Goal: Task Accomplishment & Management: Complete application form

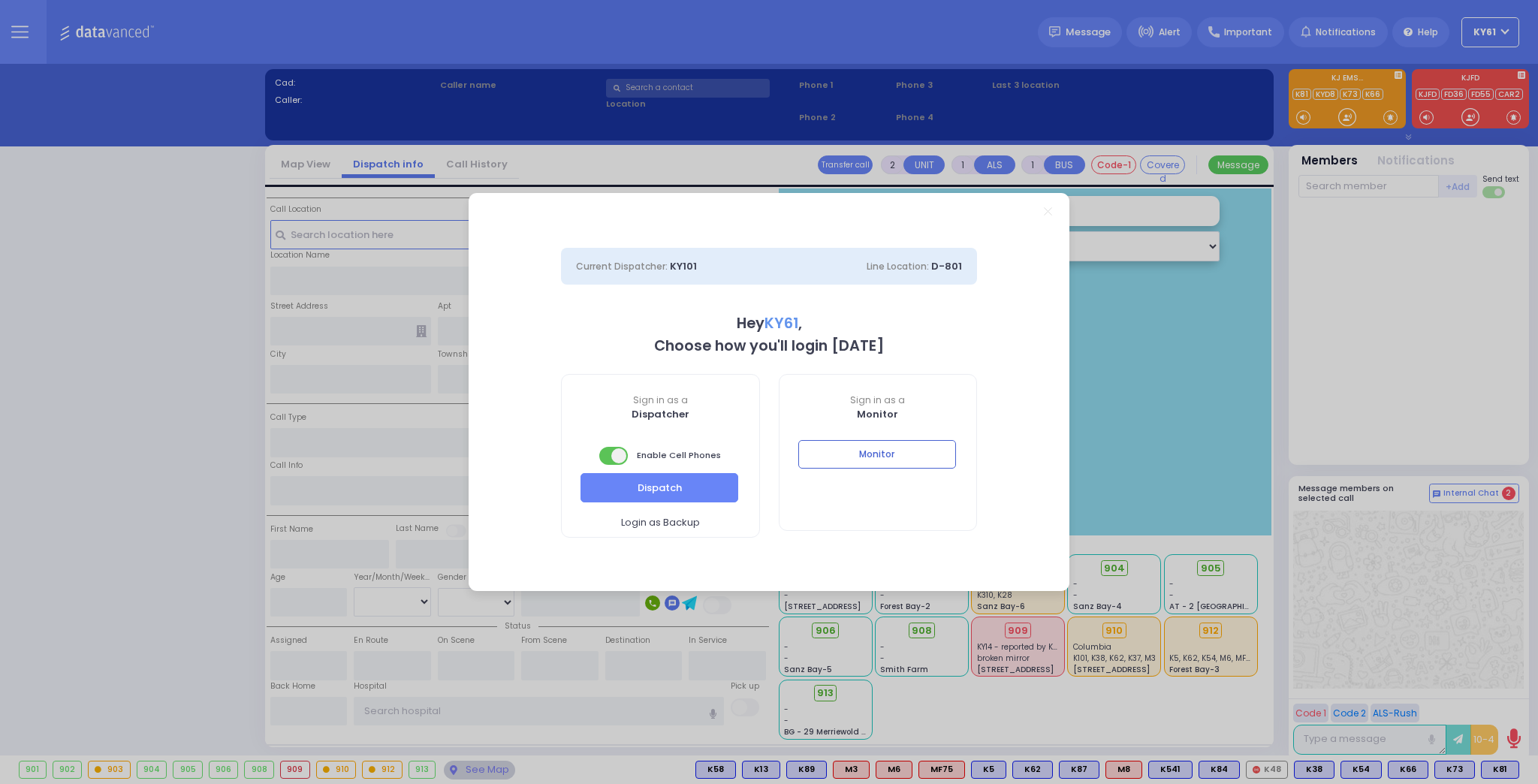
select select "7"
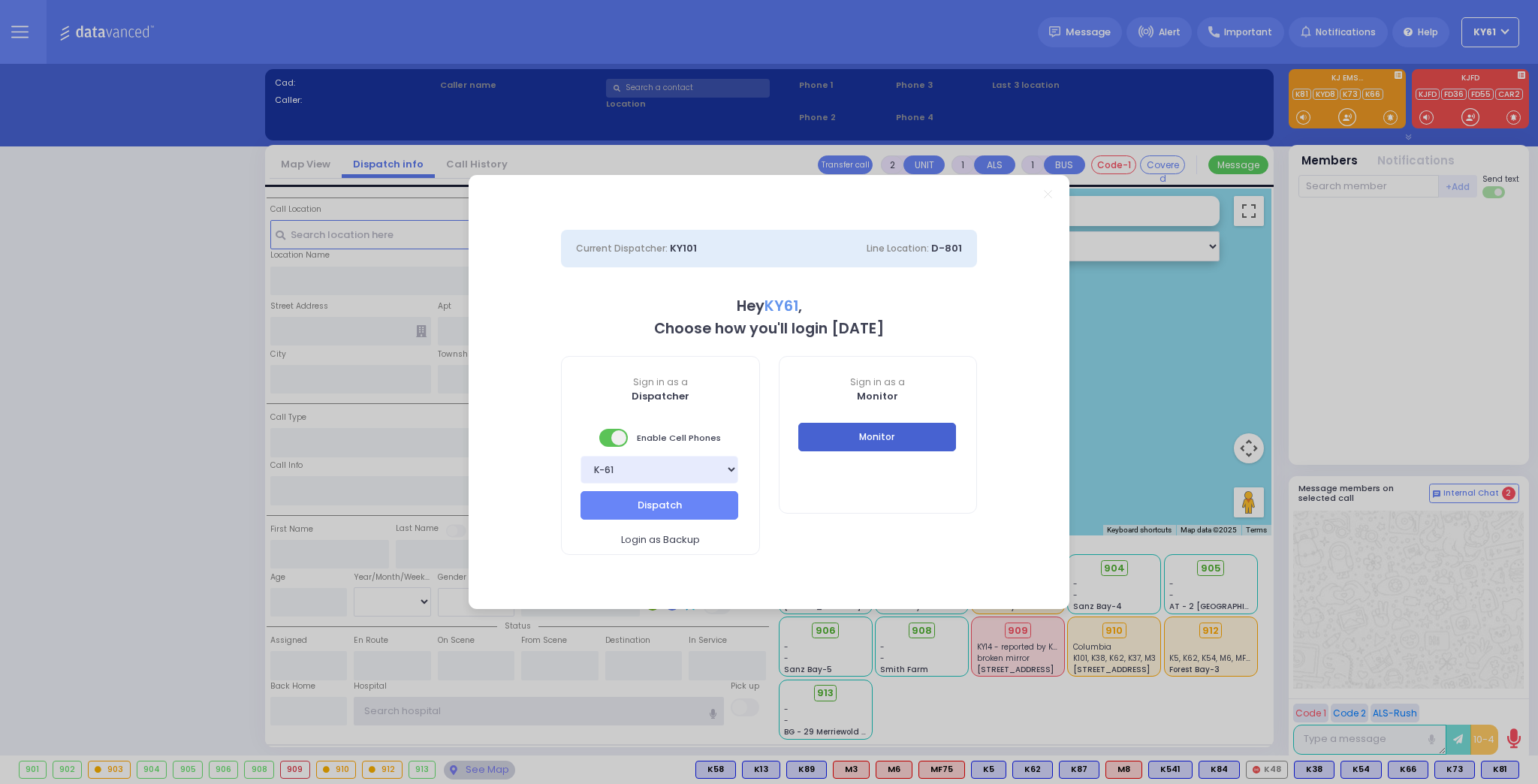
type input "ky61"
click at [850, 439] on button "Monitor" at bounding box center [878, 437] width 158 height 28
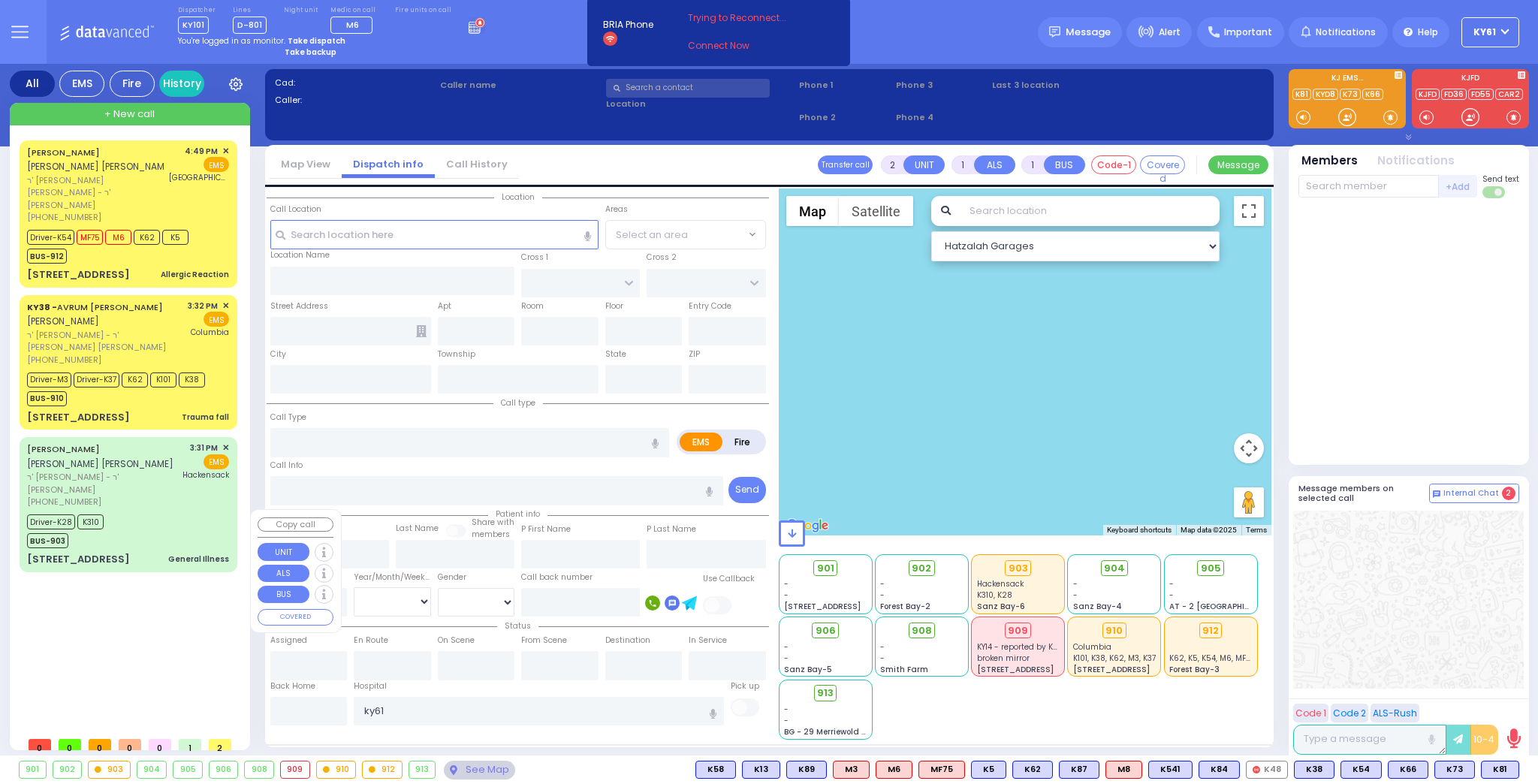
select select
radio input "true"
type input "JOEL"
type input "BRIEF"
select select
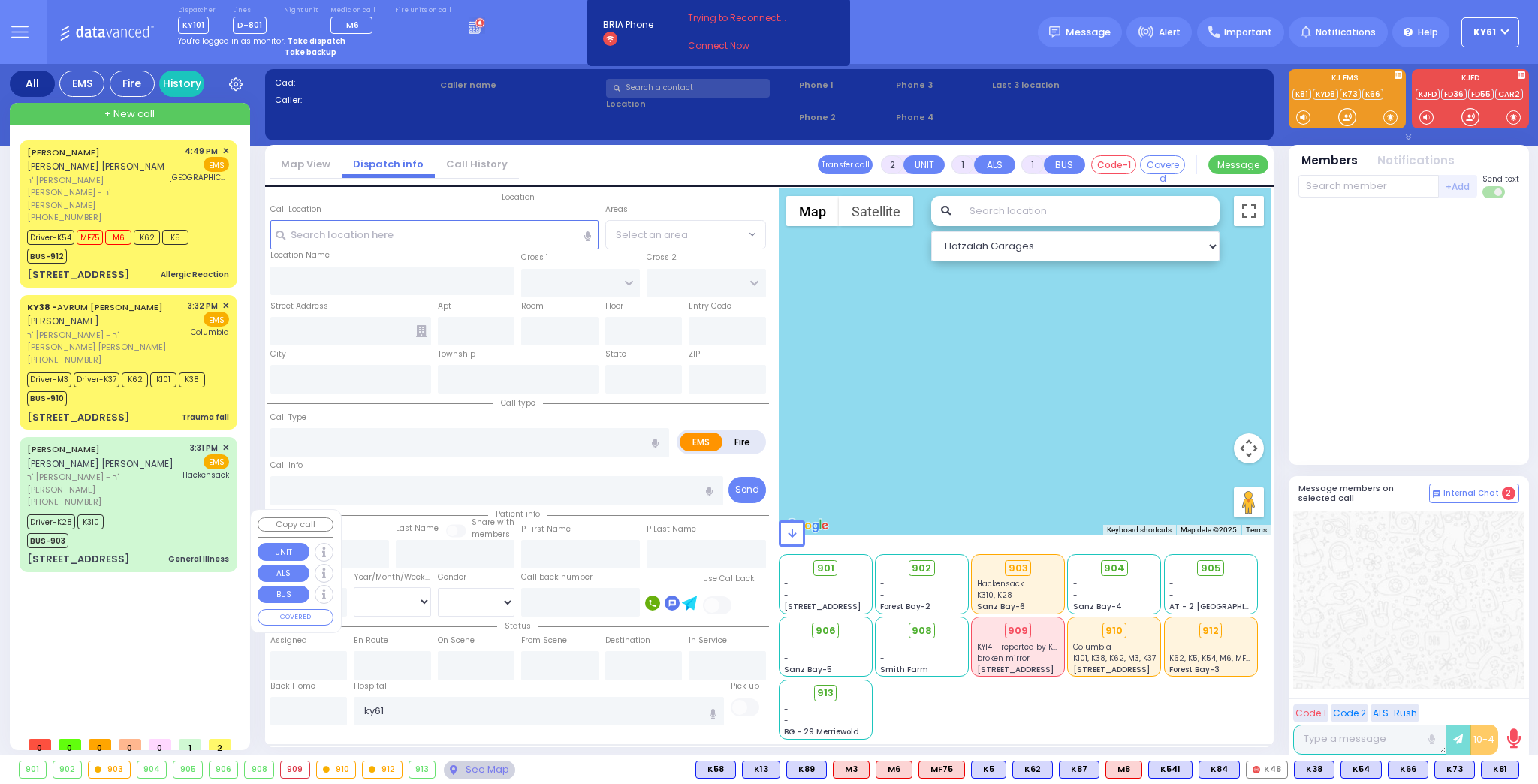
type input "17:18"
select select
radio input "true"
select select
select select "Hatzalah Garages"
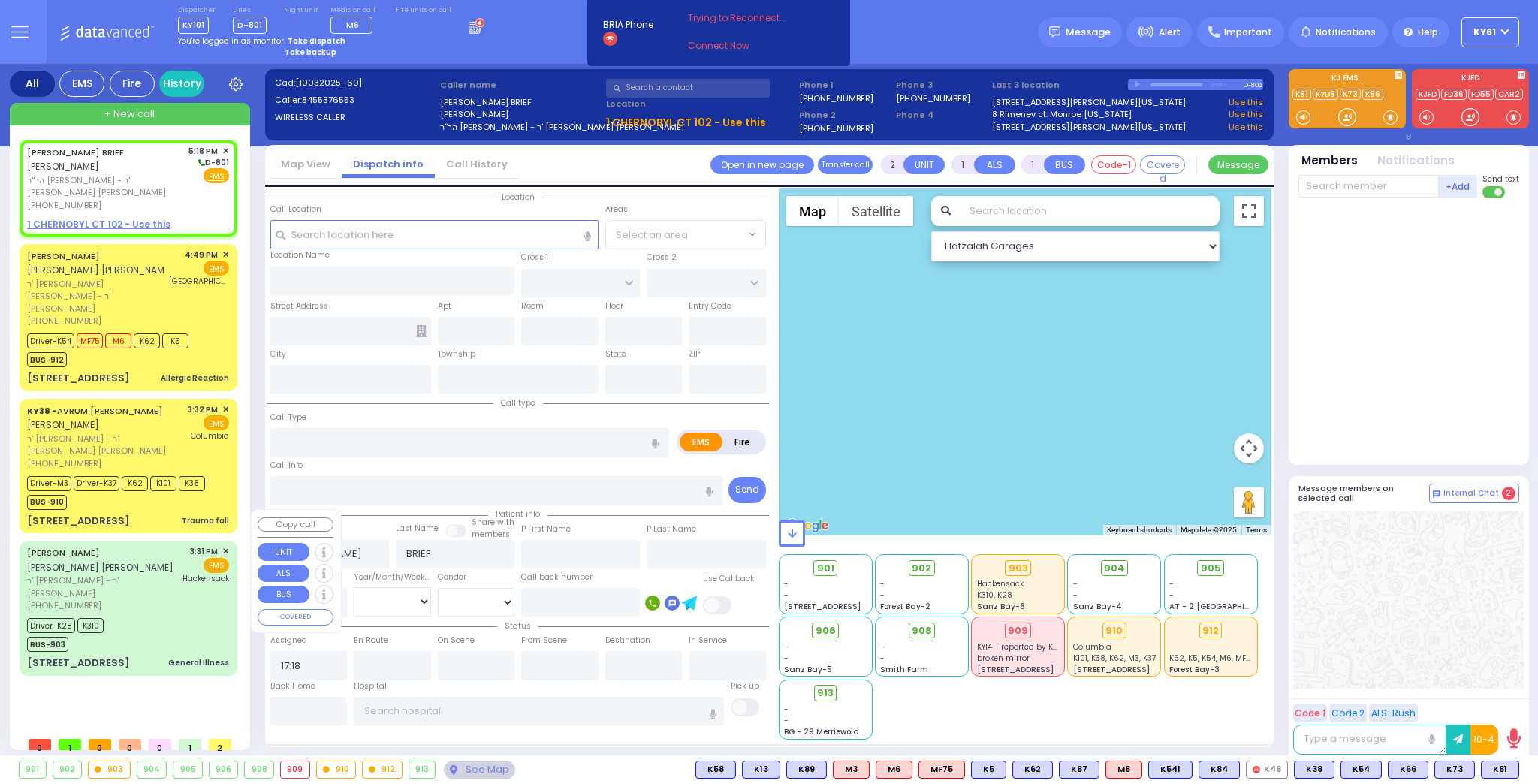
select select
radio input "true"
select select
type input "RUZHIN RD"
type input "5 Anipoli Dr"
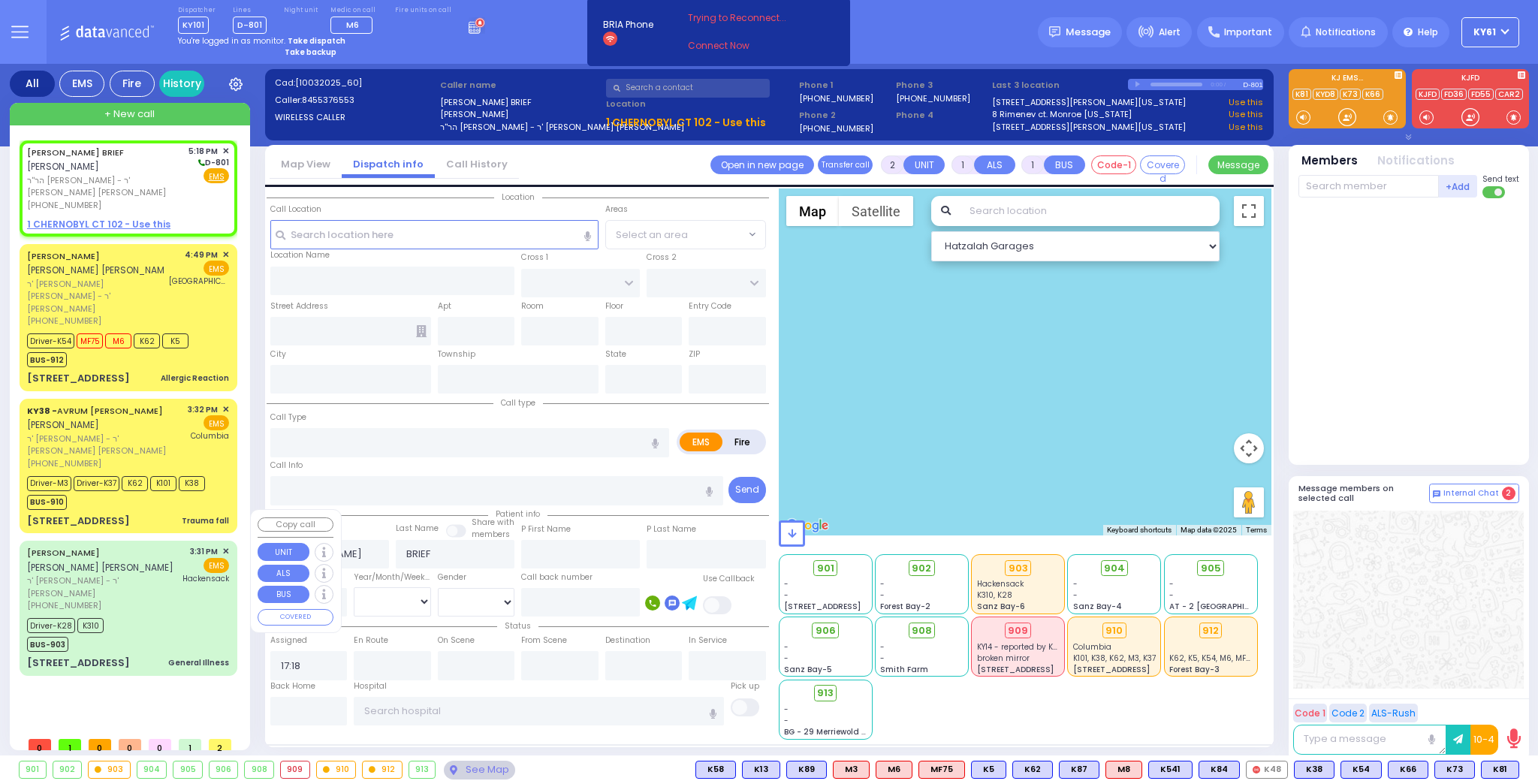
type input "Kiryas Joel"
type input "[US_STATE]"
type input "10950"
radio input "true"
select select
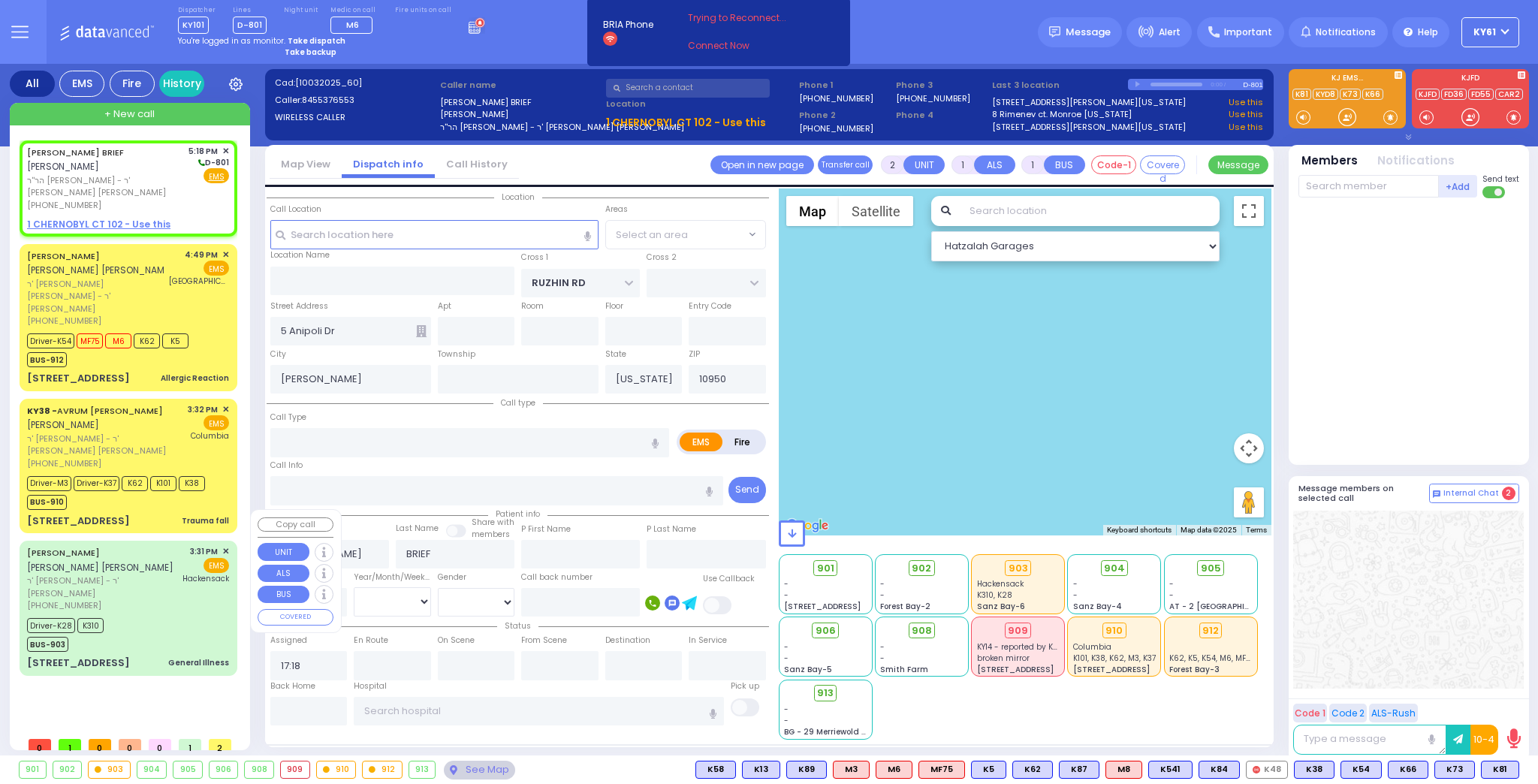
type input "1 Chernobyl Court"
type input "Monroe"
radio input "true"
select select
type input "102"
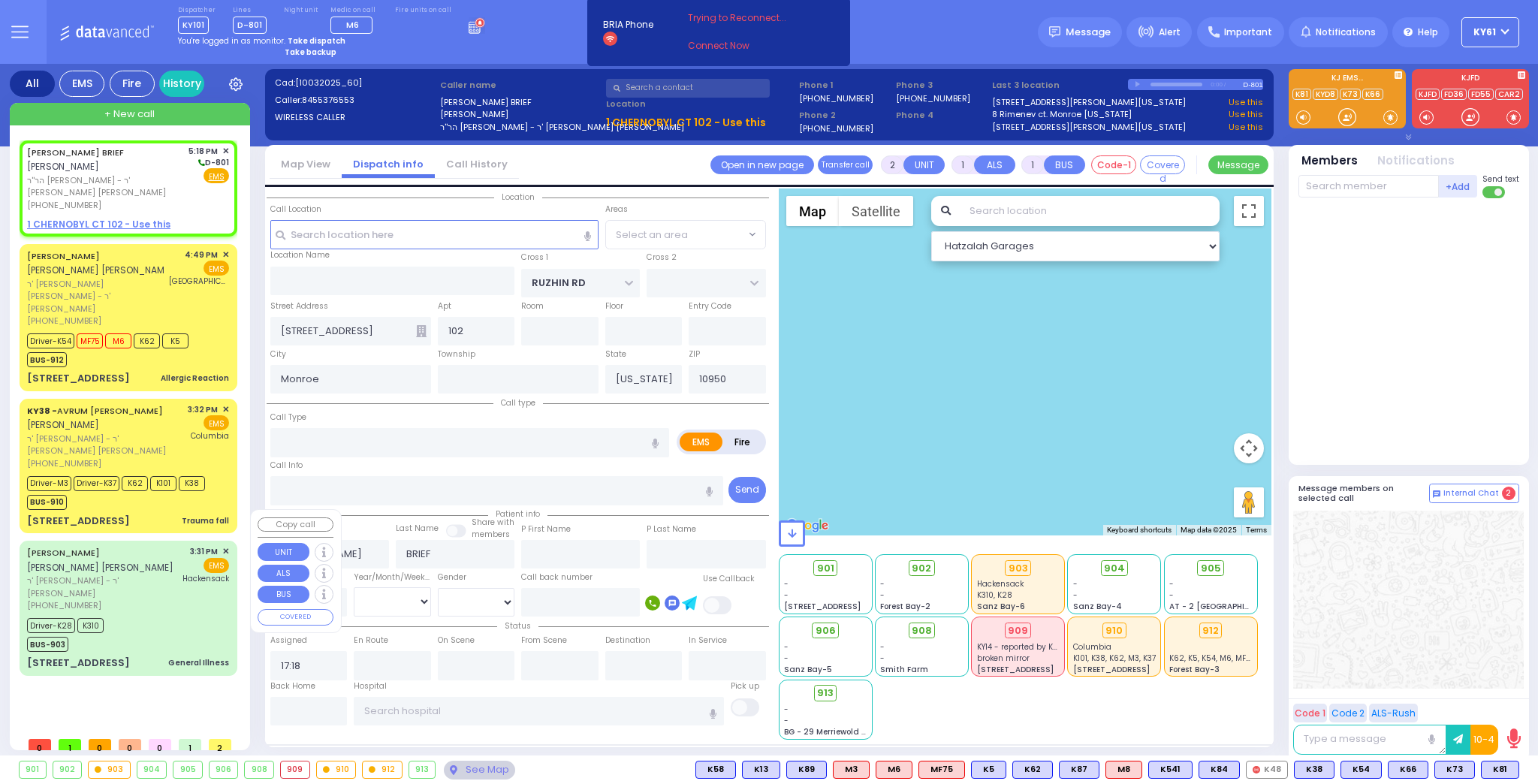
radio input "true"
select select
radio input "true"
select select
type input "CHERNOBYL COURT"
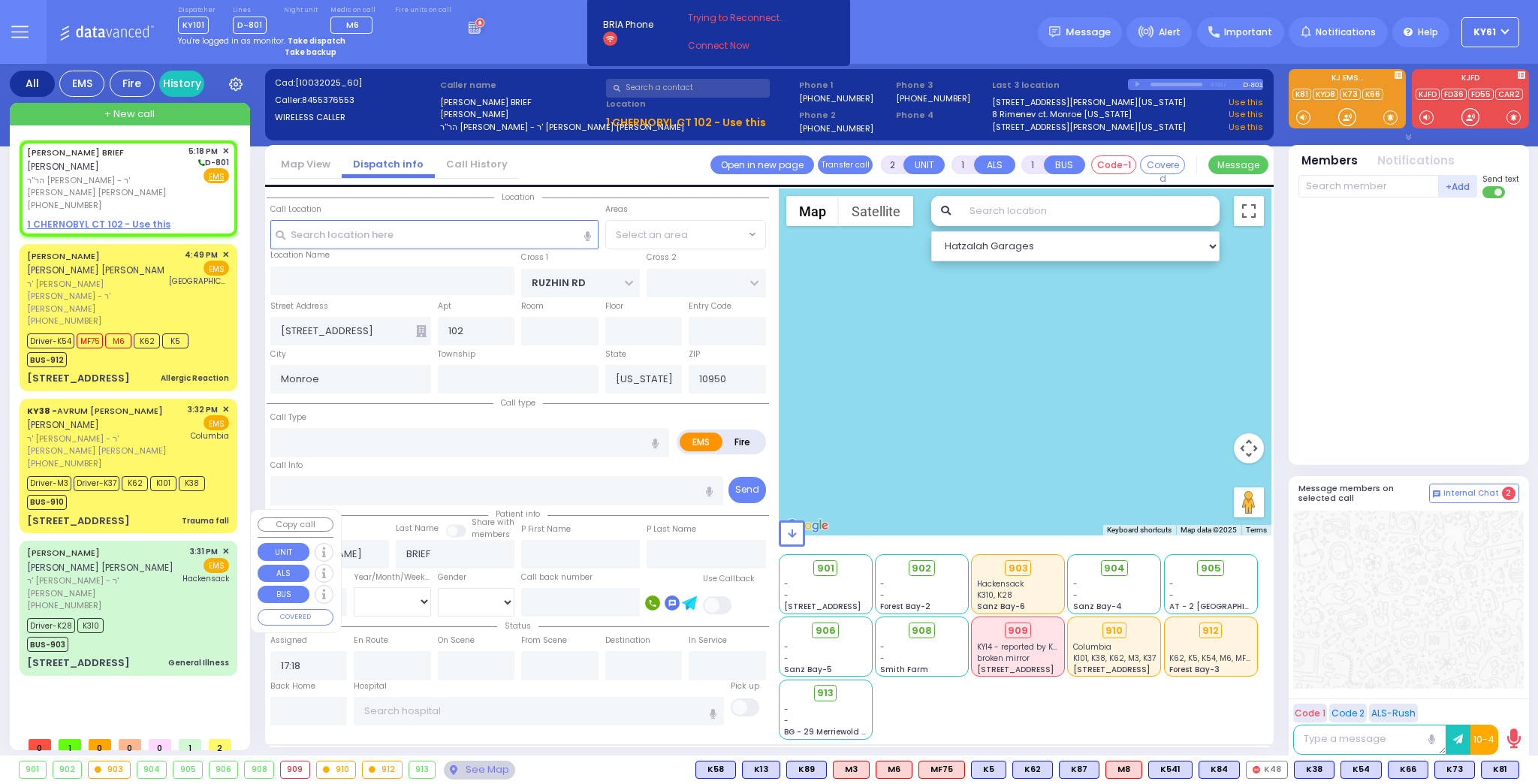
type input "KRAKOW BLVD"
type input "1 CHERNOBYL CT"
radio input "true"
select select
type input "0"
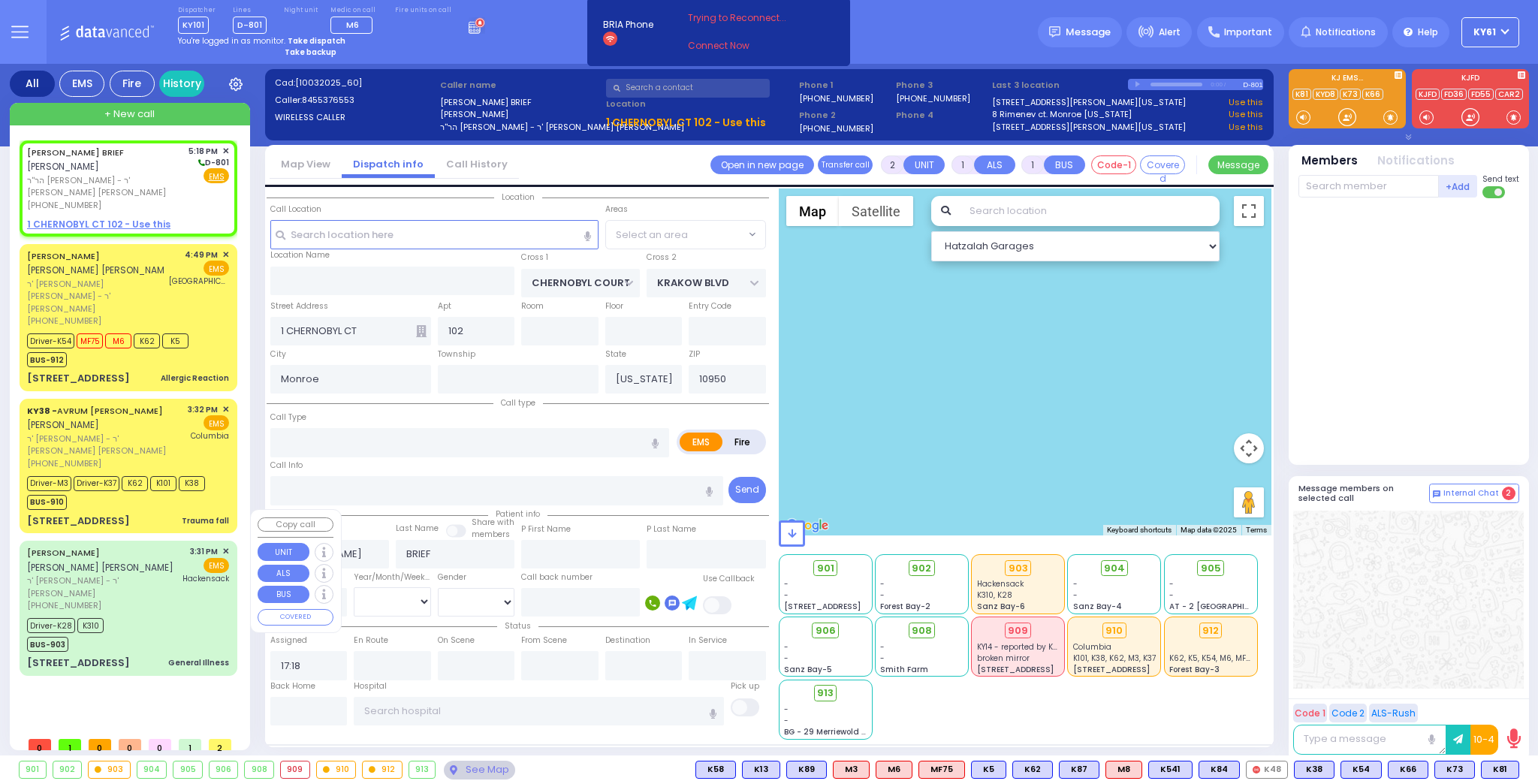
type input "0"
type input "Trauma"
radio input "true"
select select
select select "ATZEI TAMURIM"
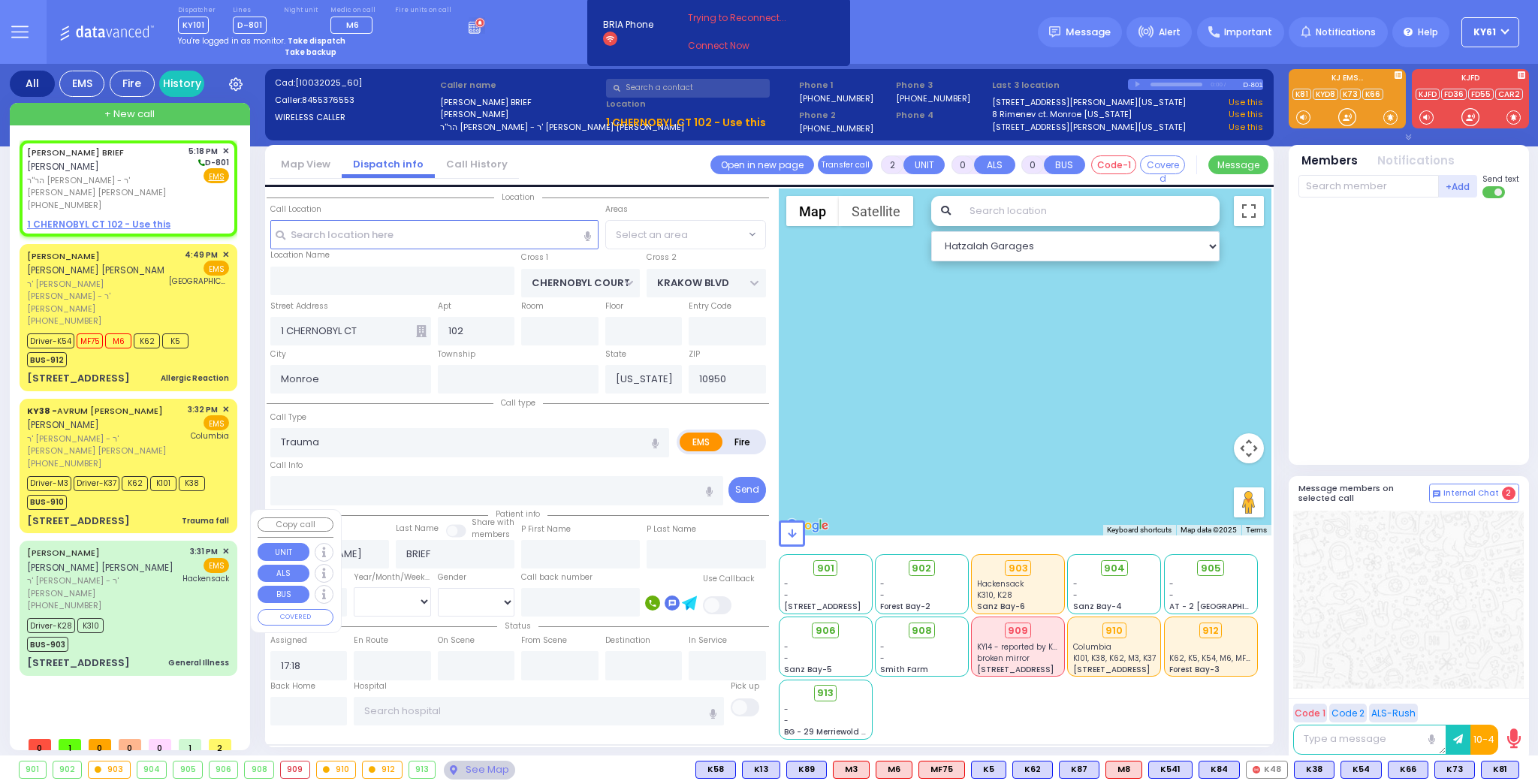
select select "Hatzalah Garages"
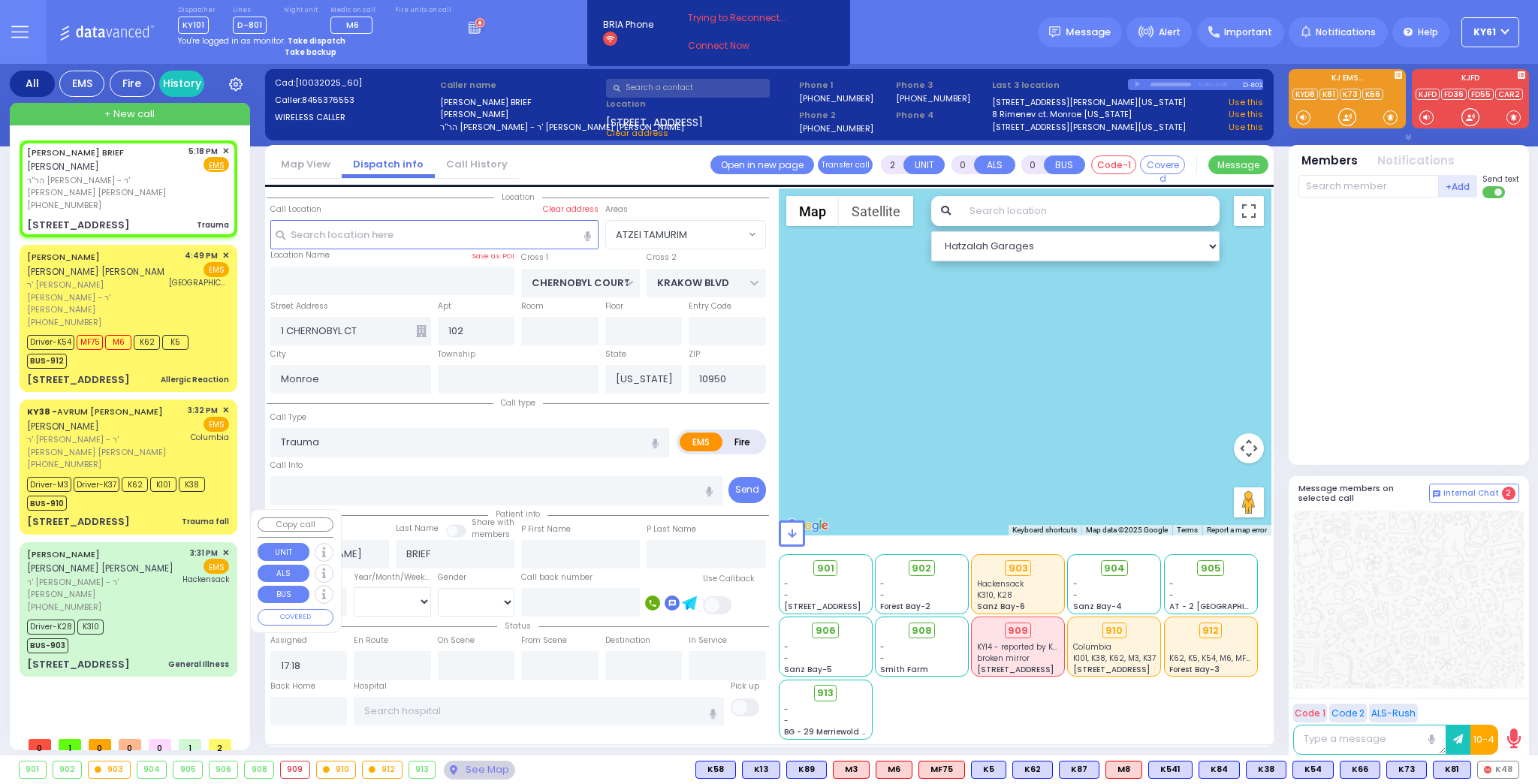
select select
radio input "true"
select select
type input "17:19"
select select "ATZEI TAMURIM"
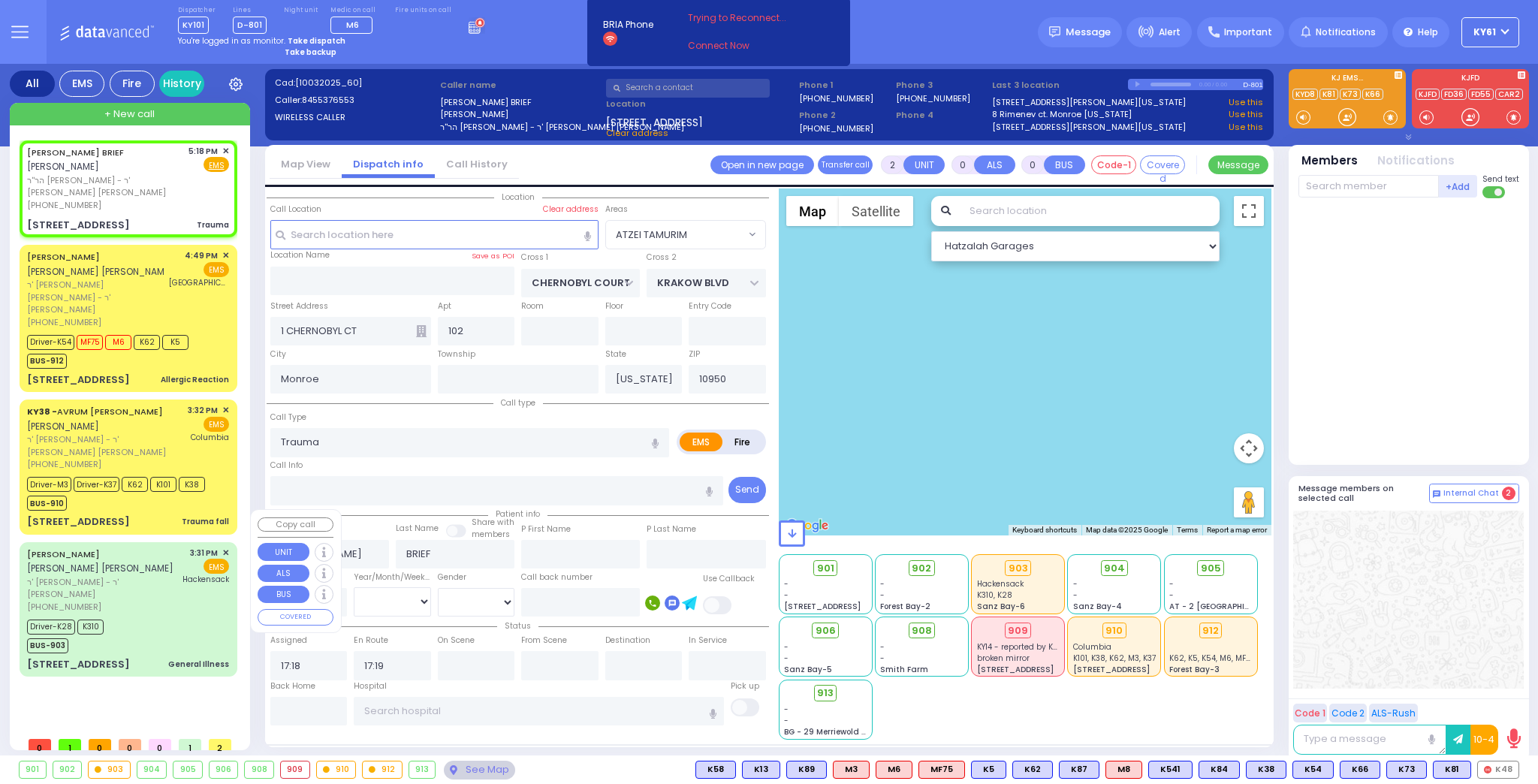
select select "Hatzalah Garages"
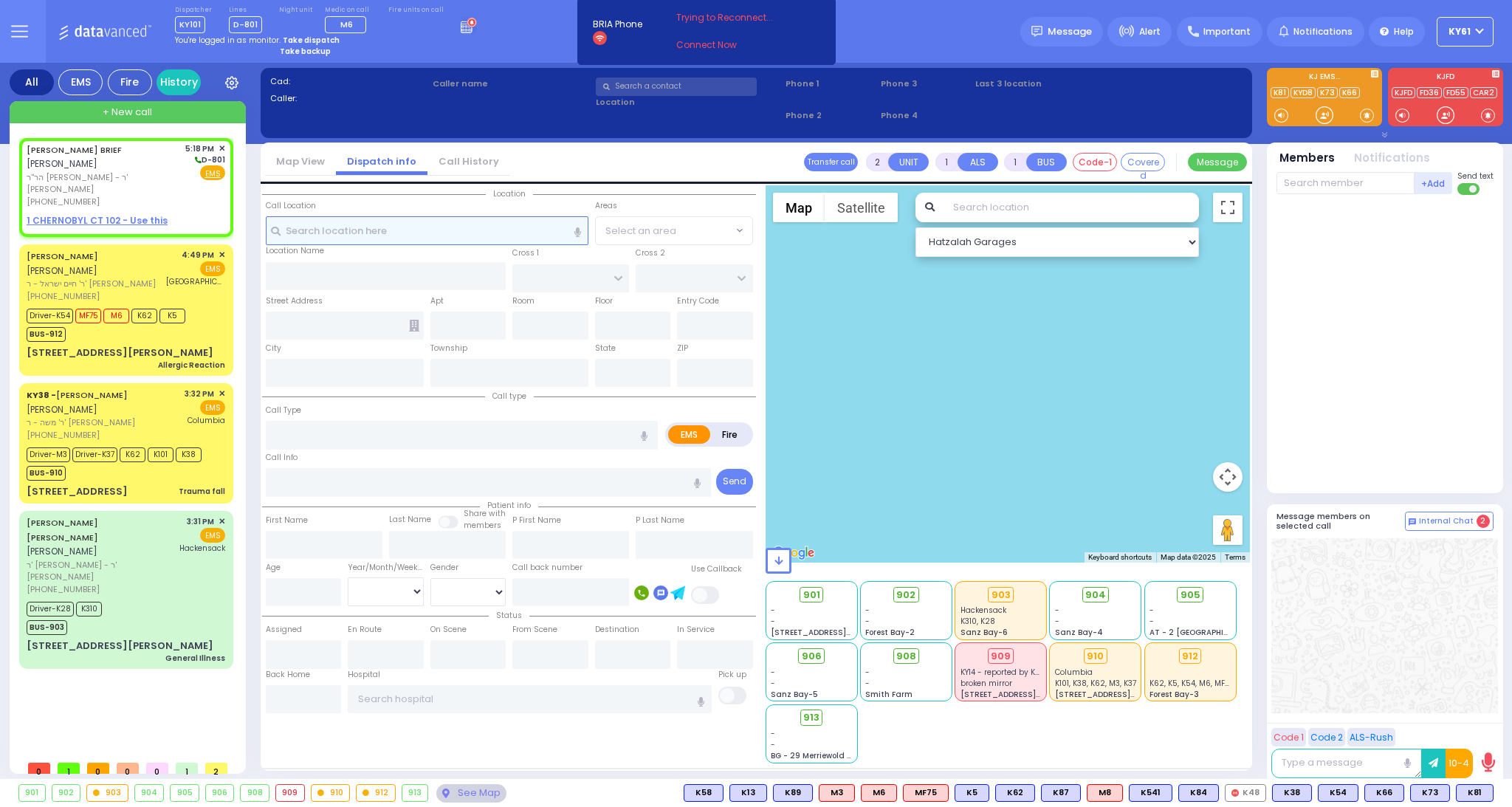
select select
radio input "true"
type input "[PERSON_NAME]"
type input "BRIEF"
select select
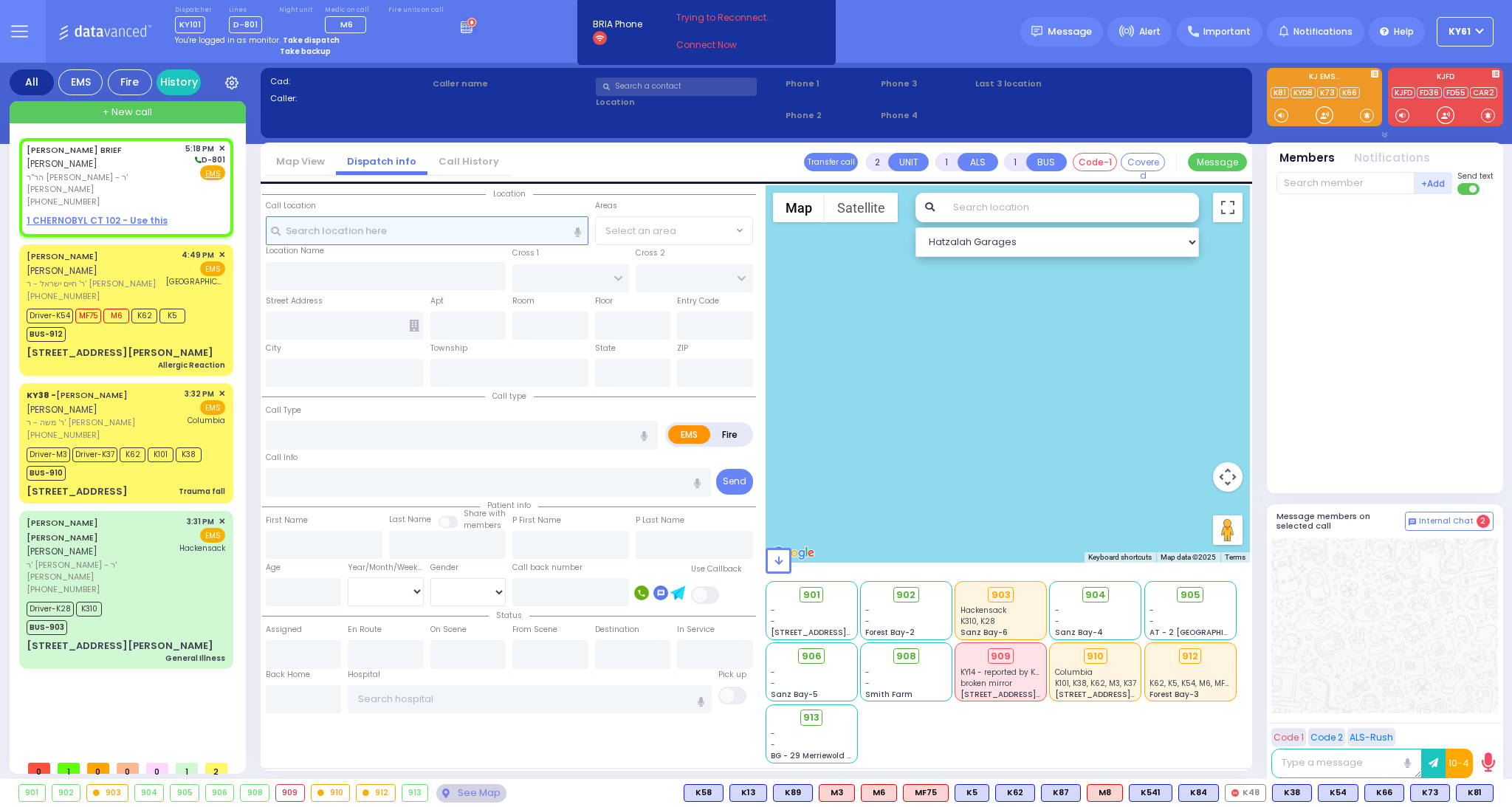
type input "17:18"
select select "Hatzalah Garages"
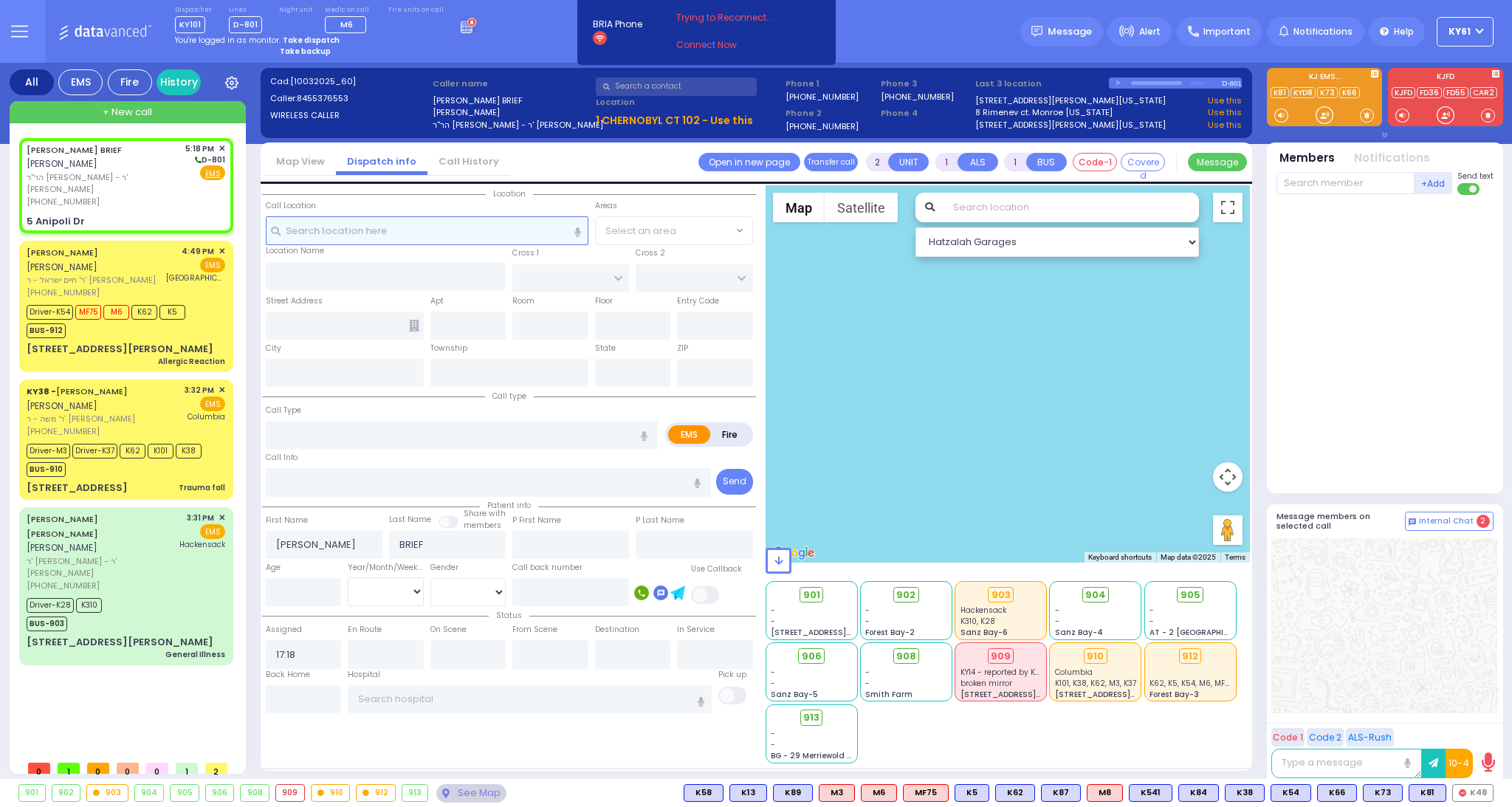
select select
radio input "true"
select select
select select "Hatzalah Garages"
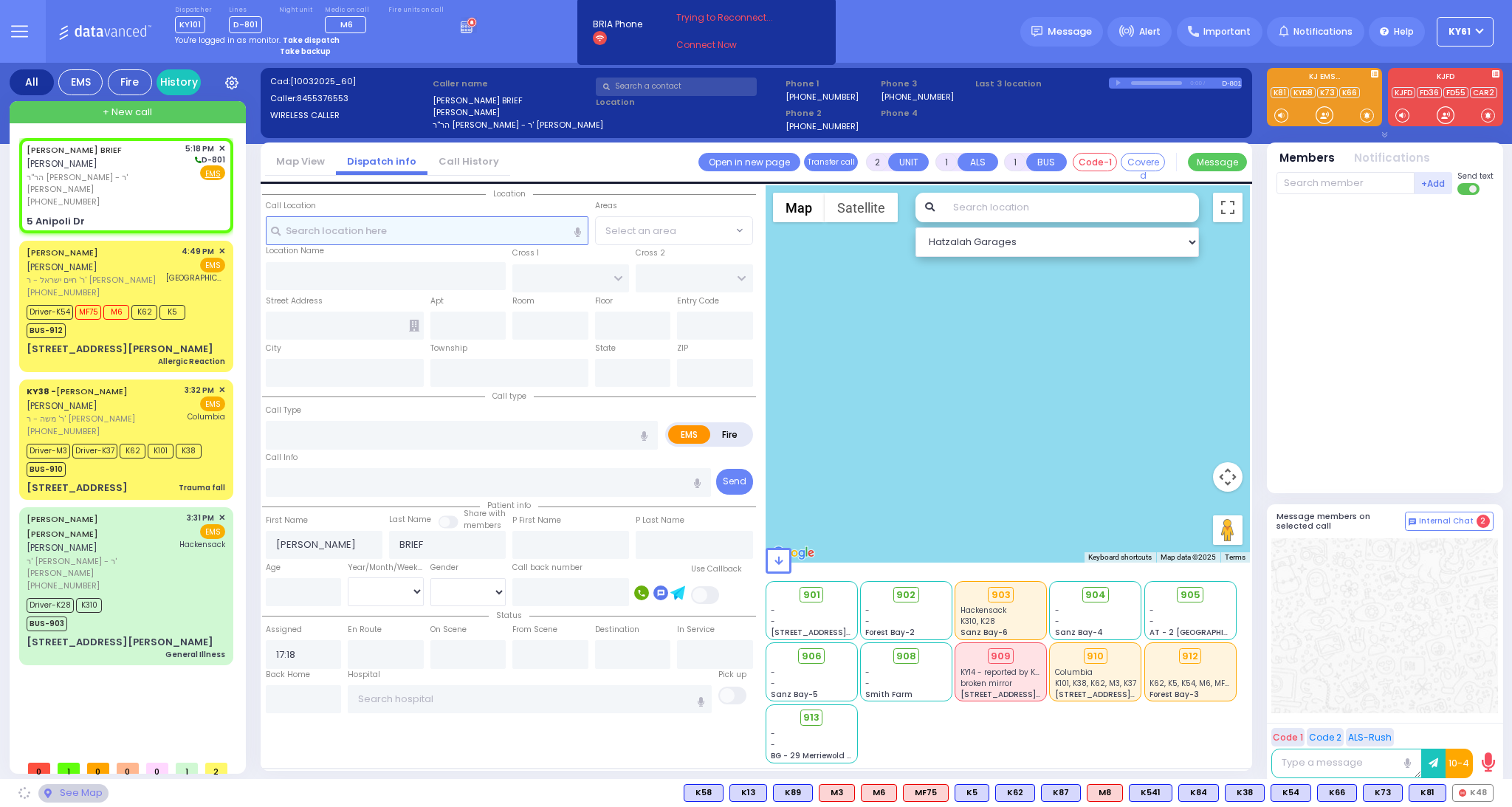
type input "RUZHIN RD"
type input "5 Anipoli Dr"
type input "Kiryas Joel"
type input "New York"
type input "10950"
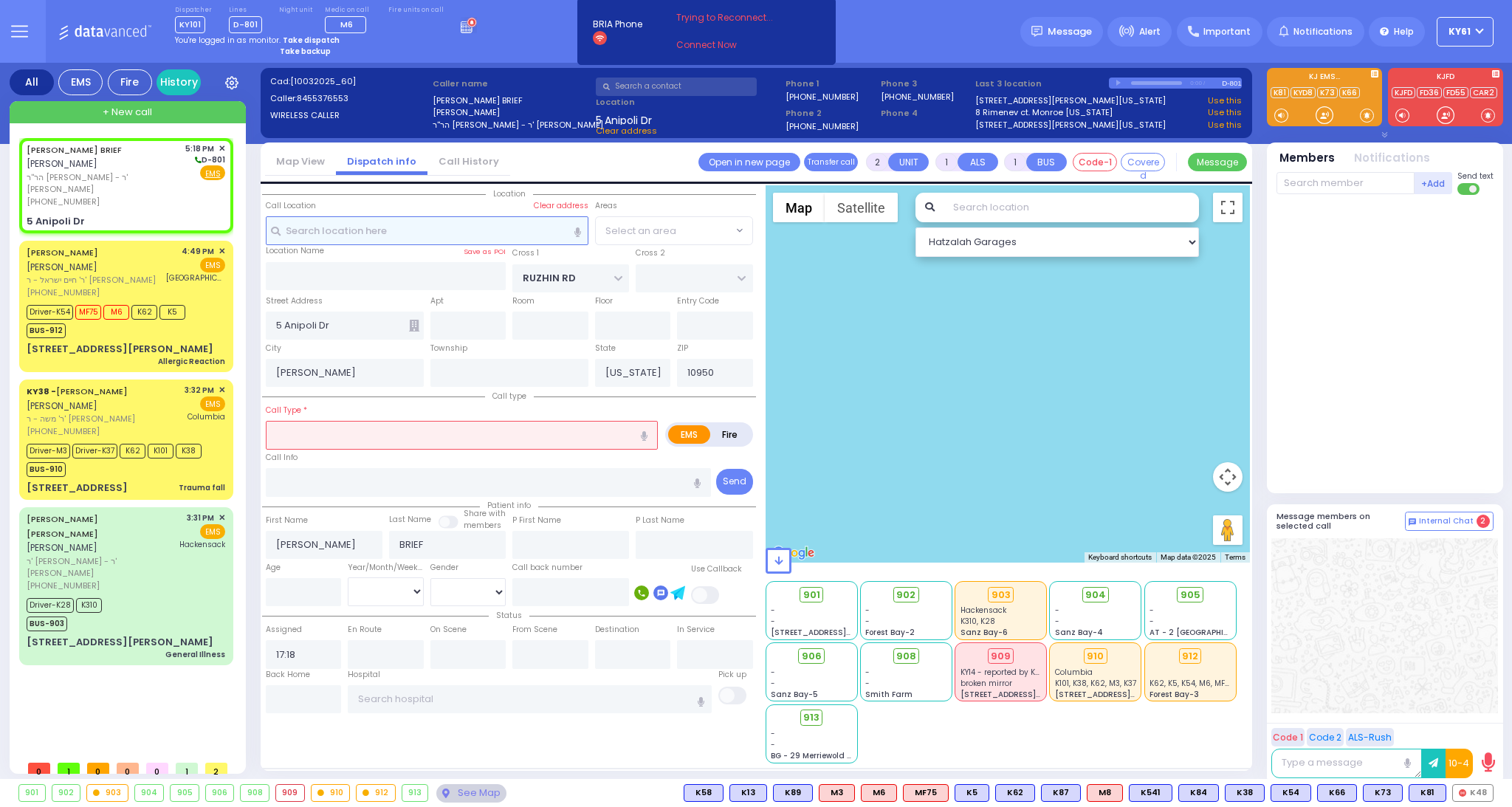
select select "ATZEI TAMURIM"
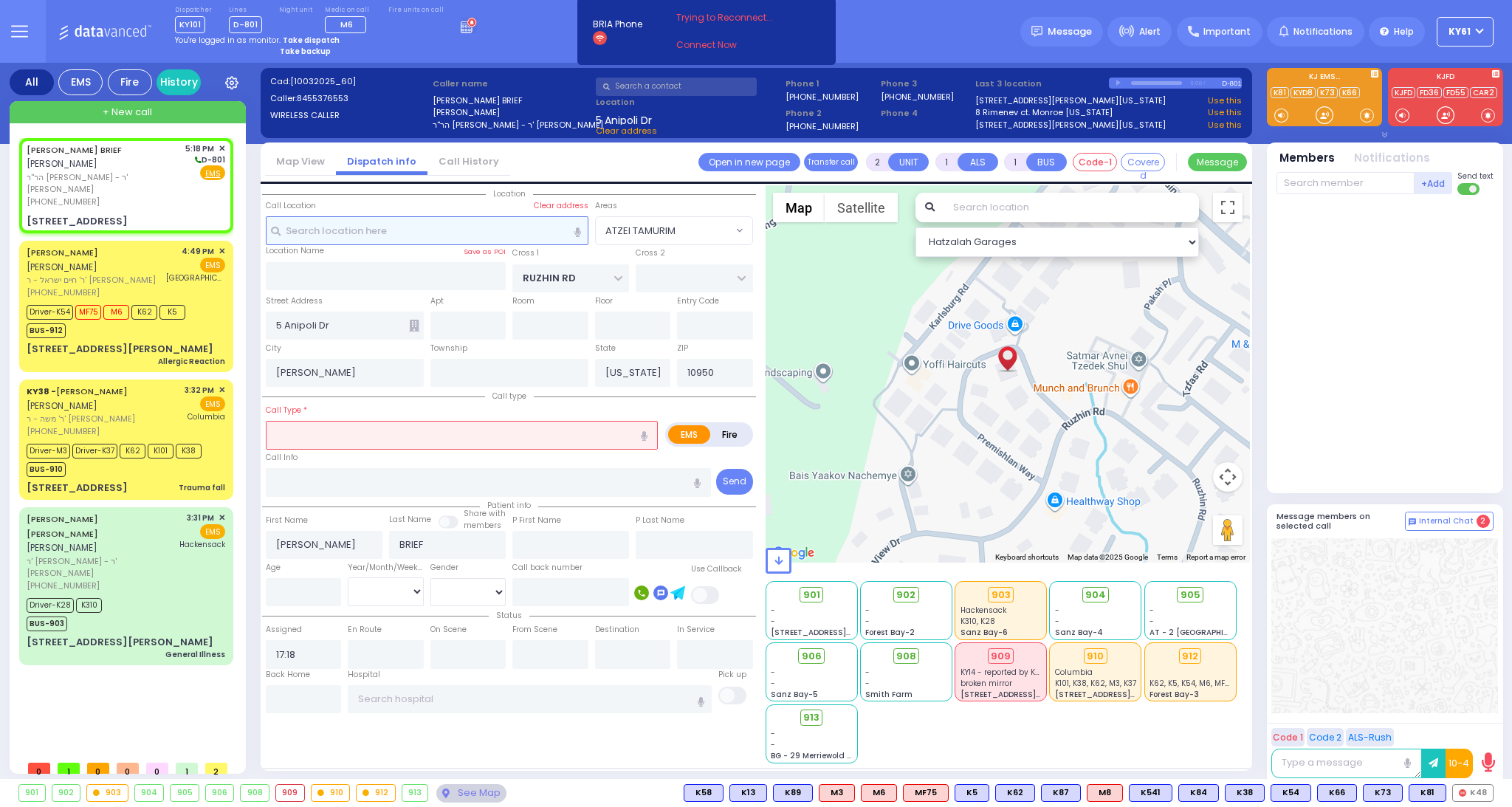
select select
radio input "true"
select select
select select "Hatzalah Garages"
type input "1 Chernobyl Court"
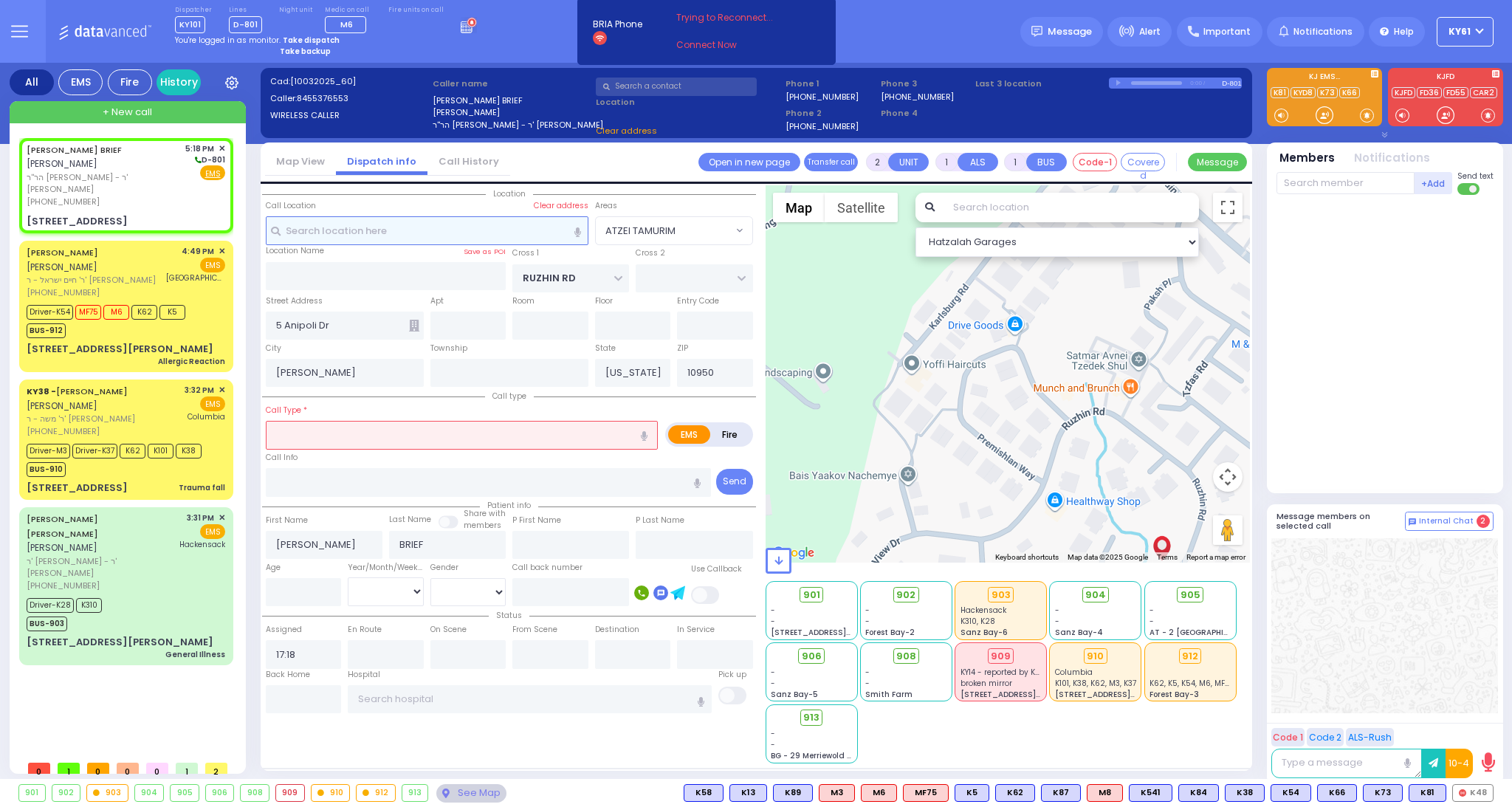
type input "Monroe"
select select "ATZEI TAMURIM"
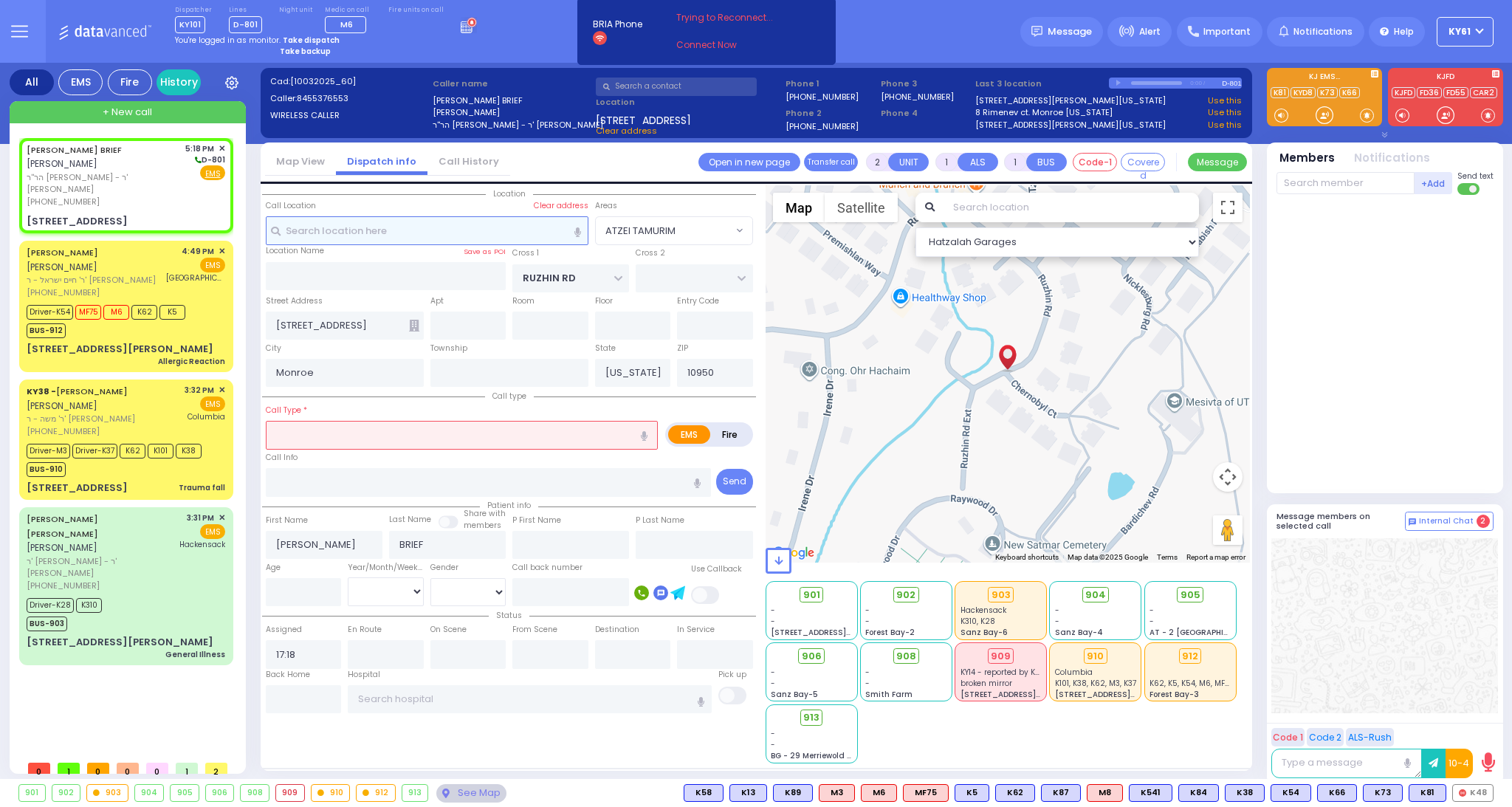
select select
radio input "true"
select select
select select "Hatzalah Garages"
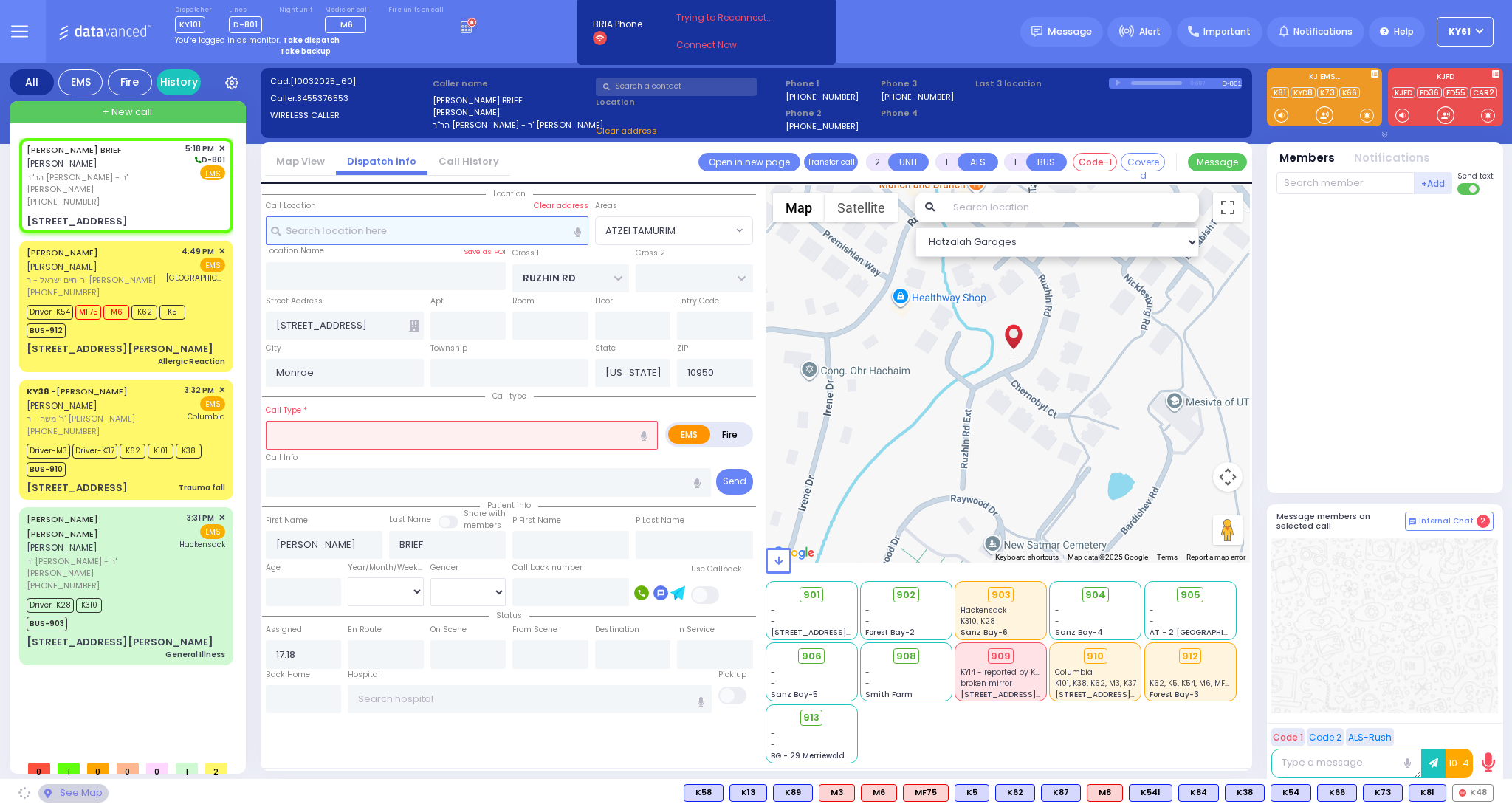
type input "102"
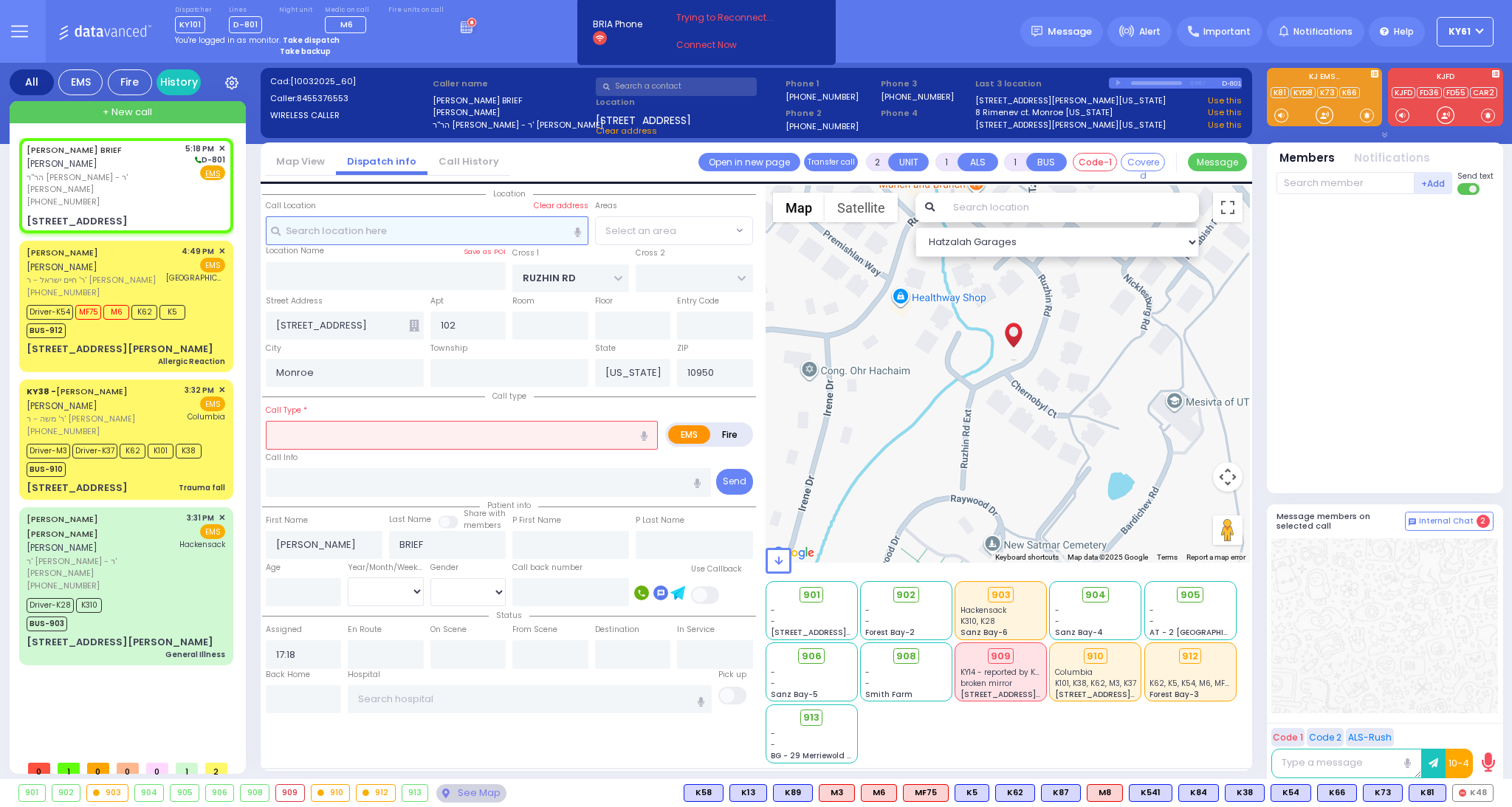
select select "ATZEI TAMURIM"
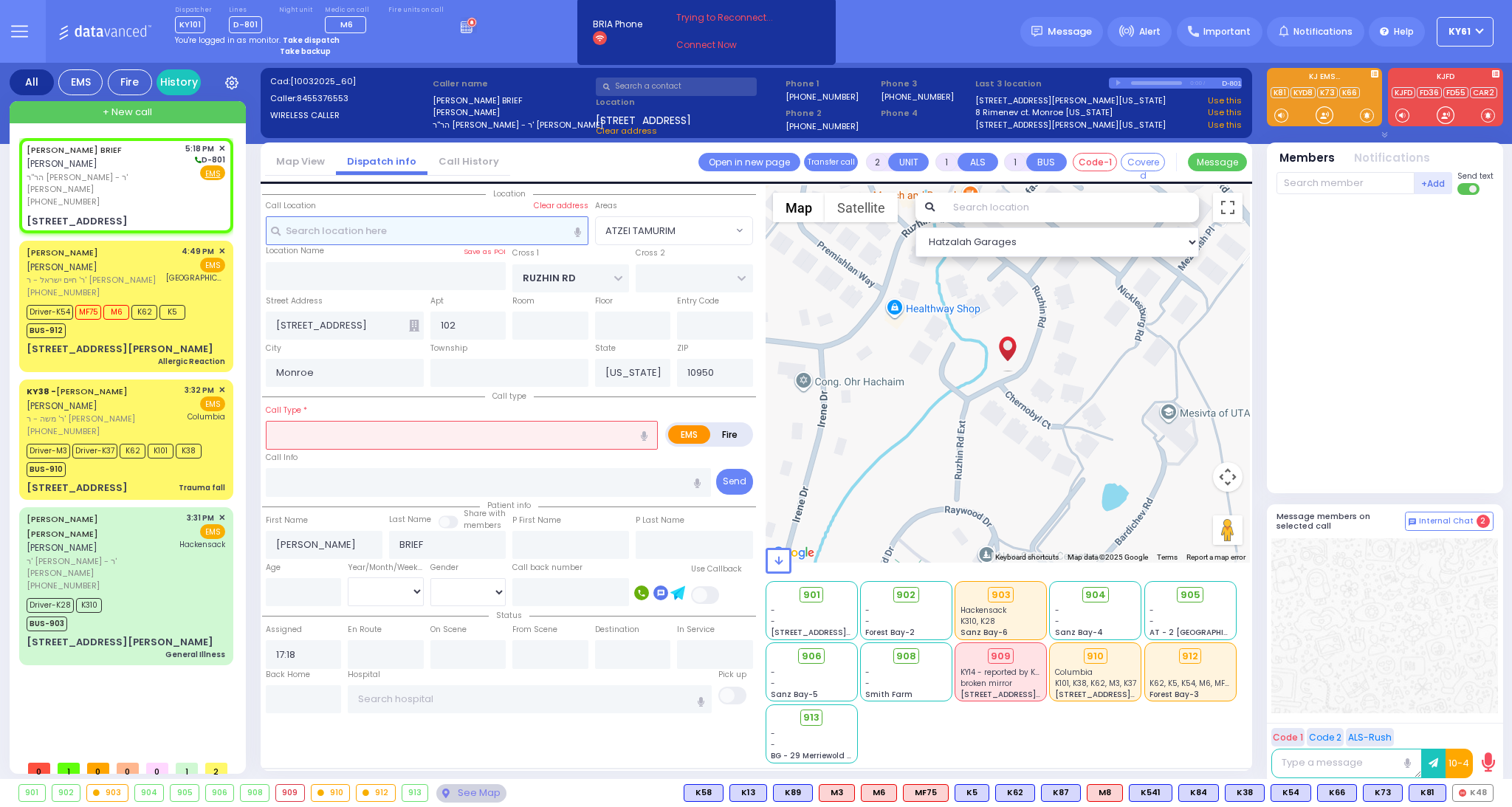
select select
radio input "true"
select select
select select "Hatzalah Garages"
select select
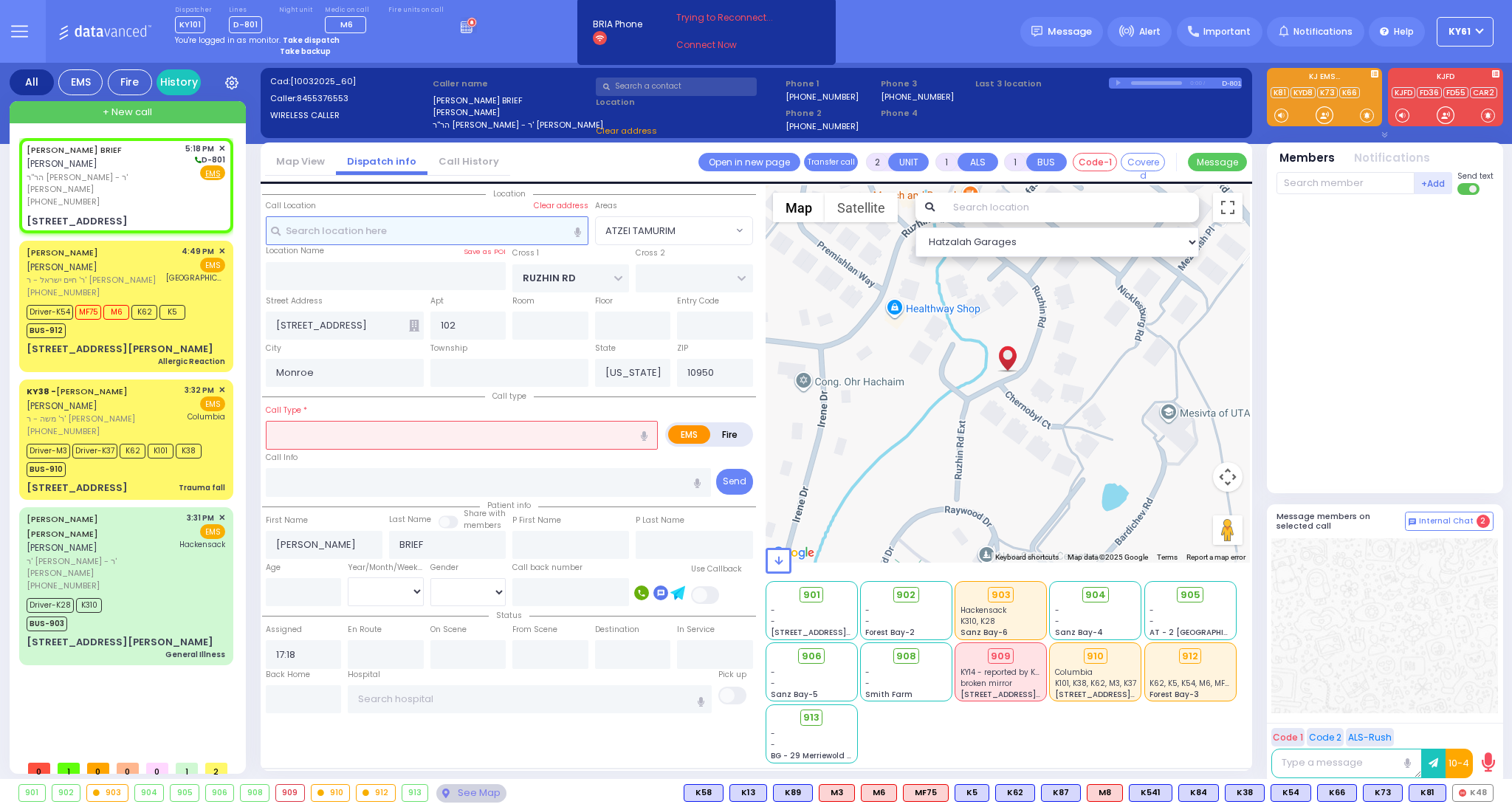
radio input "true"
select select
select select "Hatzalah Garages"
type input "CHERNOBYL COURT"
type input "KRAKOW BLVD"
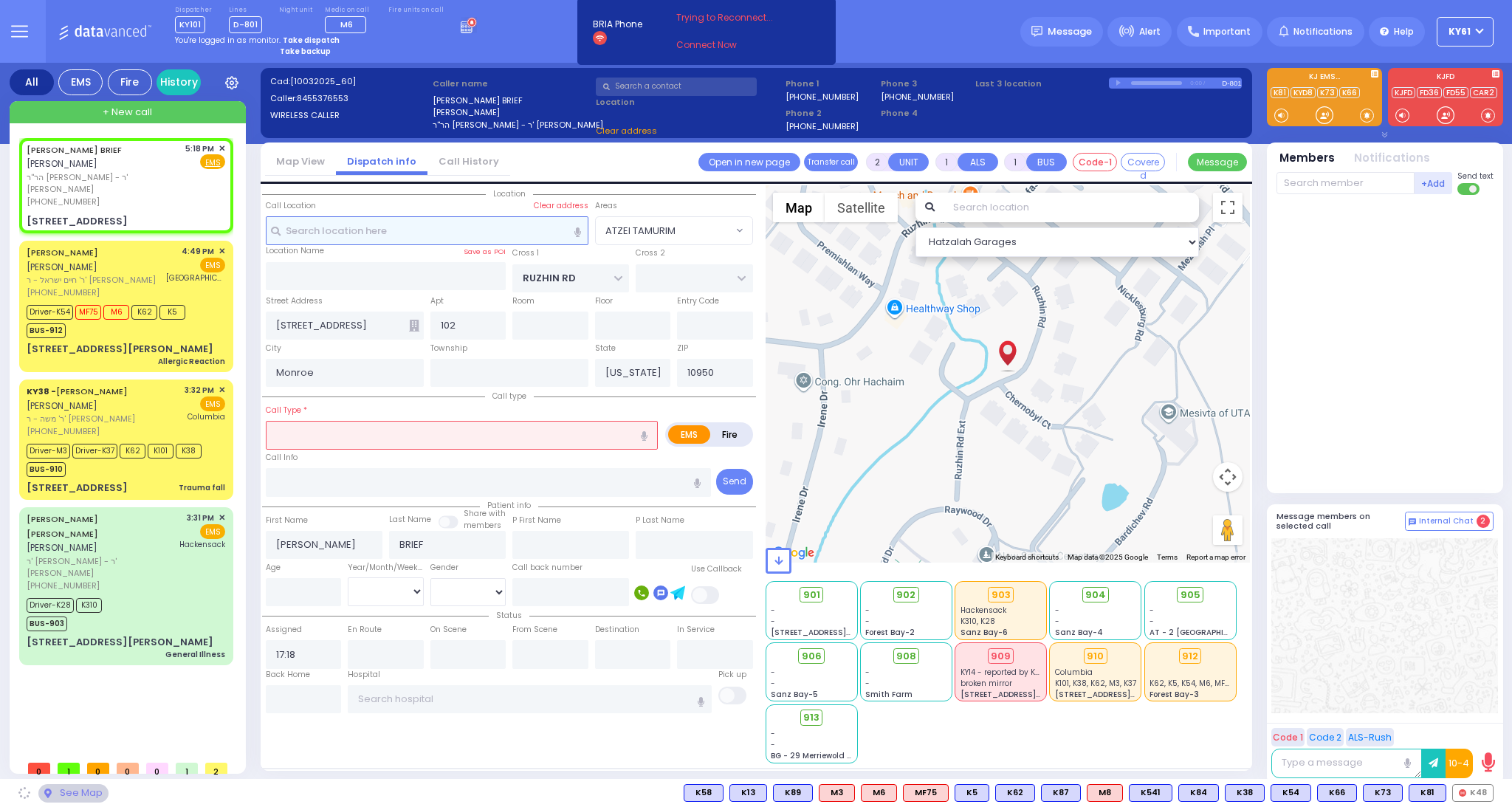
type input "1 CHERNOBYL CT"
radio input "true"
select select
select select "Hatzalah Garages"
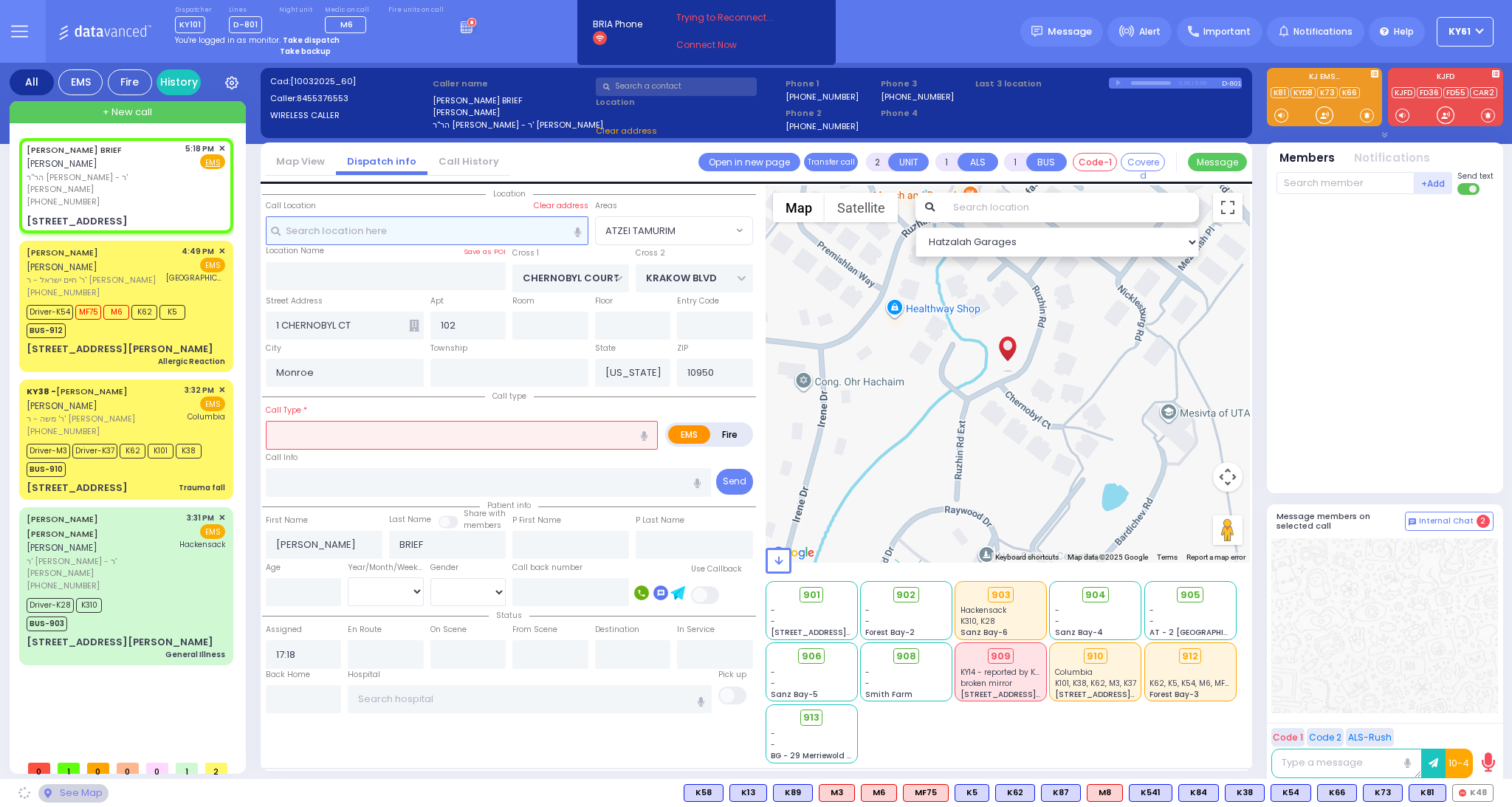
select select "ATZEI TAMURIM"
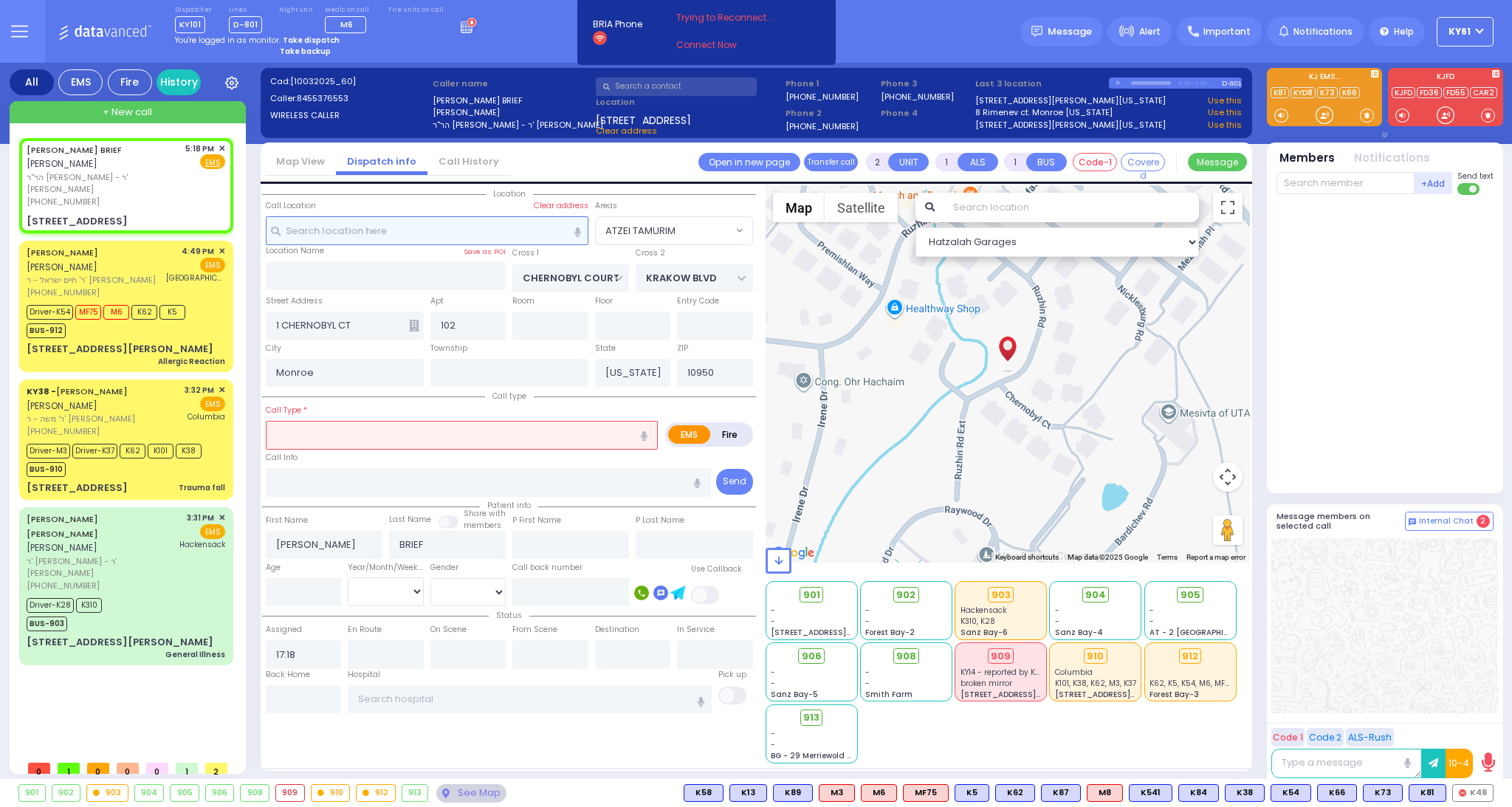
select select "ATZEI TAMURIM"
type input "0"
select select
type input "Trauma"
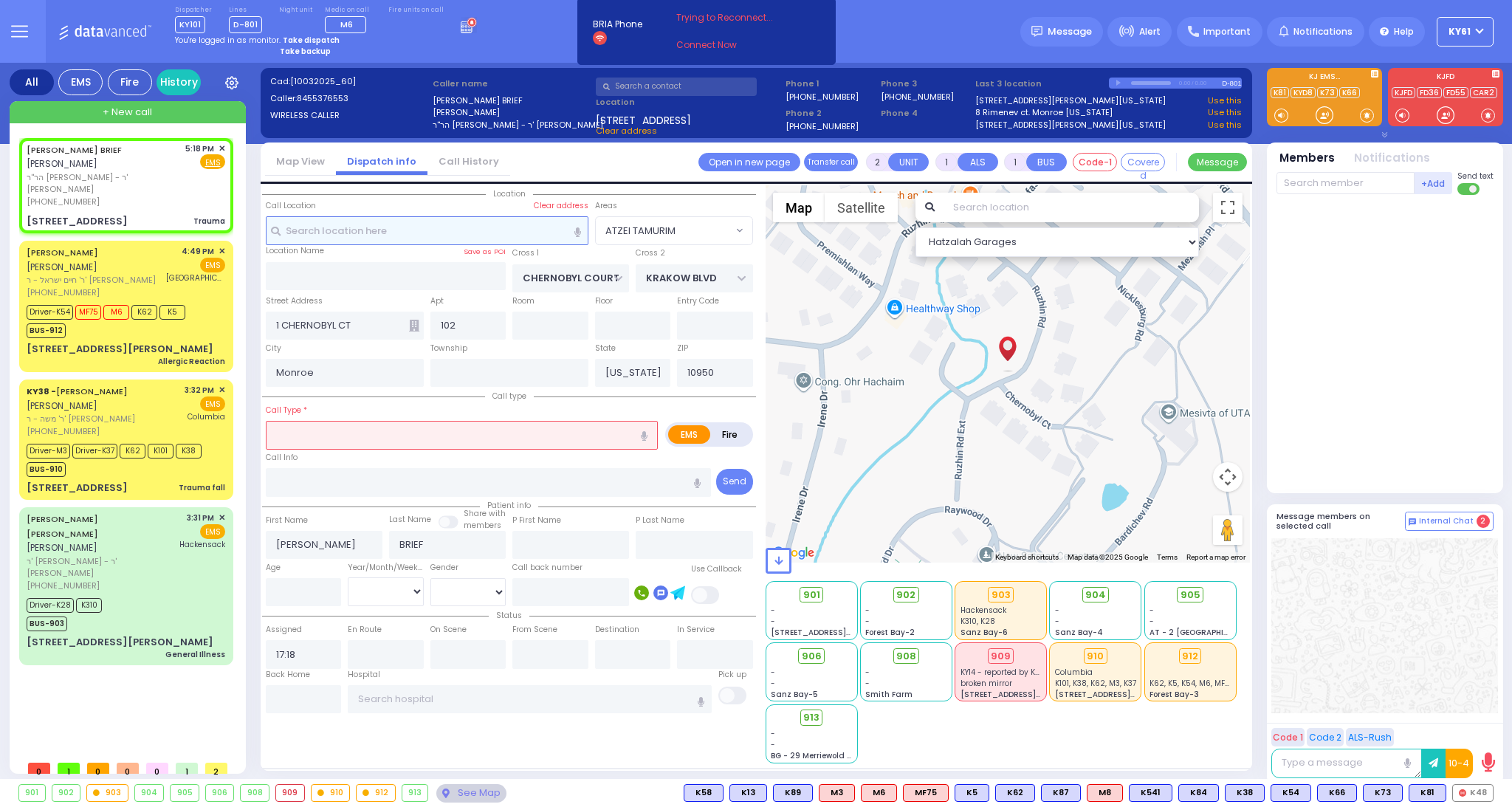
radio input "true"
select select
select select "Hatzalah Garages"
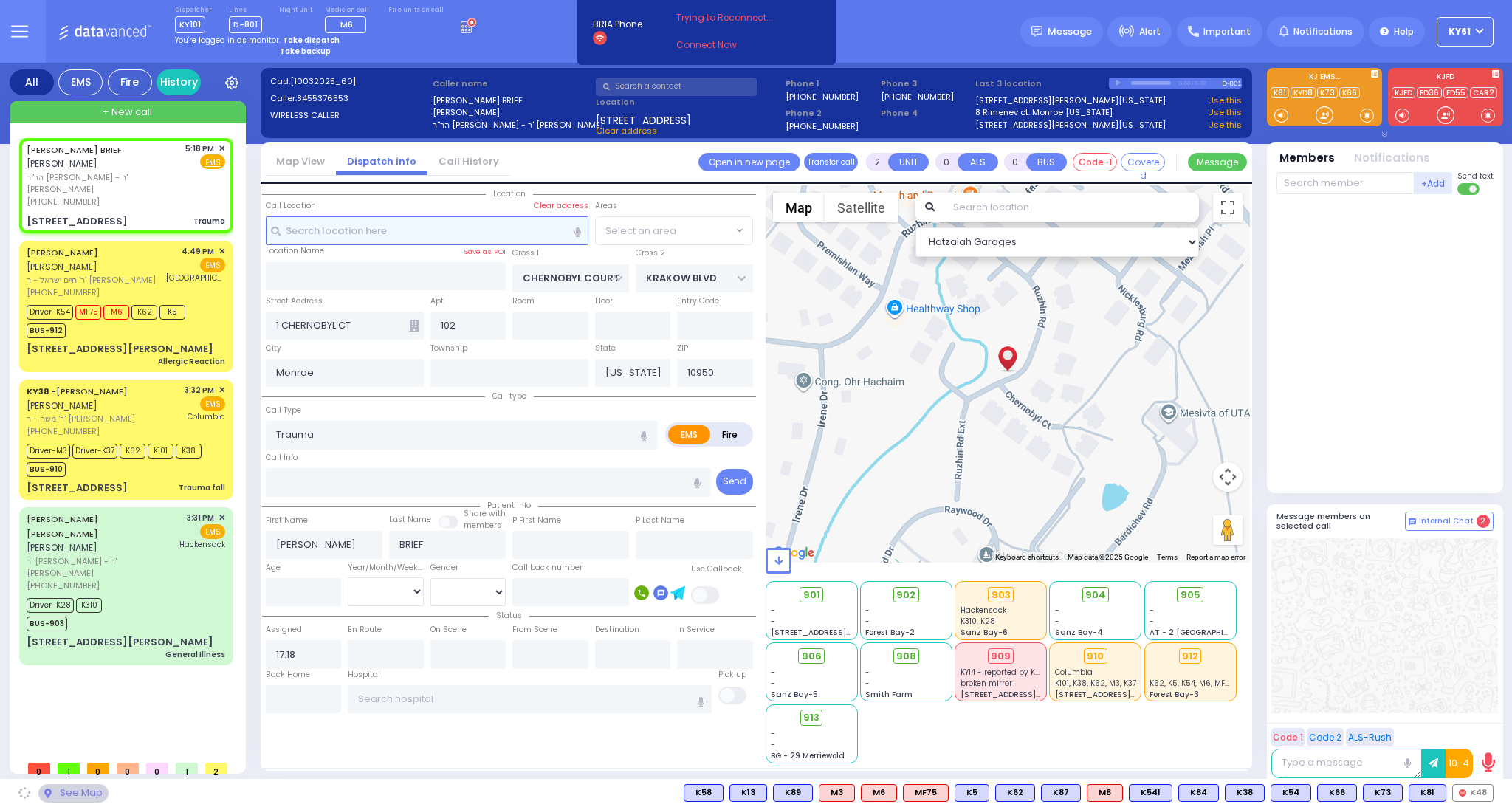
select select "ATZEI TAMURIM"
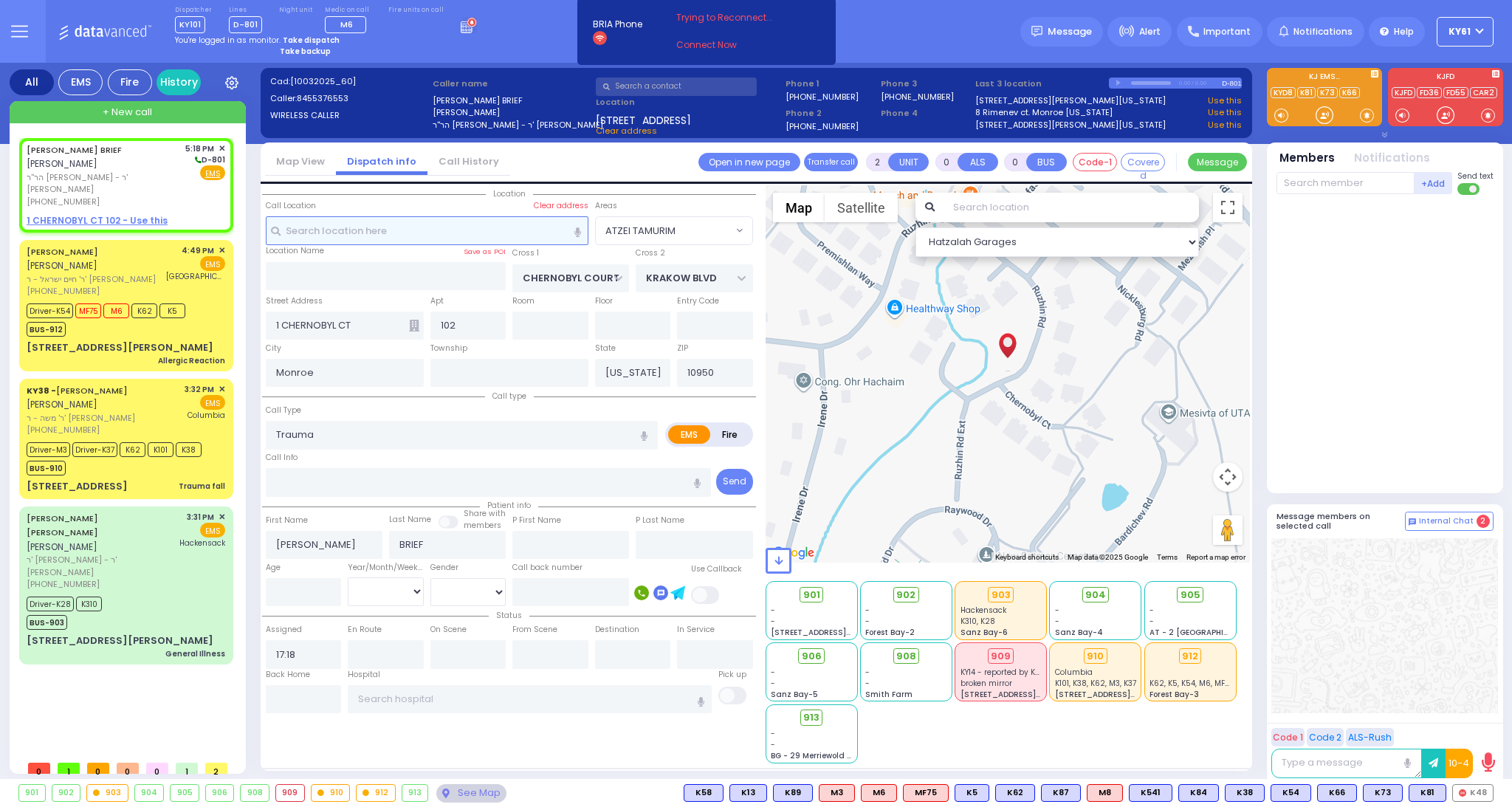
select select
radio input "true"
select select
select select "Hatzalah Garages"
select select "ATZEI TAMURIM"
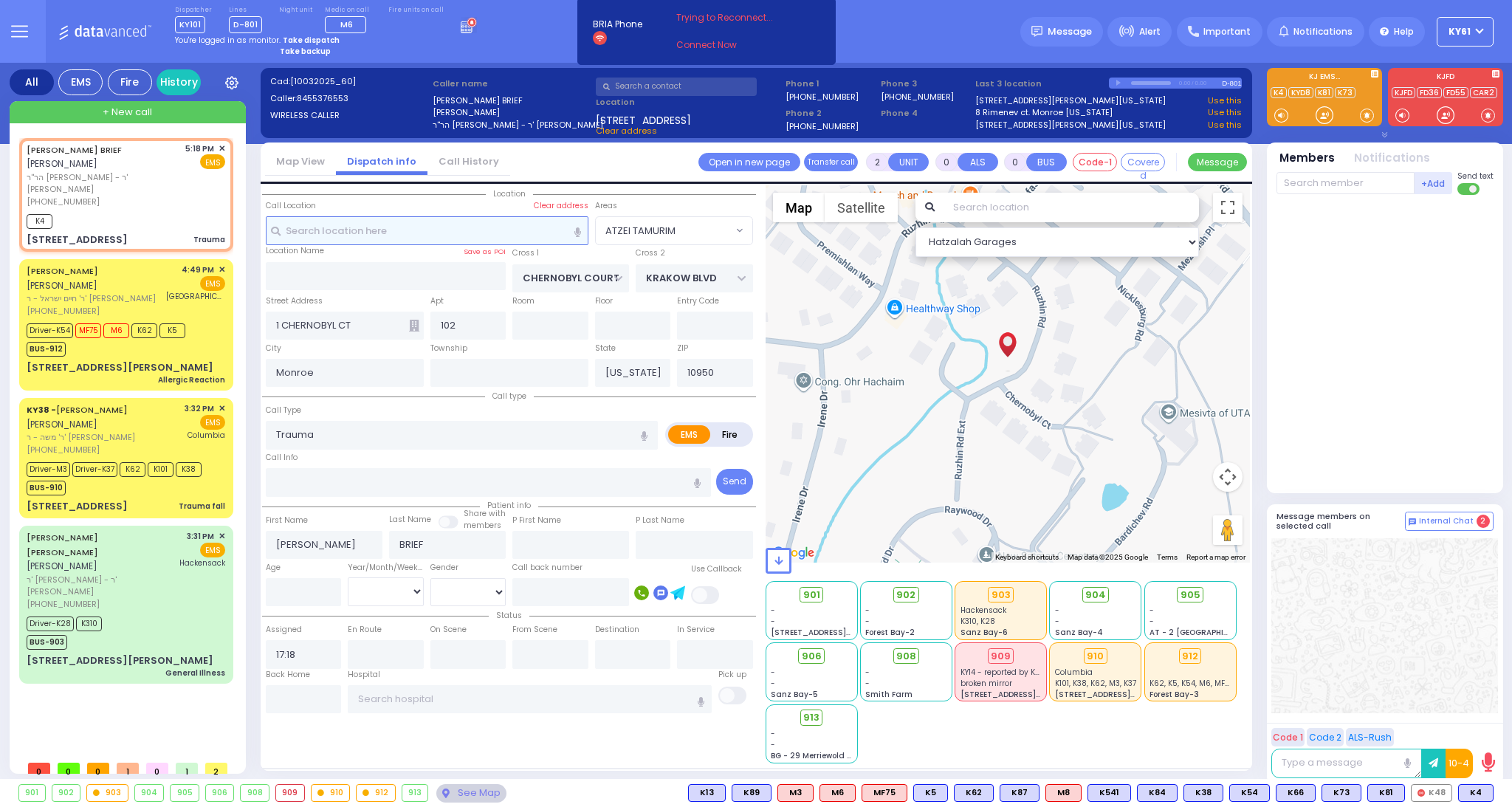
select select
radio input "true"
select select
type input "17:19"
select select "Hatzalah Garages"
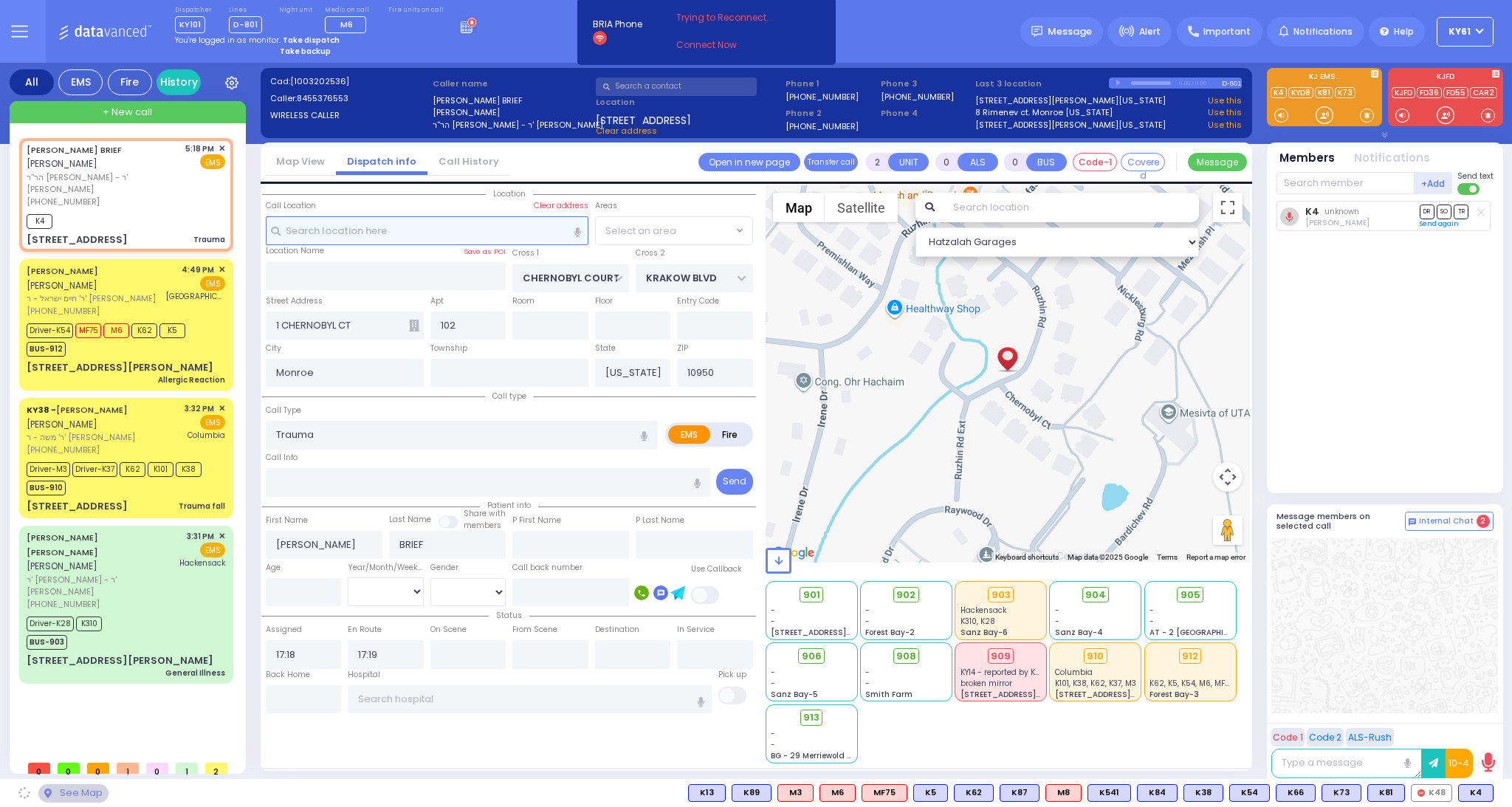
select select "ATZEI TAMURIM"
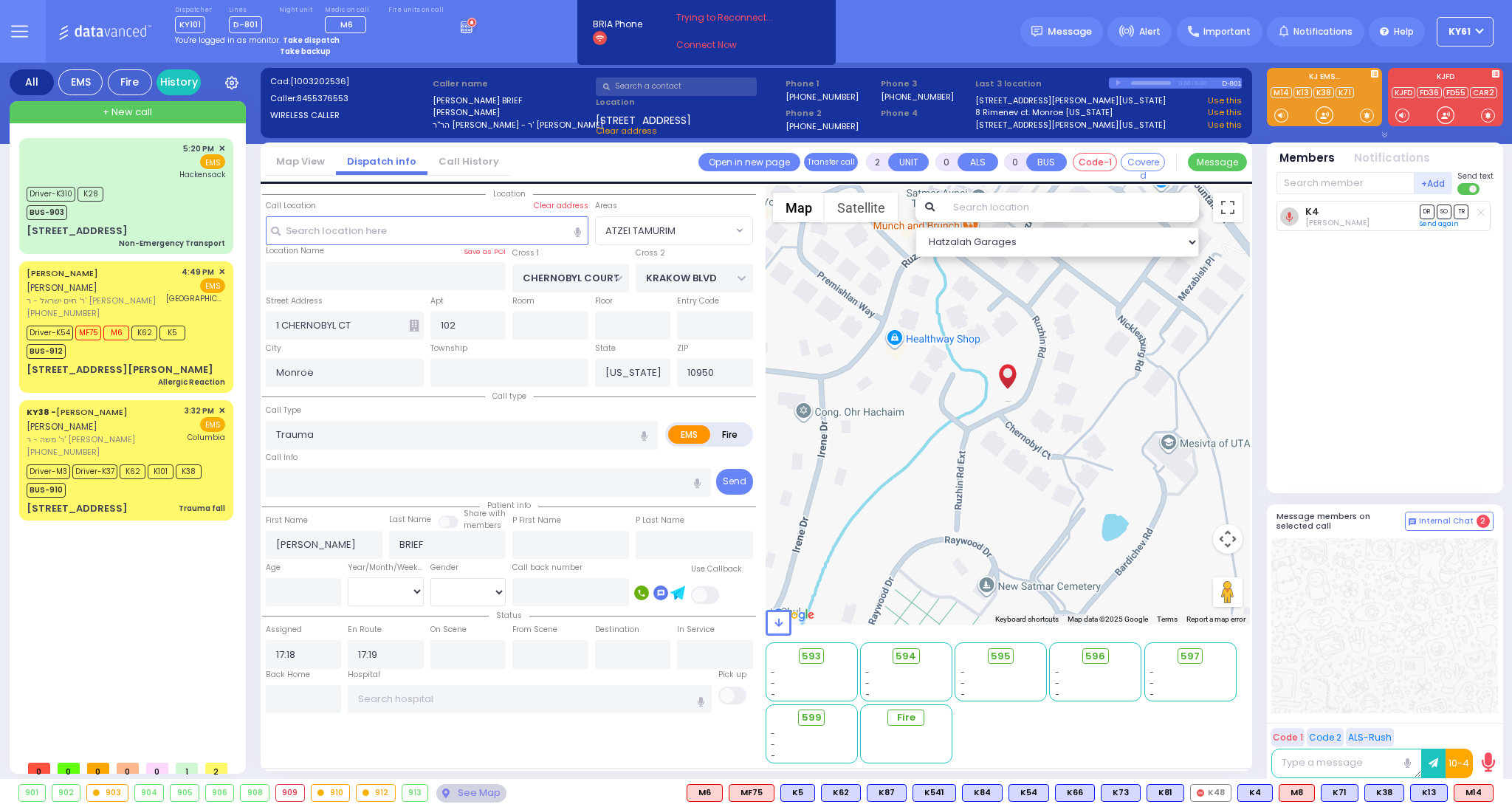
click at [320, 39] on strong "Take dispatch" at bounding box center [311, 40] width 57 height 11
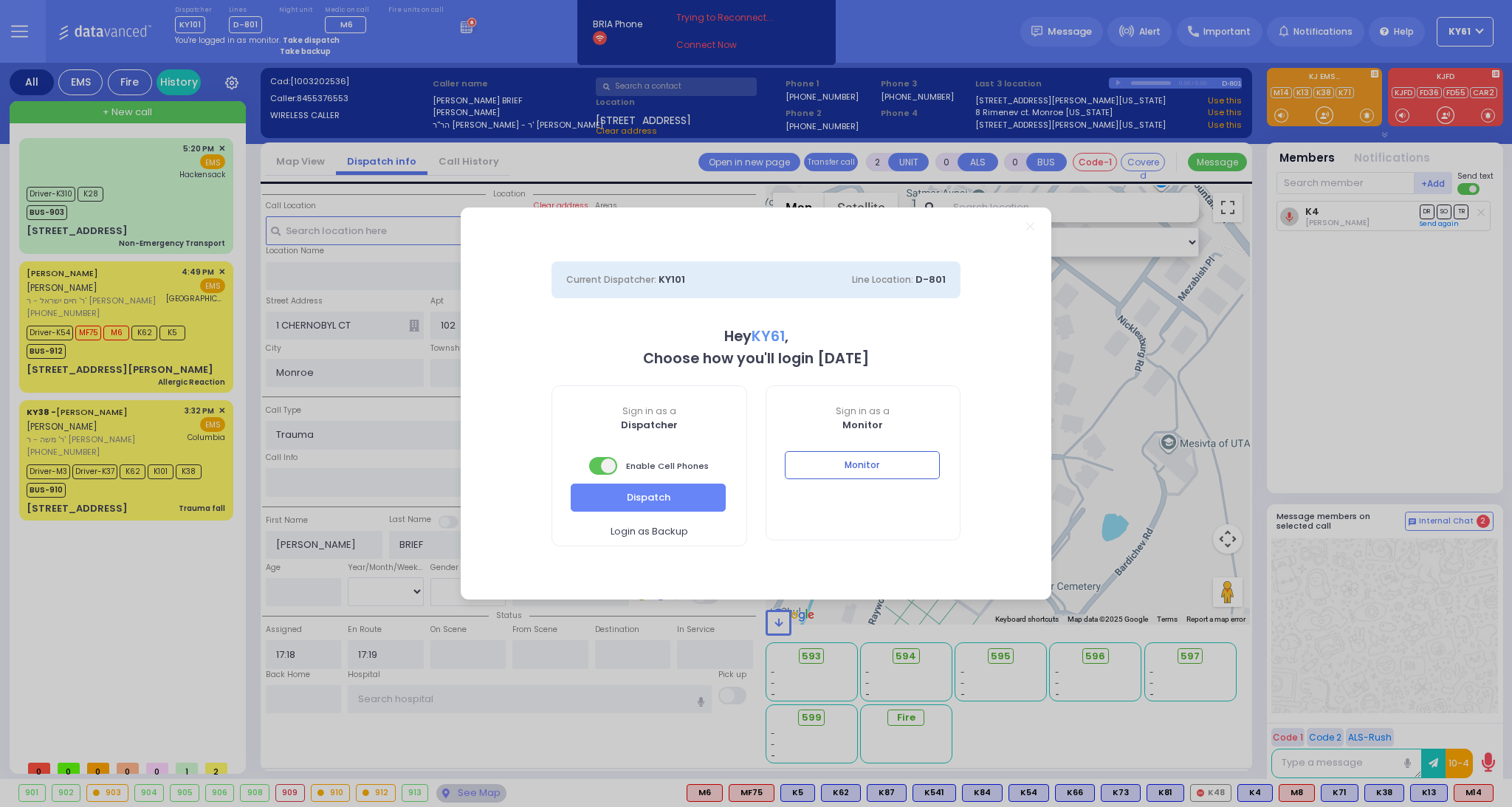
select select "7"
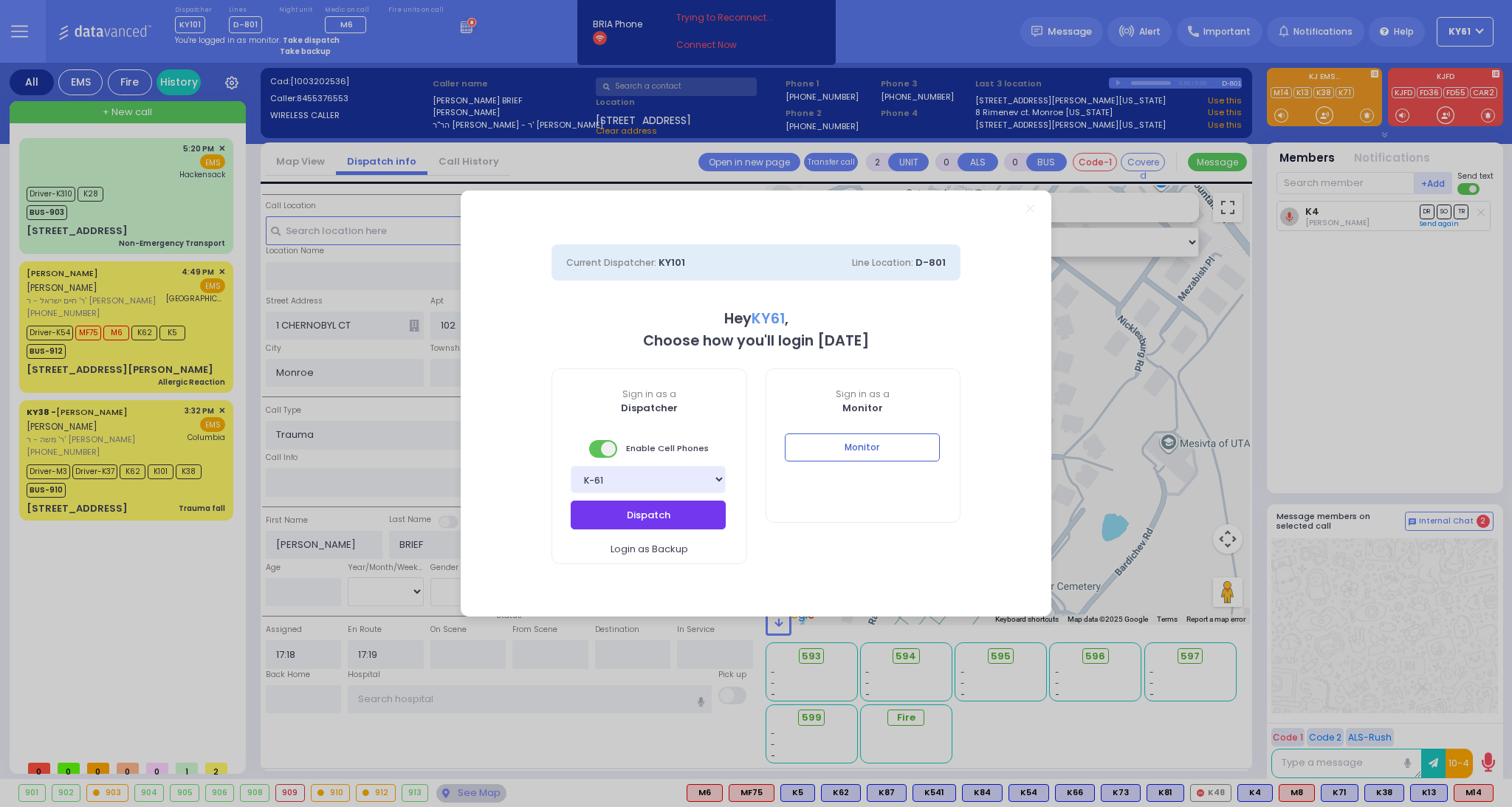
click at [671, 514] on button "Dispatch" at bounding box center [648, 515] width 155 height 28
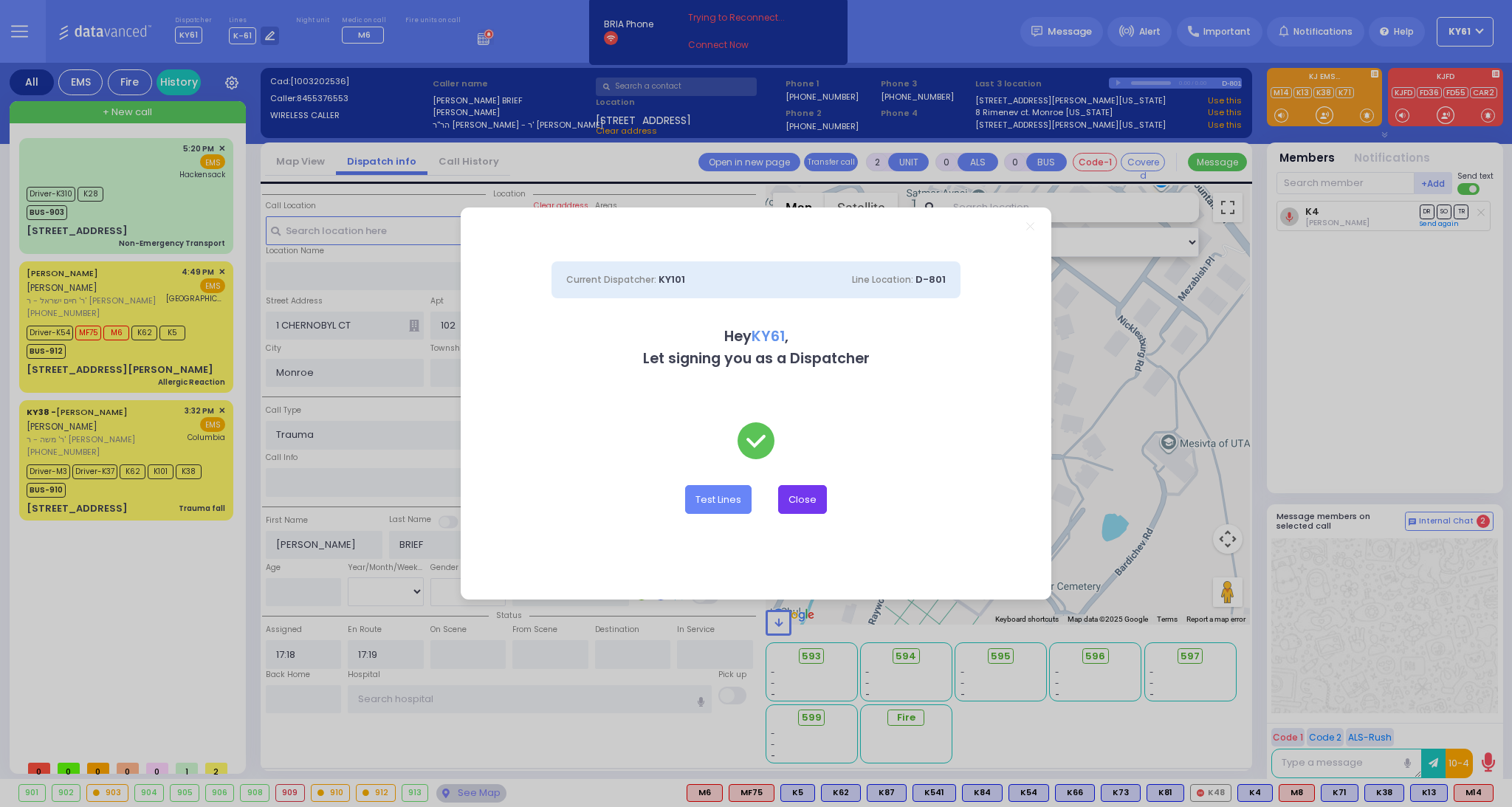
click at [812, 496] on button "Close" at bounding box center [802, 498] width 49 height 28
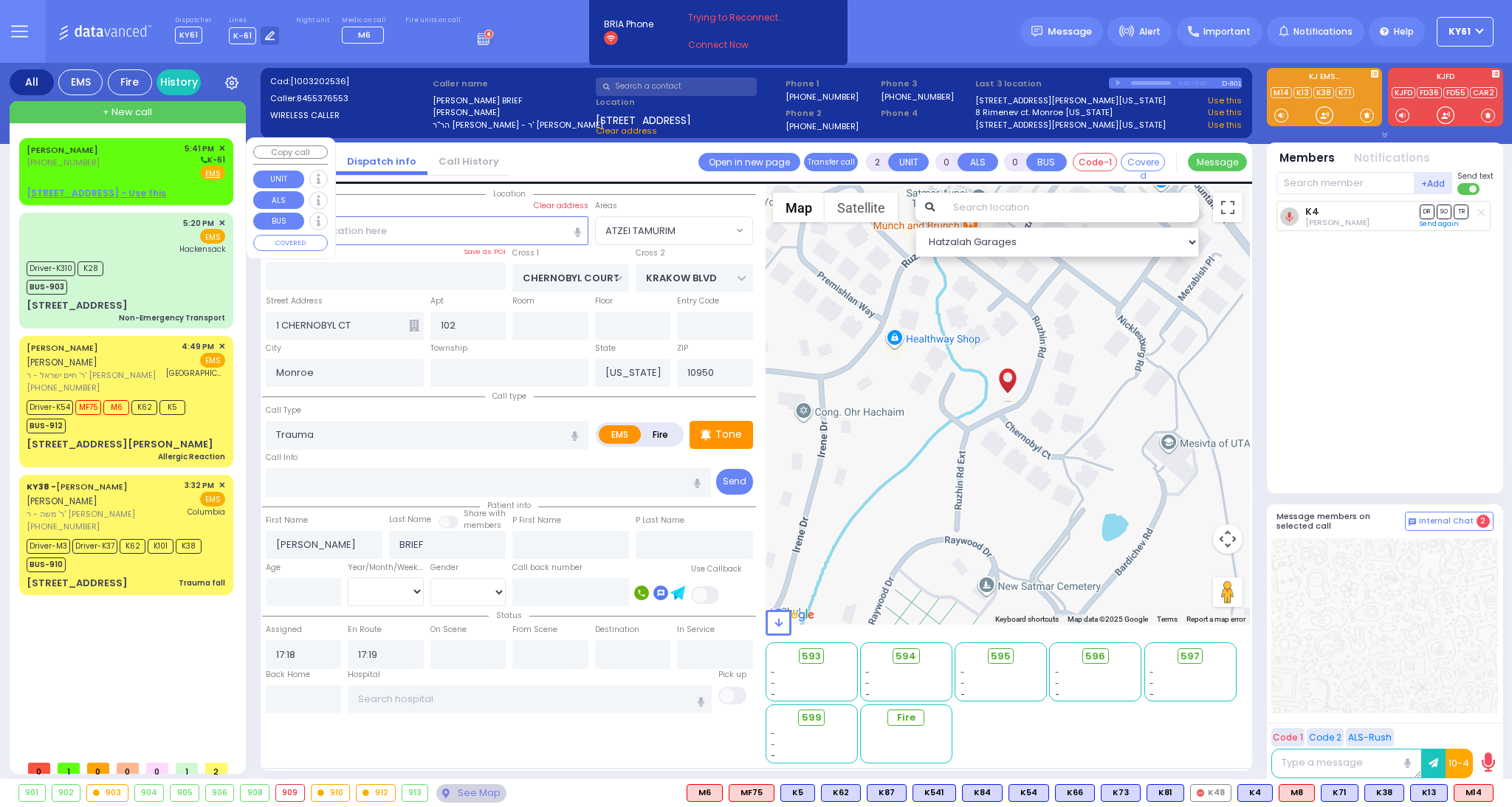
click at [114, 180] on div "SHLOME GREENFELD (845) 558-6257 5:41 PM ✕ K-61" at bounding box center [125, 162] width 199 height 39
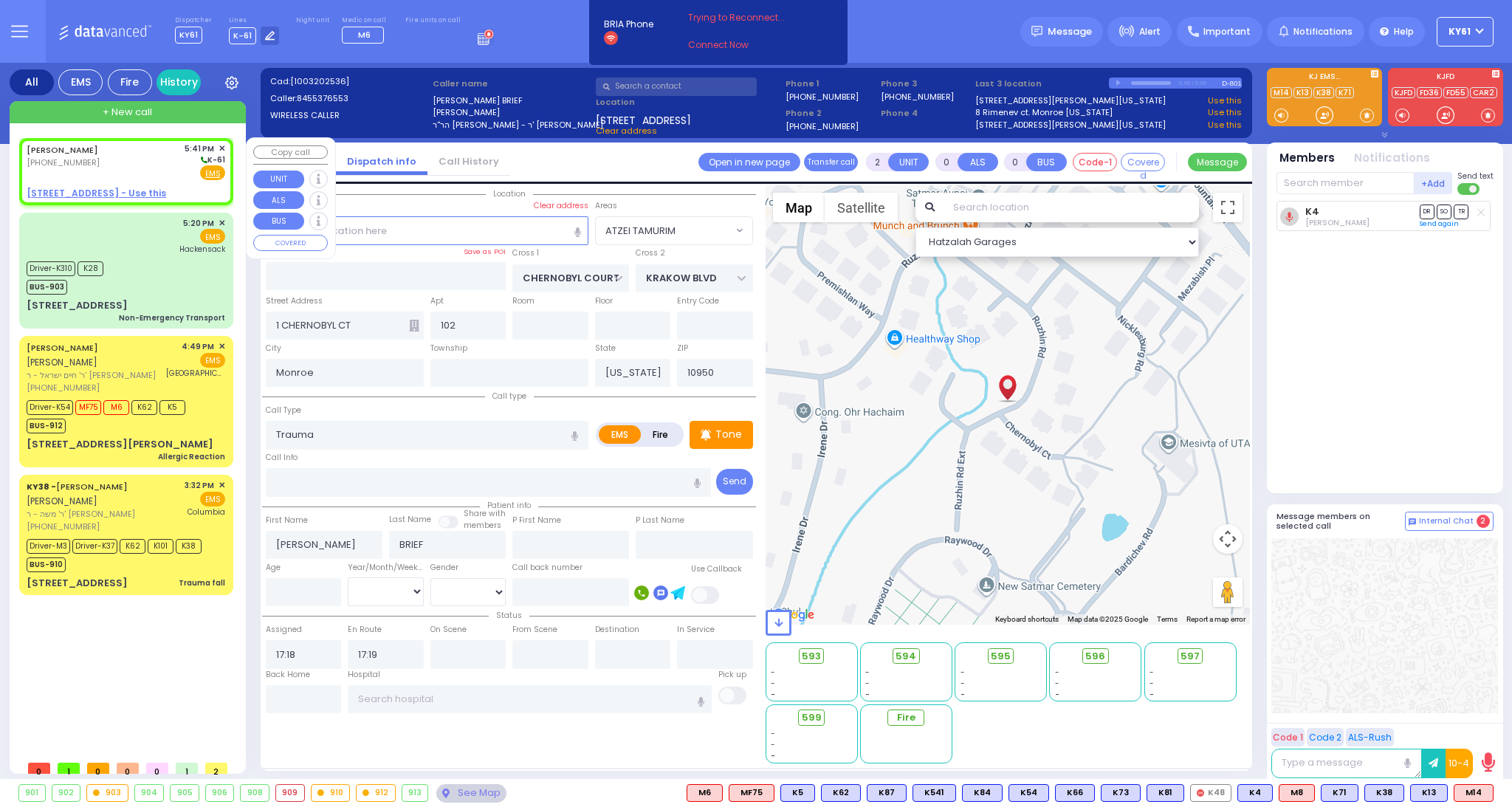
type input "1"
select select
radio input "true"
type input "SHLOME"
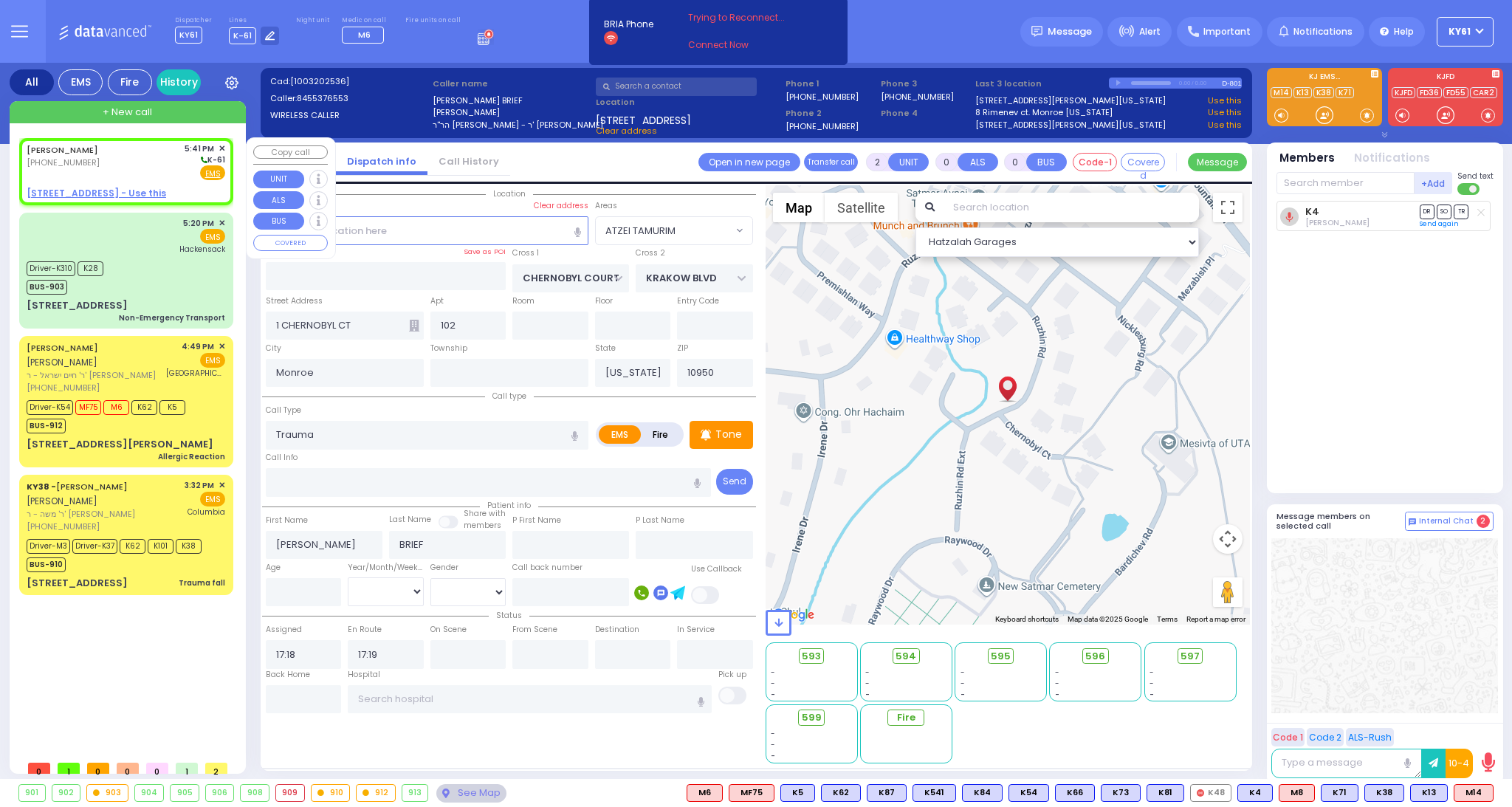
type input "GREENFELD"
select select
type input "17:41"
select select "Hatzalah Garages"
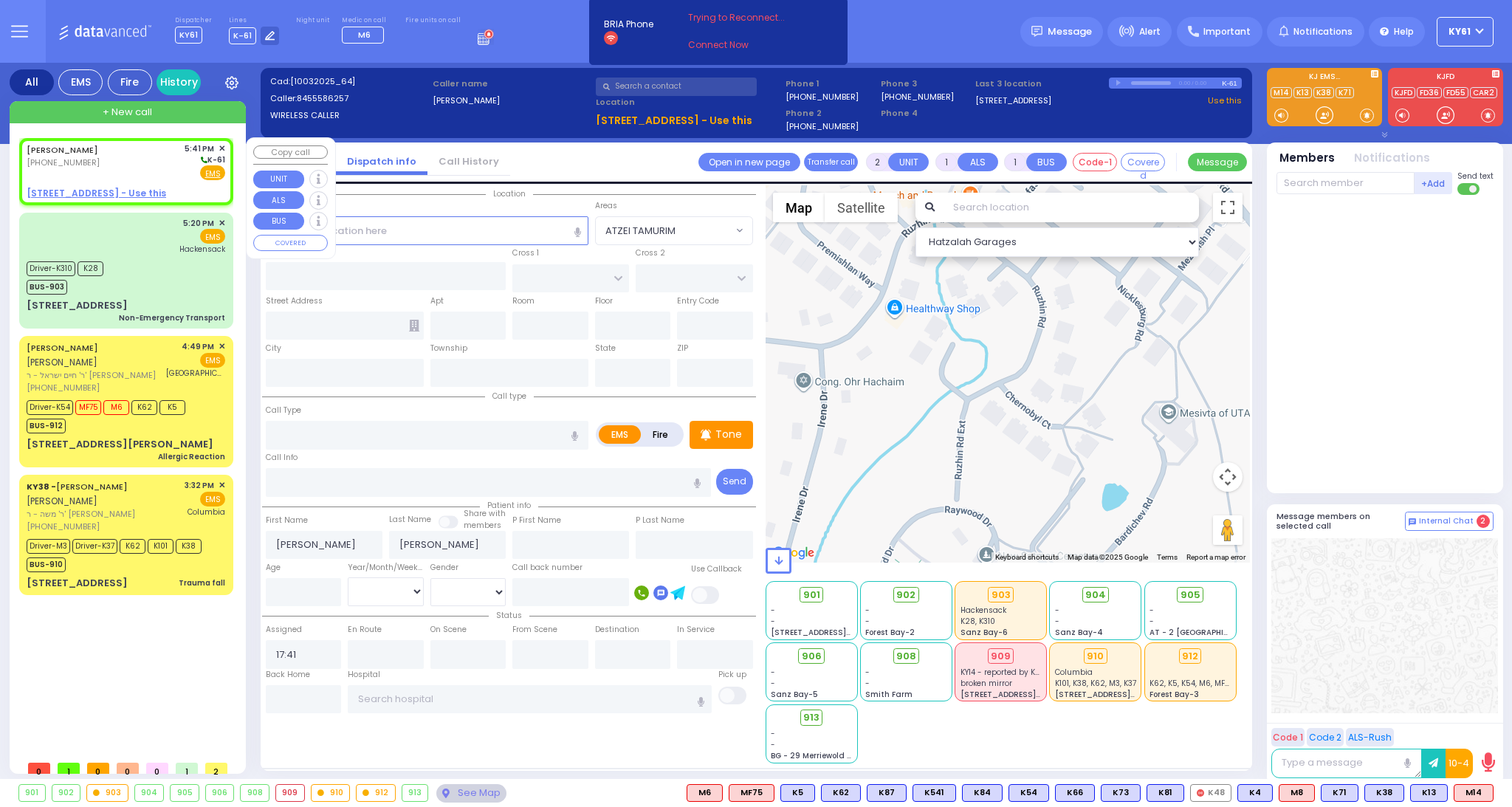
click at [79, 190] on u "75 BAKERTOWN RD 012 - Use this" at bounding box center [96, 193] width 140 height 13
select select
radio input "true"
select select
select select "Hatzalah Garages"
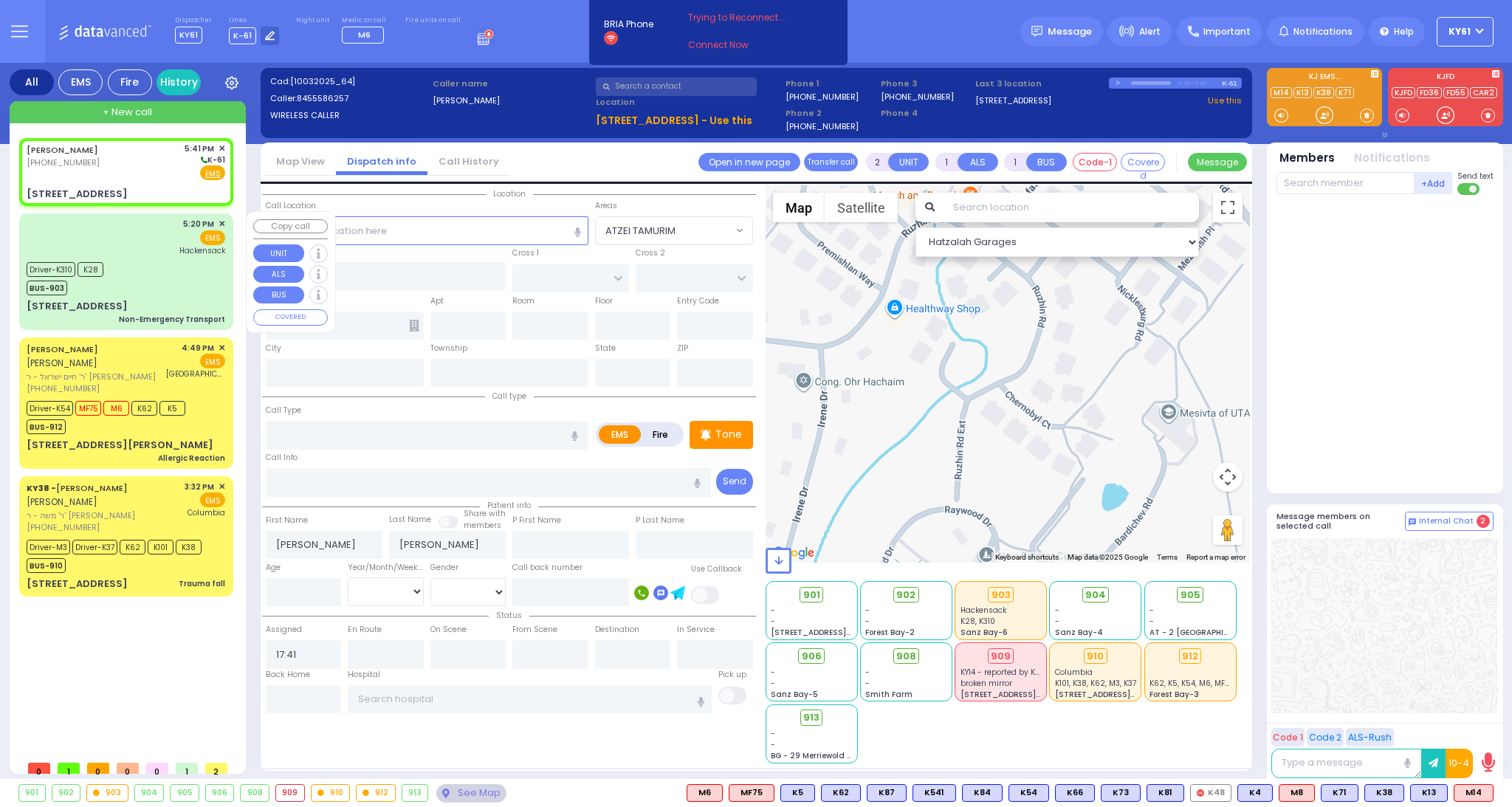
select select
radio input "true"
select select
type input "DINEV RD"
type input "ISRAEL ZUPNICK DR"
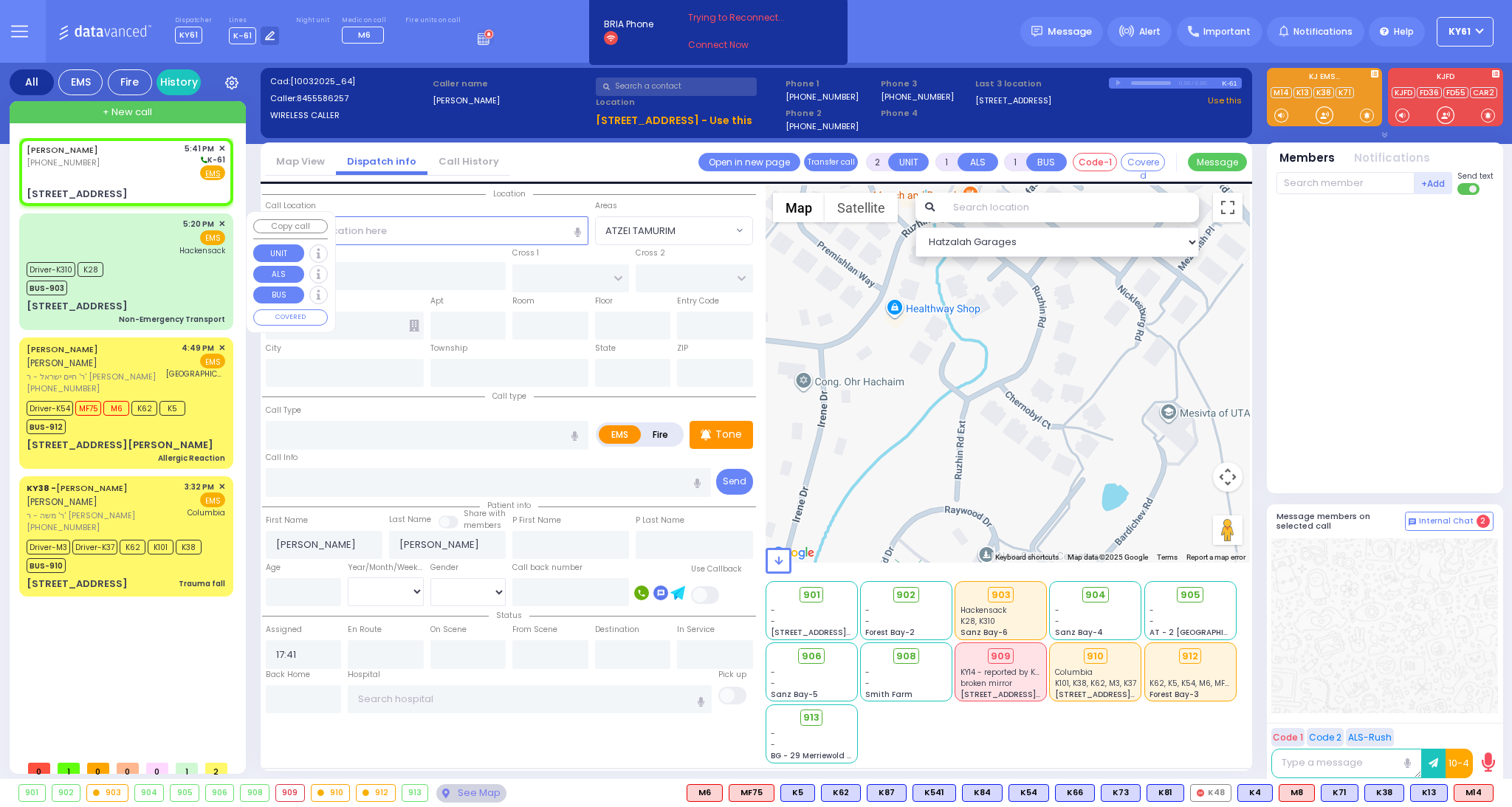
type input "75 BAKERTOWN RD"
type input "012"
type input "Kiryas Joel"
type input "[US_STATE]"
type input "10950"
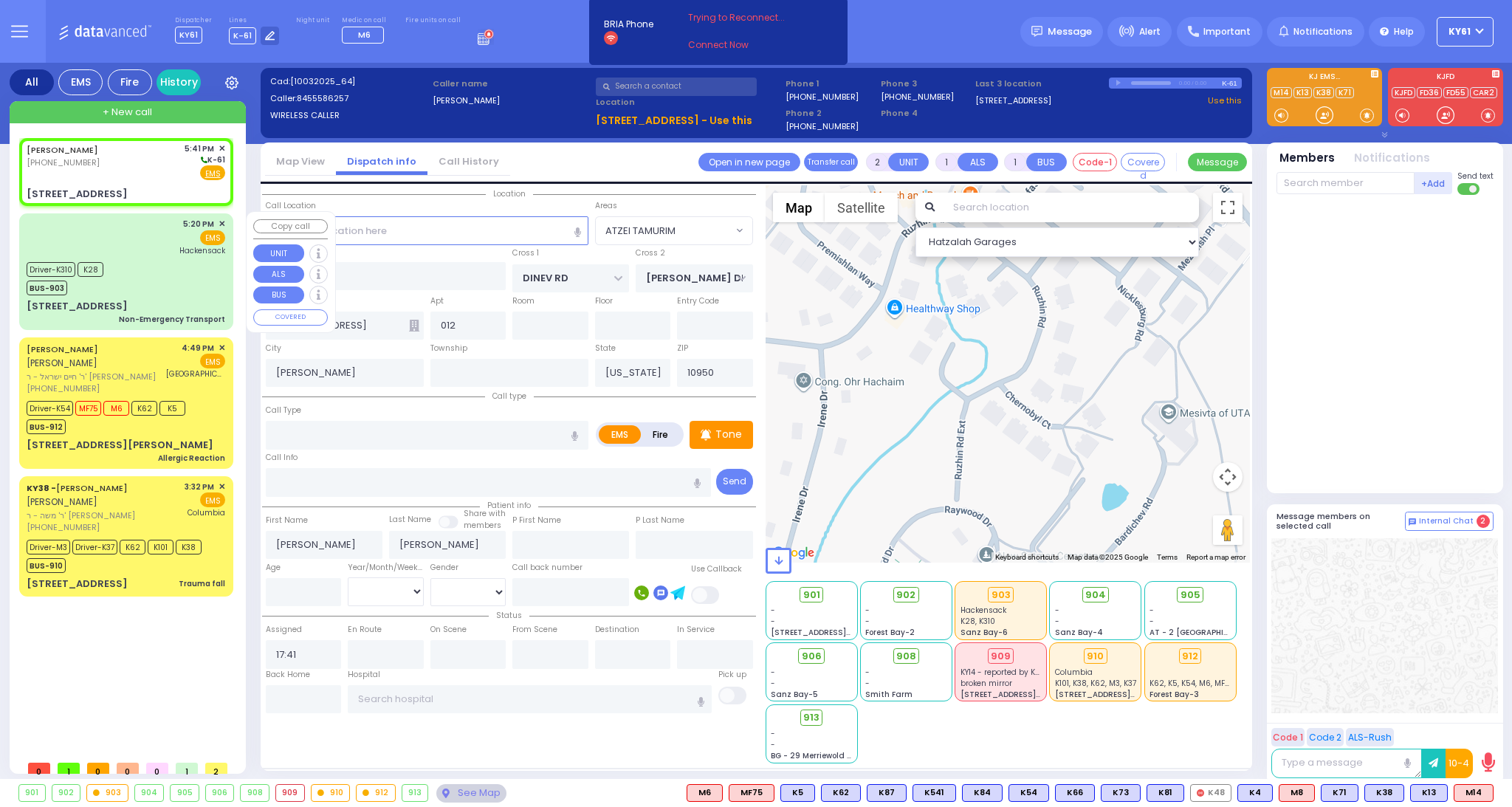
select select "Hatzalah Garages"
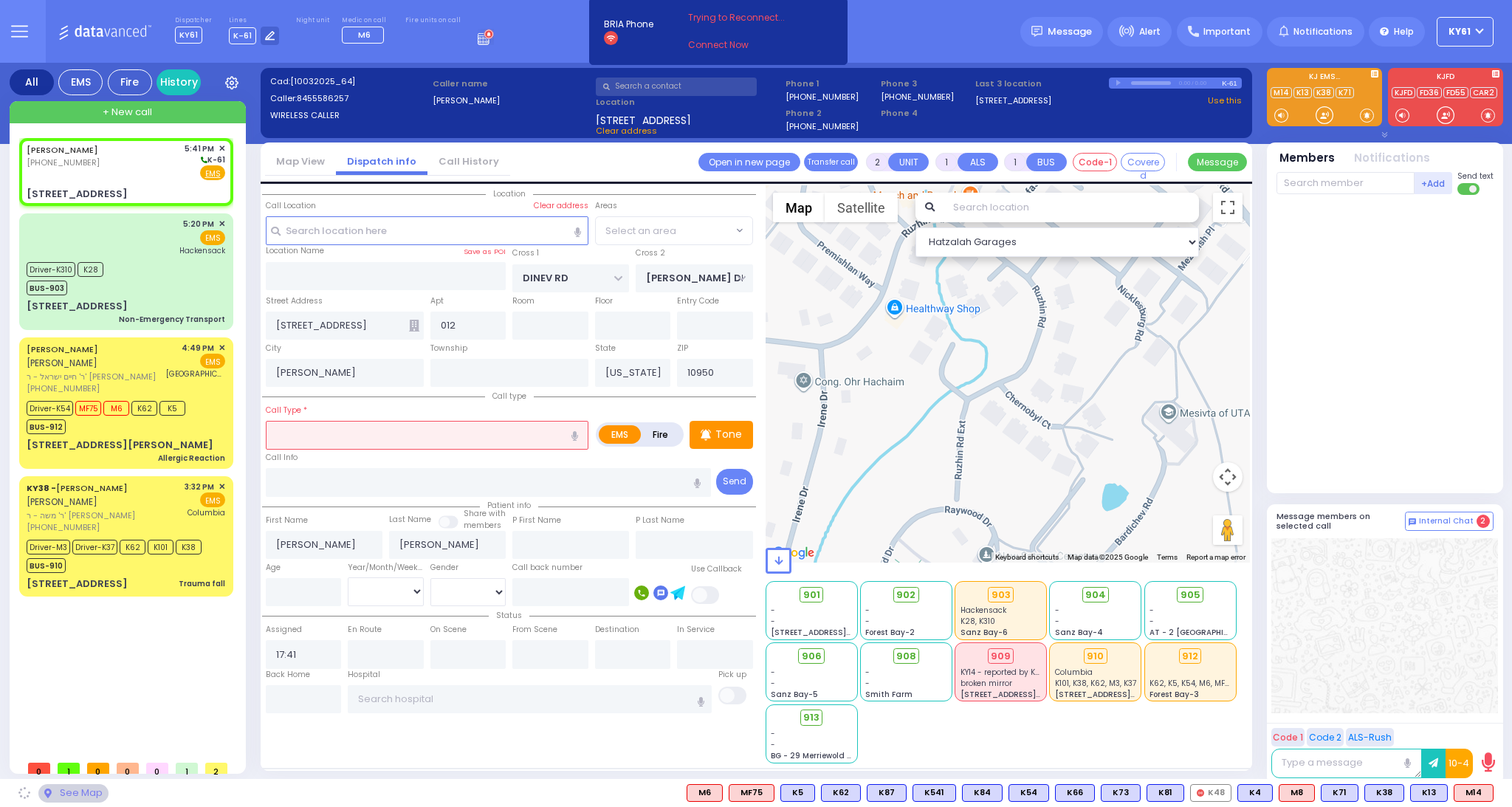
select select "BEIRECH MOSHE"
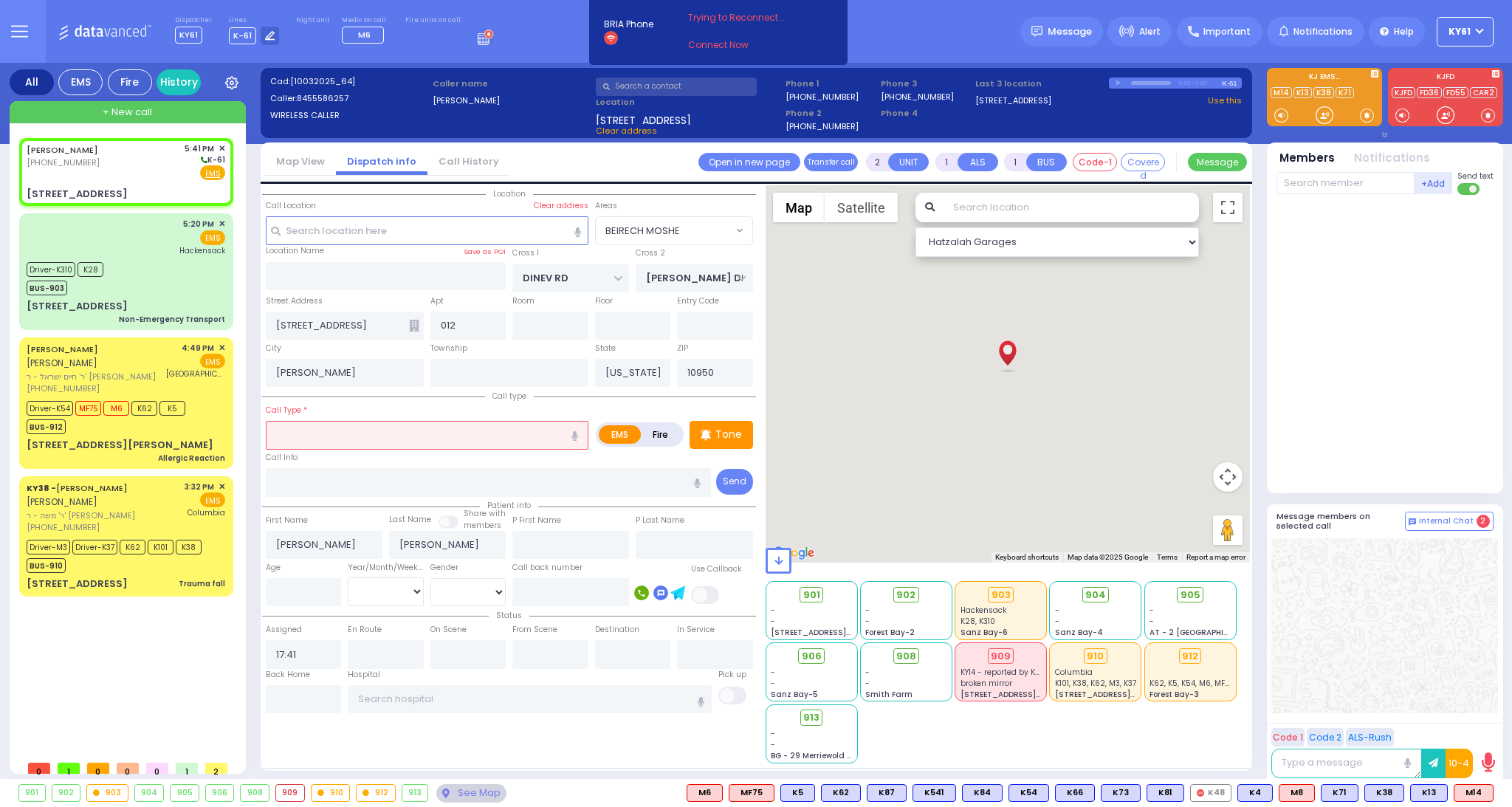
click at [660, 432] on label "Fire" at bounding box center [661, 434] width 42 height 18
radio input "true"
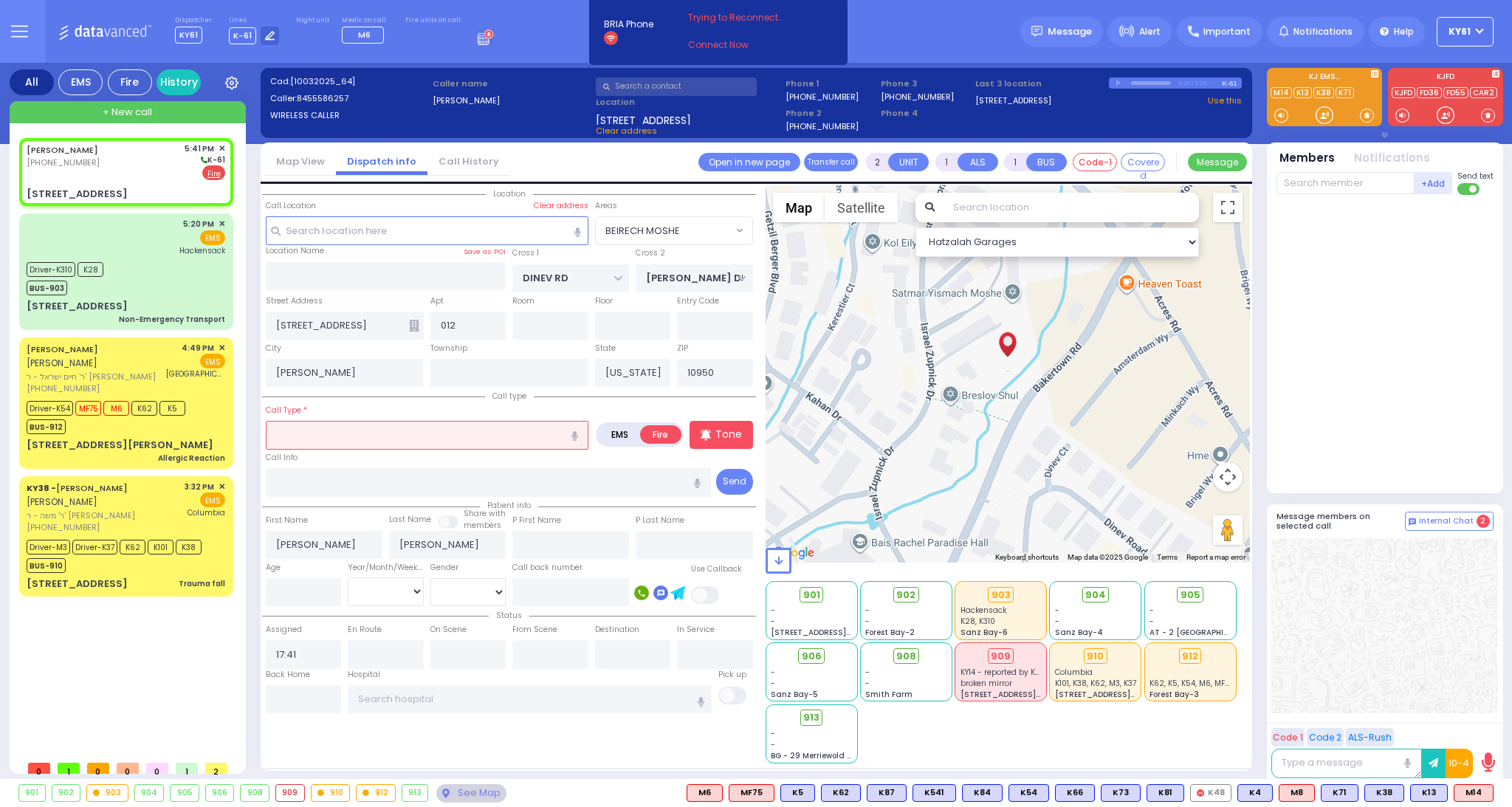
click at [502, 430] on input "text" at bounding box center [428, 434] width 323 height 28
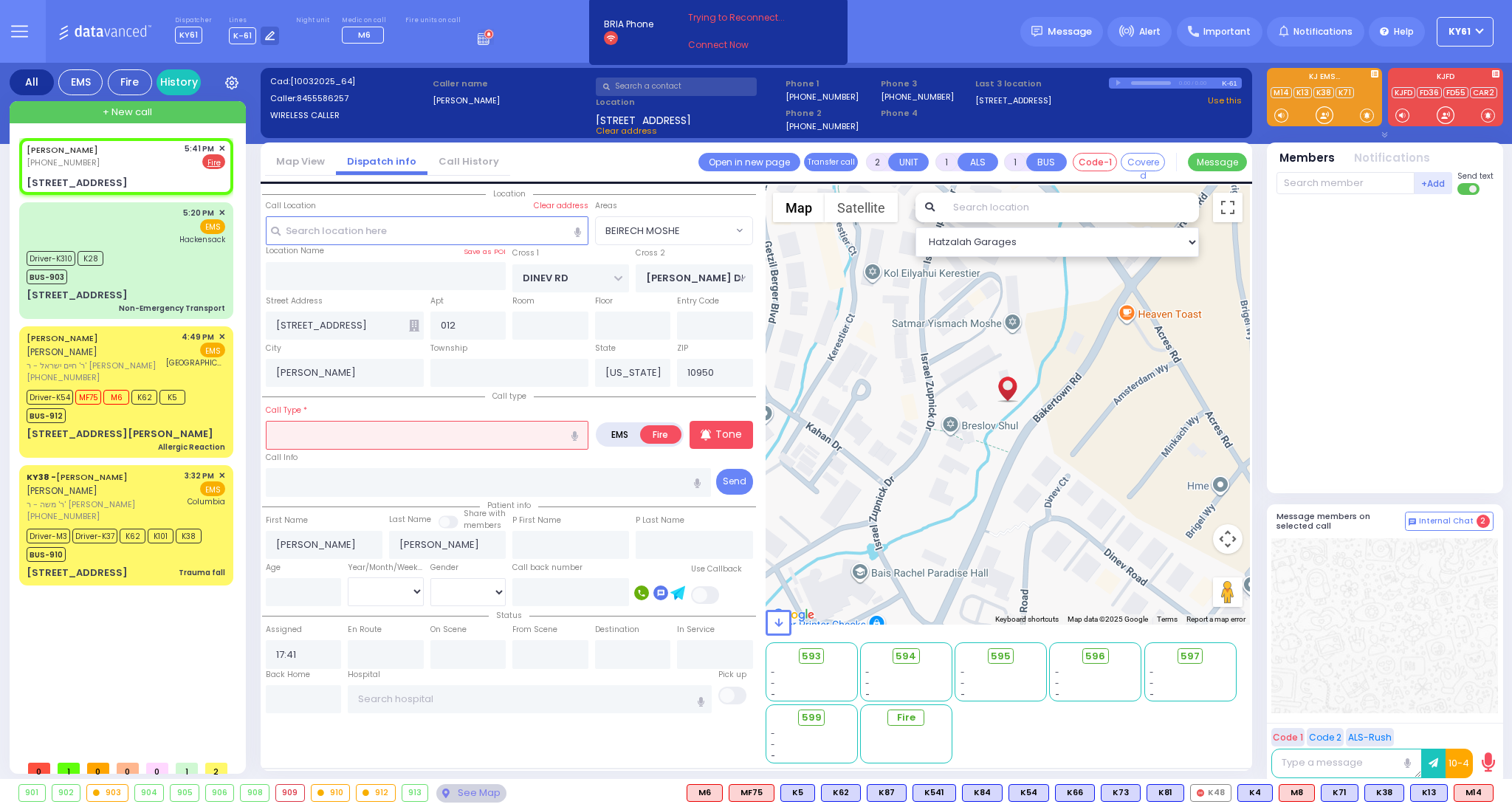
select select
radio input "true"
select select
select select "Hatzalah Garages"
select select "BEIRECH MOSHE"
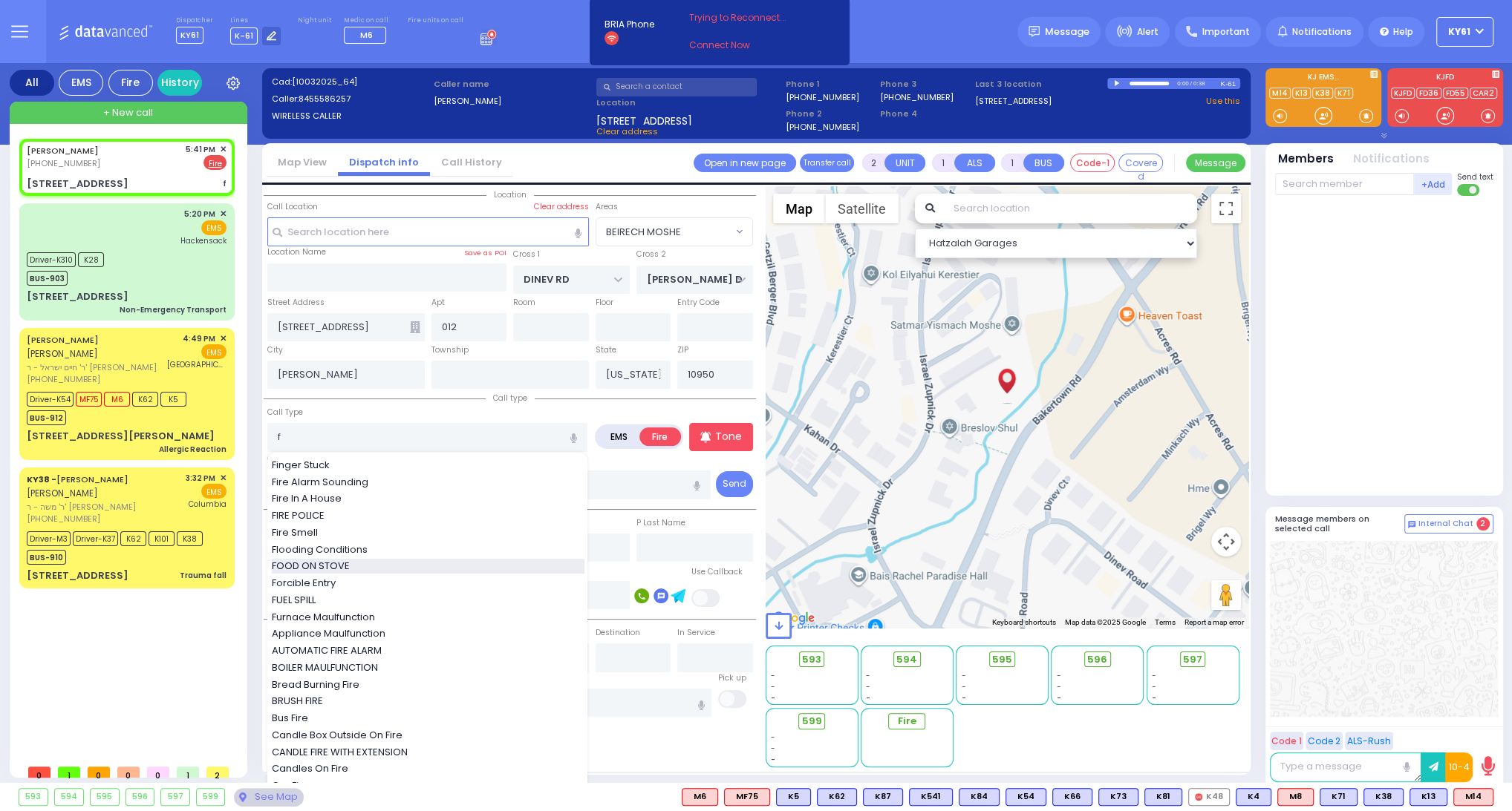
click at [427, 566] on div "FOOD ON STOVE" at bounding box center [427, 566] width 312 height 15
type input "FOOD ON STOVE"
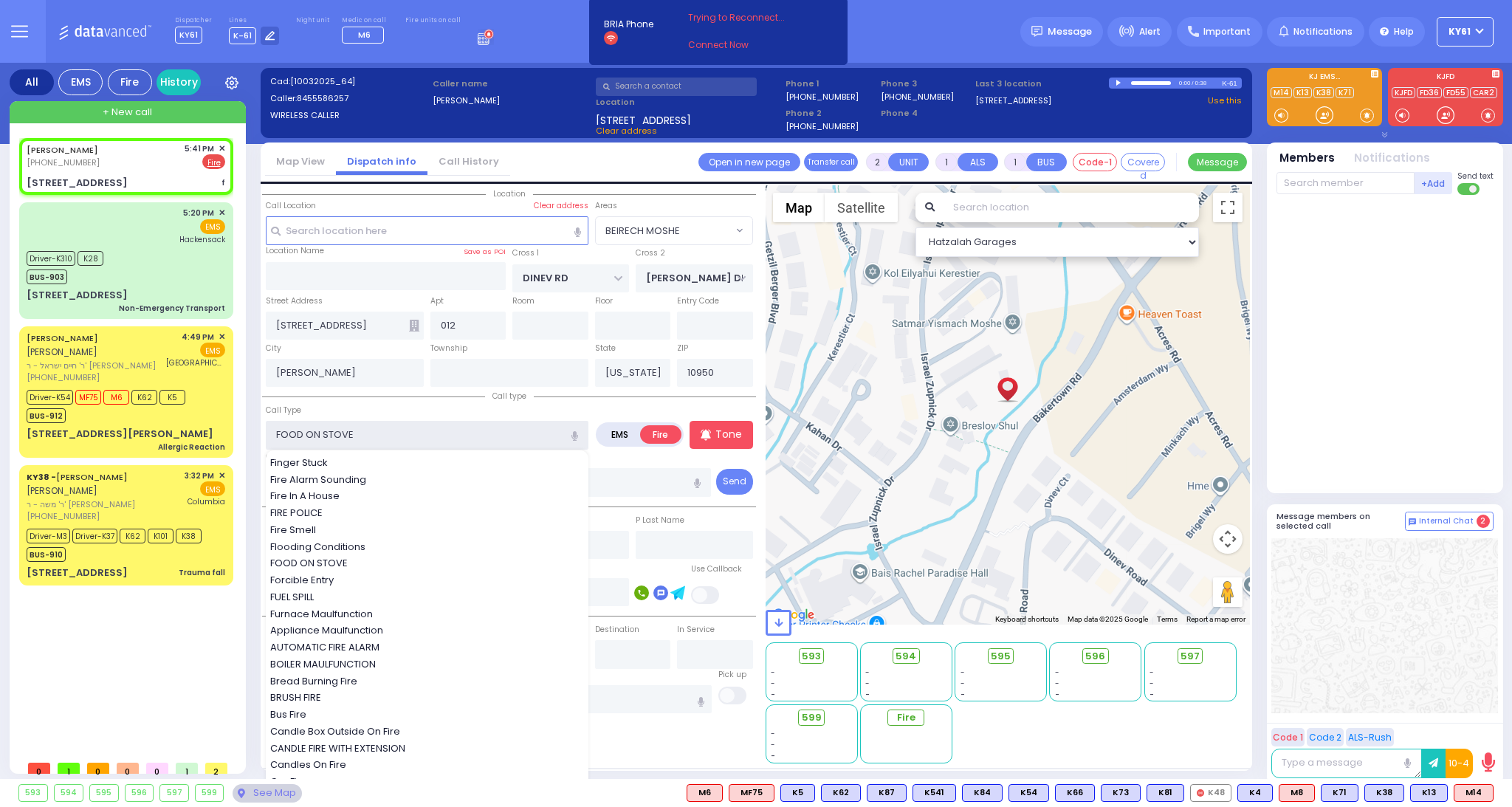
select select
radio input "true"
select select
select select "Hatzalah Garages"
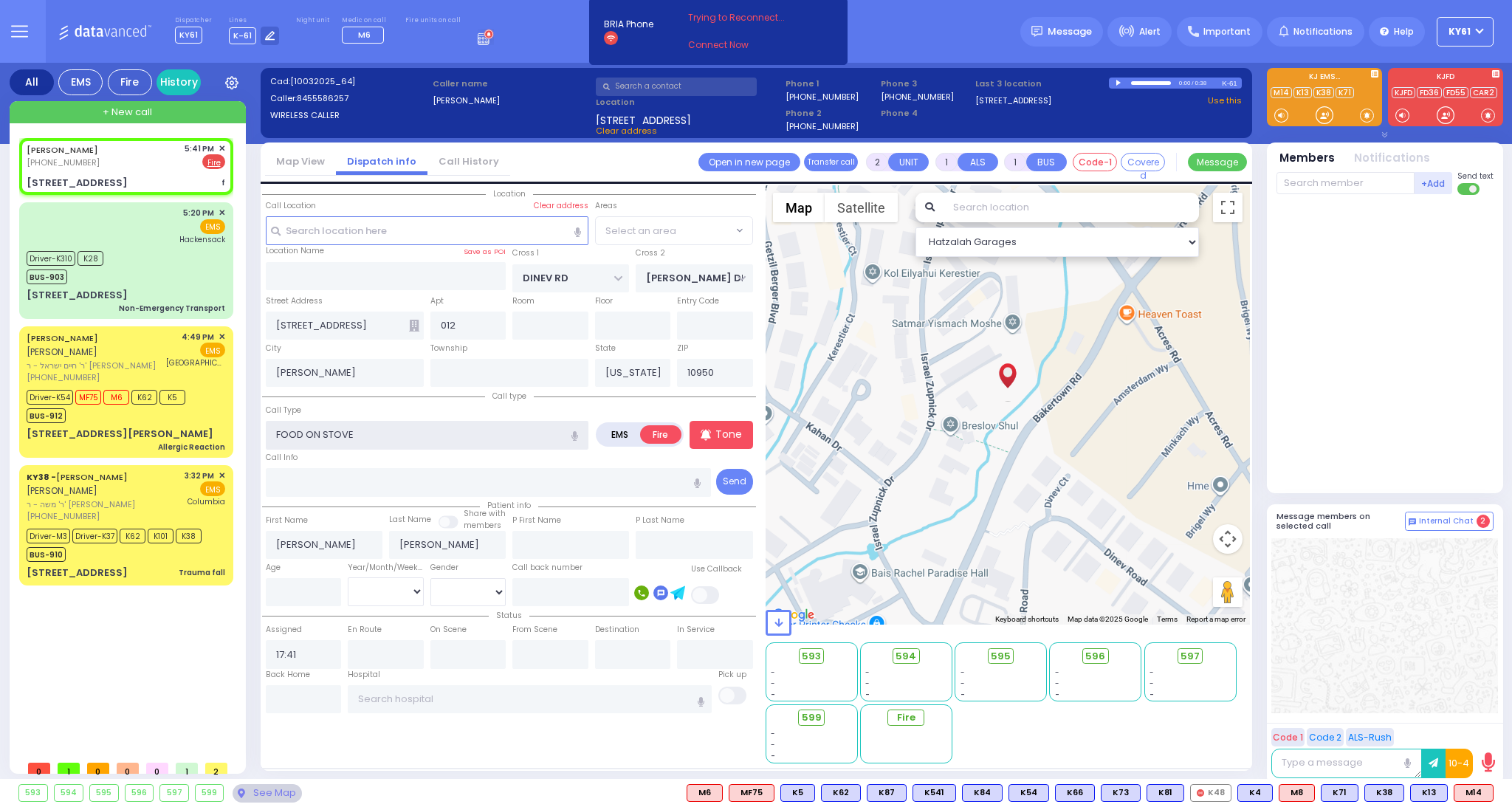
select select "BEIRECH MOSHE"
click at [721, 433] on p "Tone" at bounding box center [728, 434] width 26 height 15
select select
radio input "true"
select select
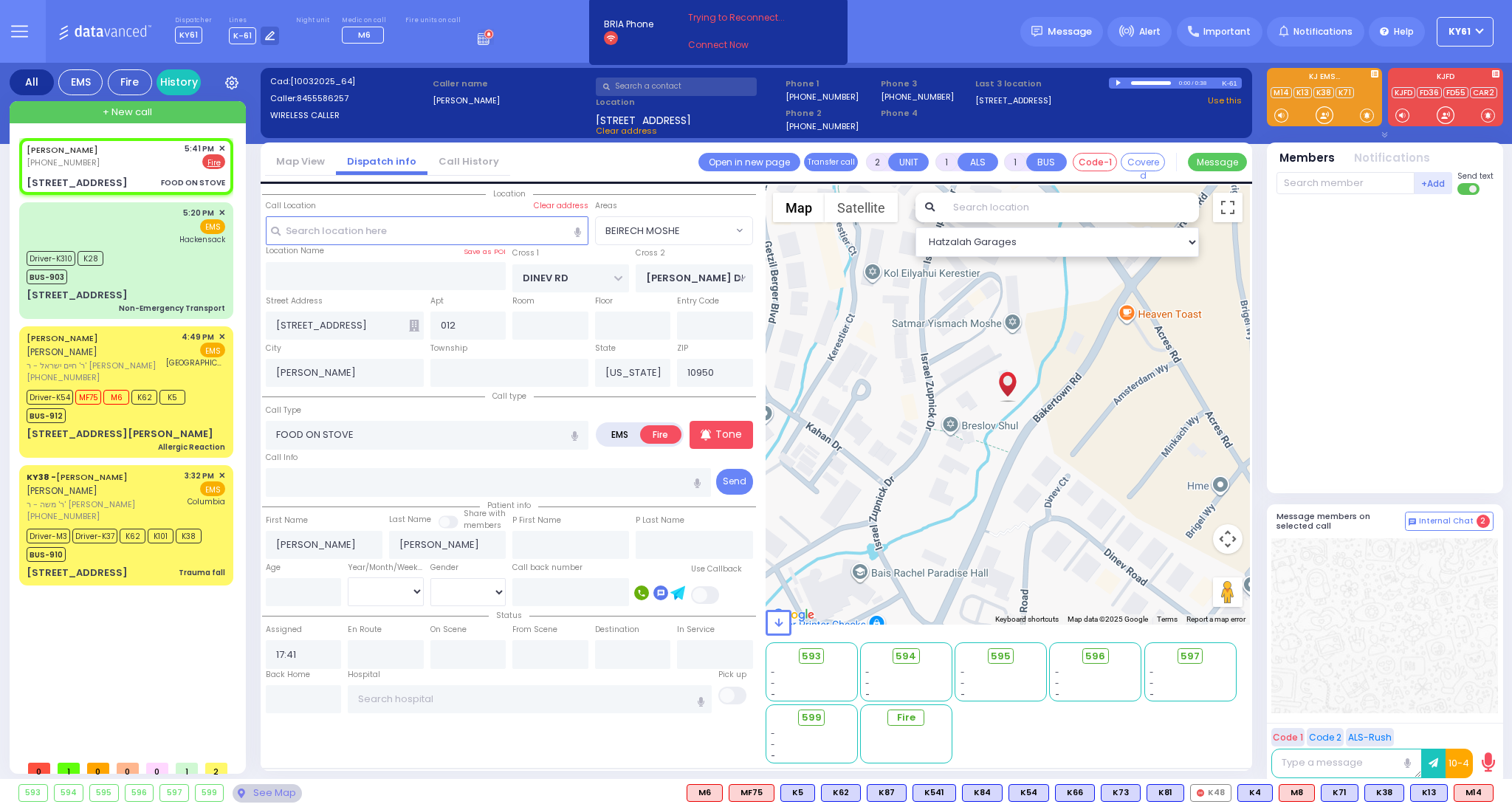
select select "Hatzalah Garages"
select select "BEIRECH MOSHE"
drag, startPoint x: 533, startPoint y: 477, endPoint x: 500, endPoint y: 481, distance: 33.2
drag, startPoint x: 495, startPoint y: 477, endPoint x: 475, endPoint y: 452, distance: 32.0
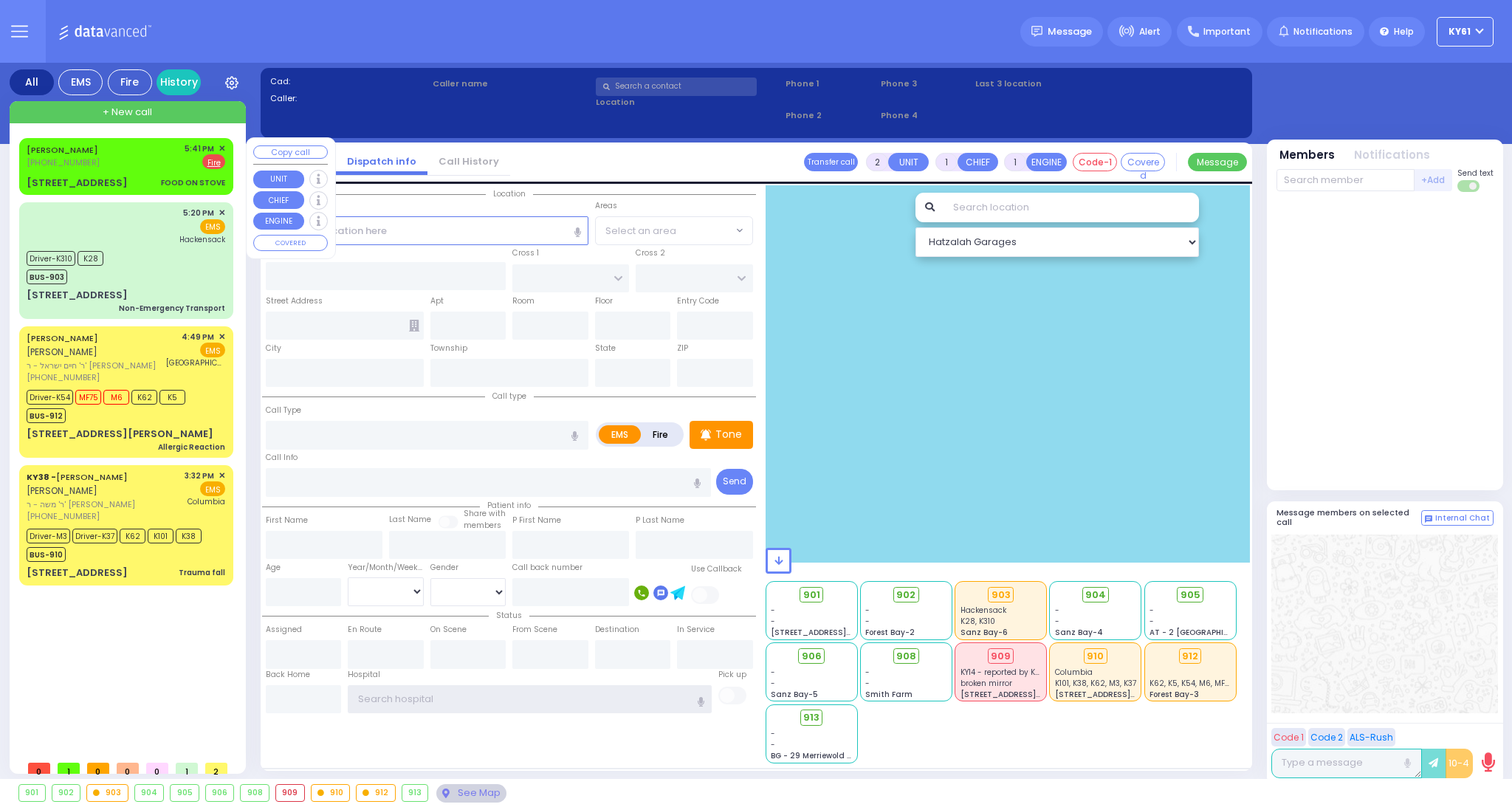
type input "ky61"
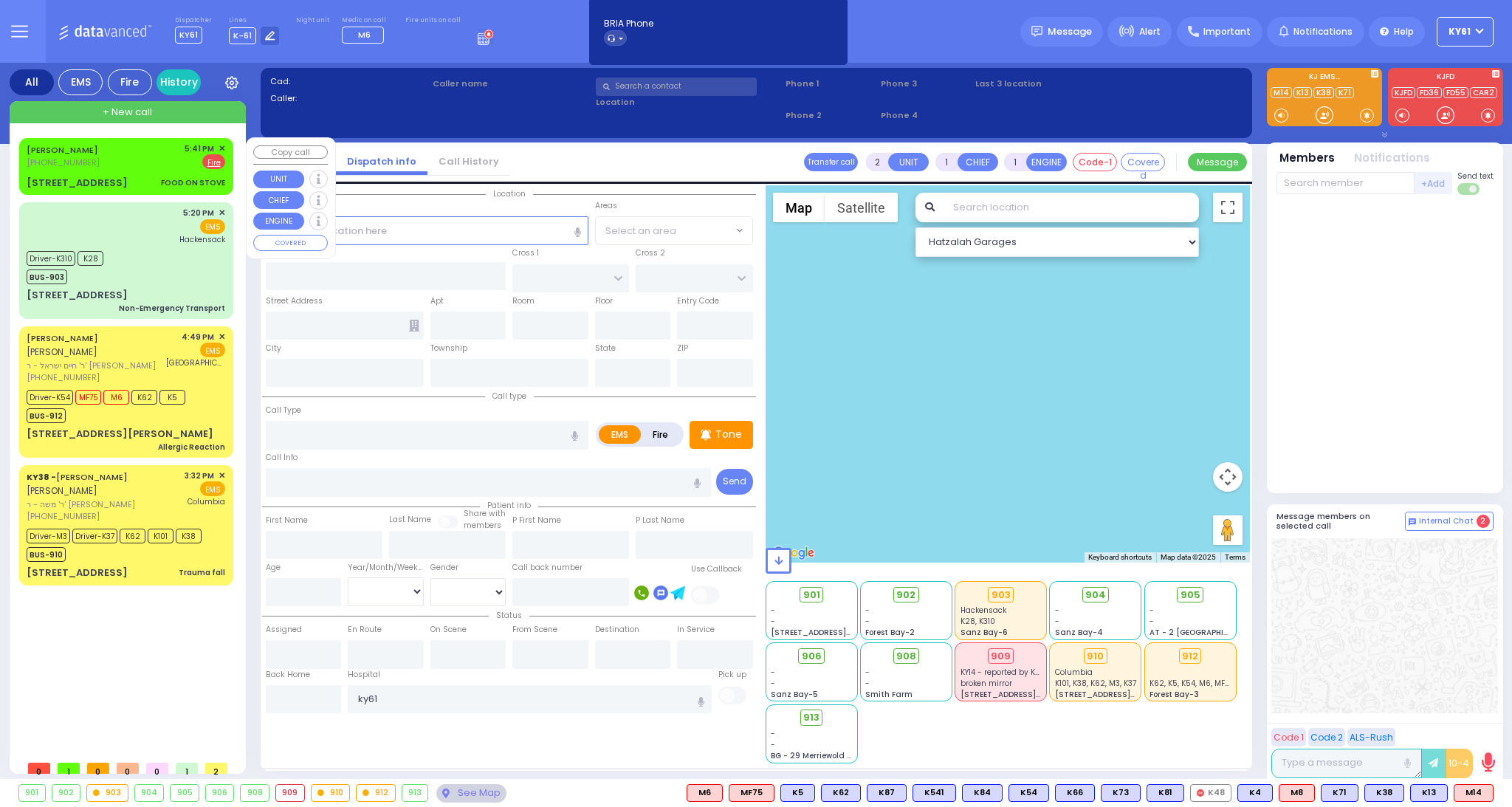
drag, startPoint x: 257, startPoint y: 151, endPoint x: 221, endPoint y: 169, distance: 40.2
drag, startPoint x: 196, startPoint y: 175, endPoint x: 183, endPoint y: 177, distance: 13.2
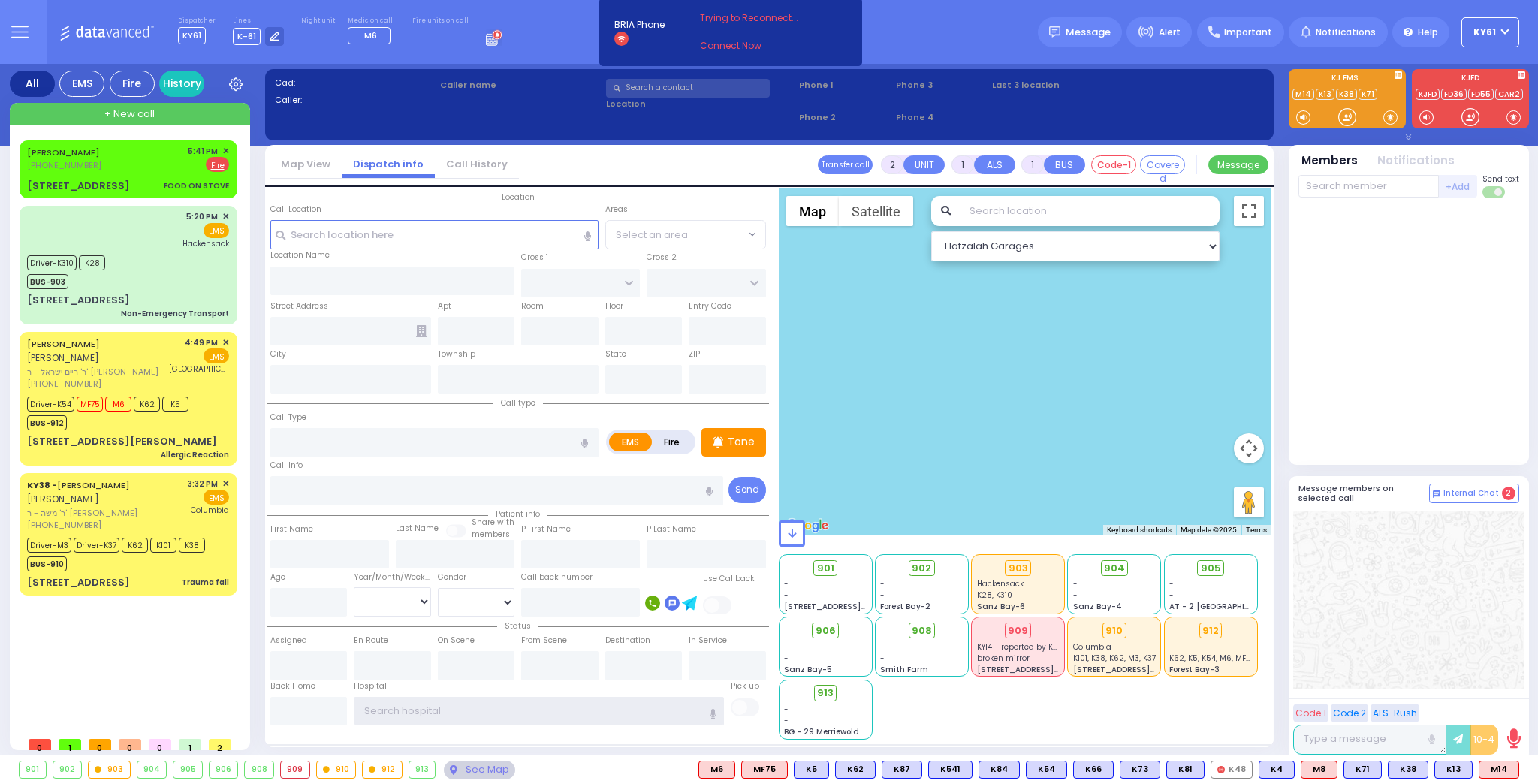
type input "ky61"
drag, startPoint x: 1014, startPoint y: 471, endPoint x: 989, endPoint y: 472, distance: 25.0
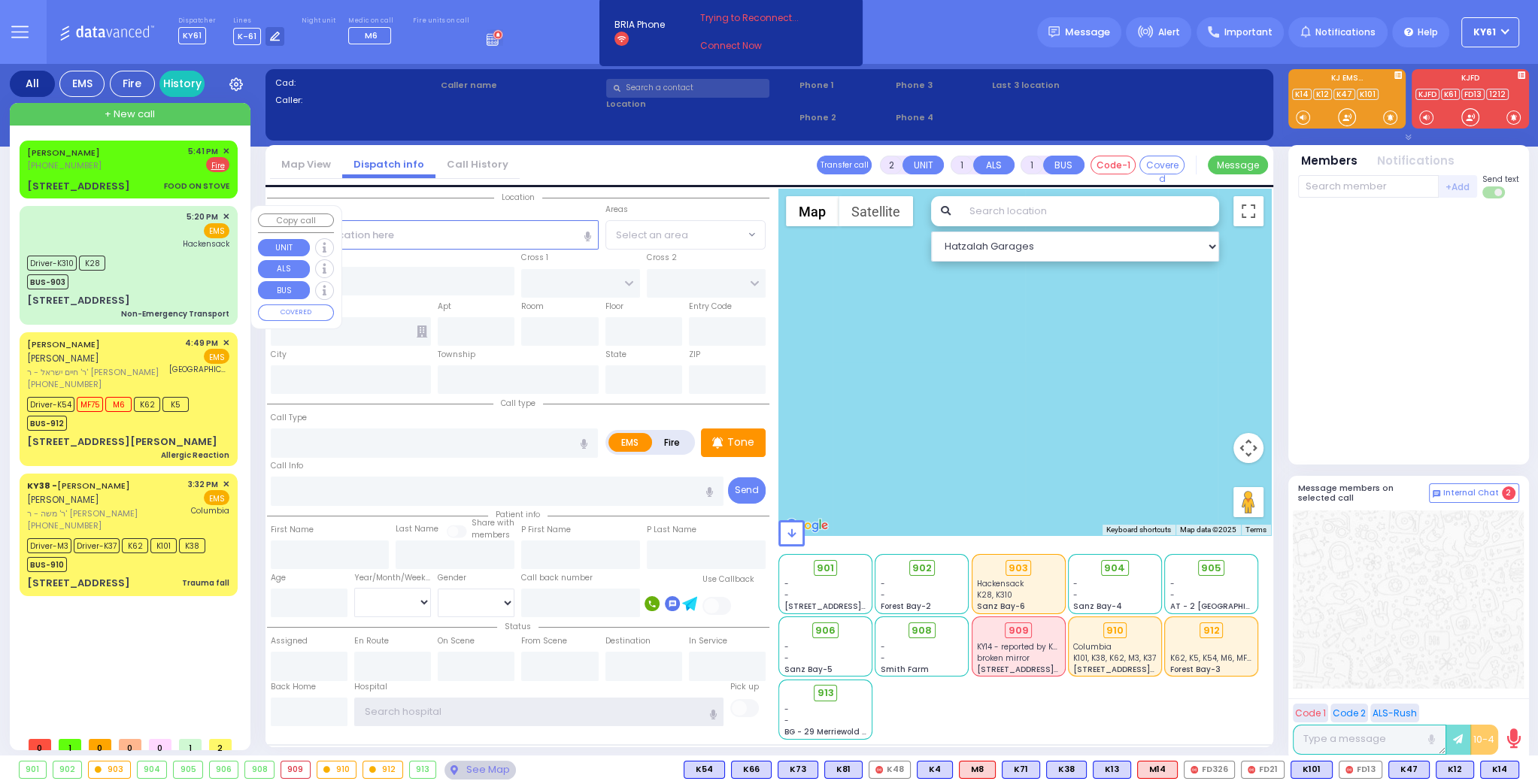
type input "ky61"
drag, startPoint x: 200, startPoint y: 244, endPoint x: 188, endPoint y: 244, distance: 12.0
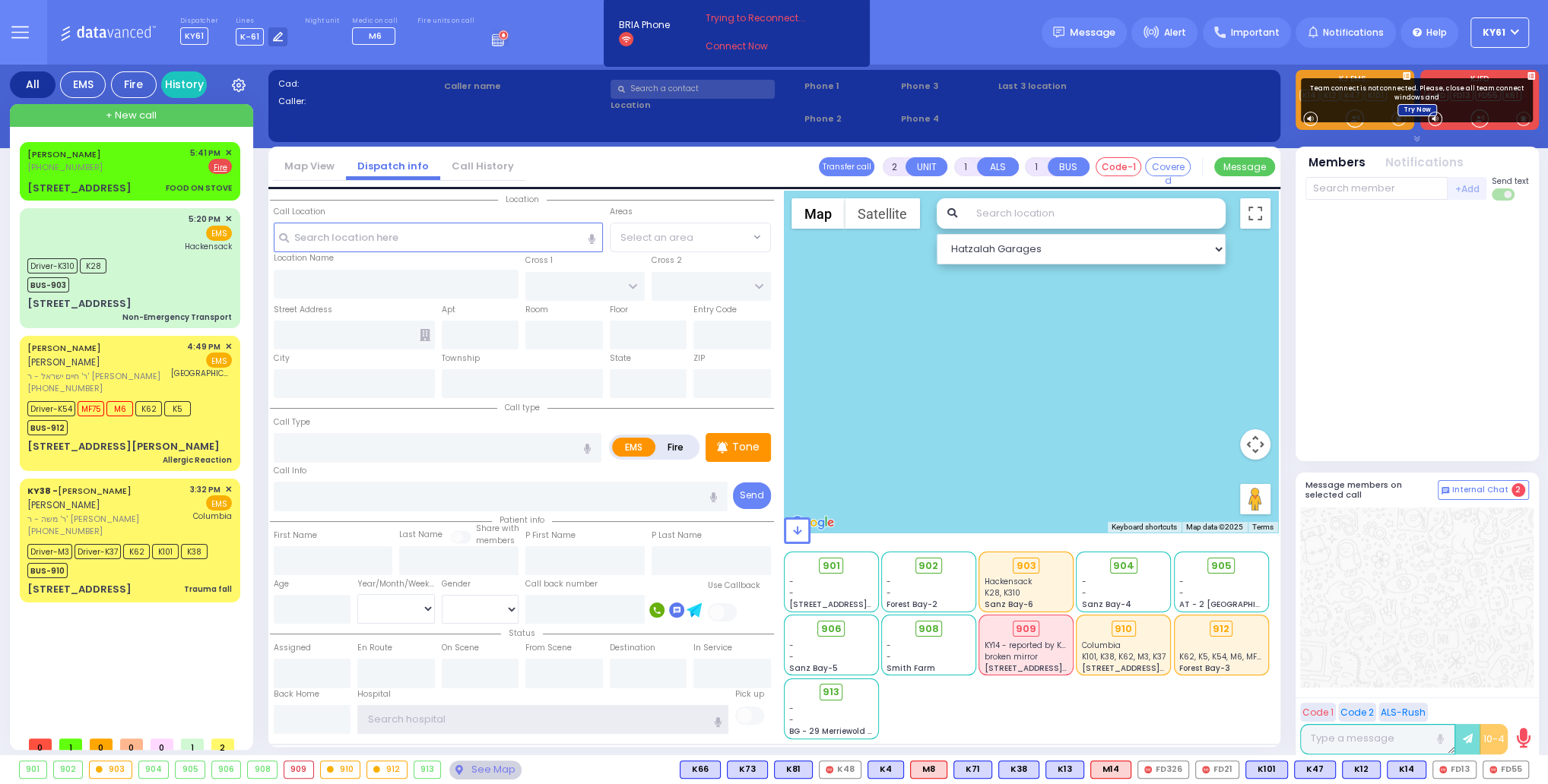
type input "ky61"
click at [1412, 111] on link "Try Now" at bounding box center [1417, 110] width 40 height 12
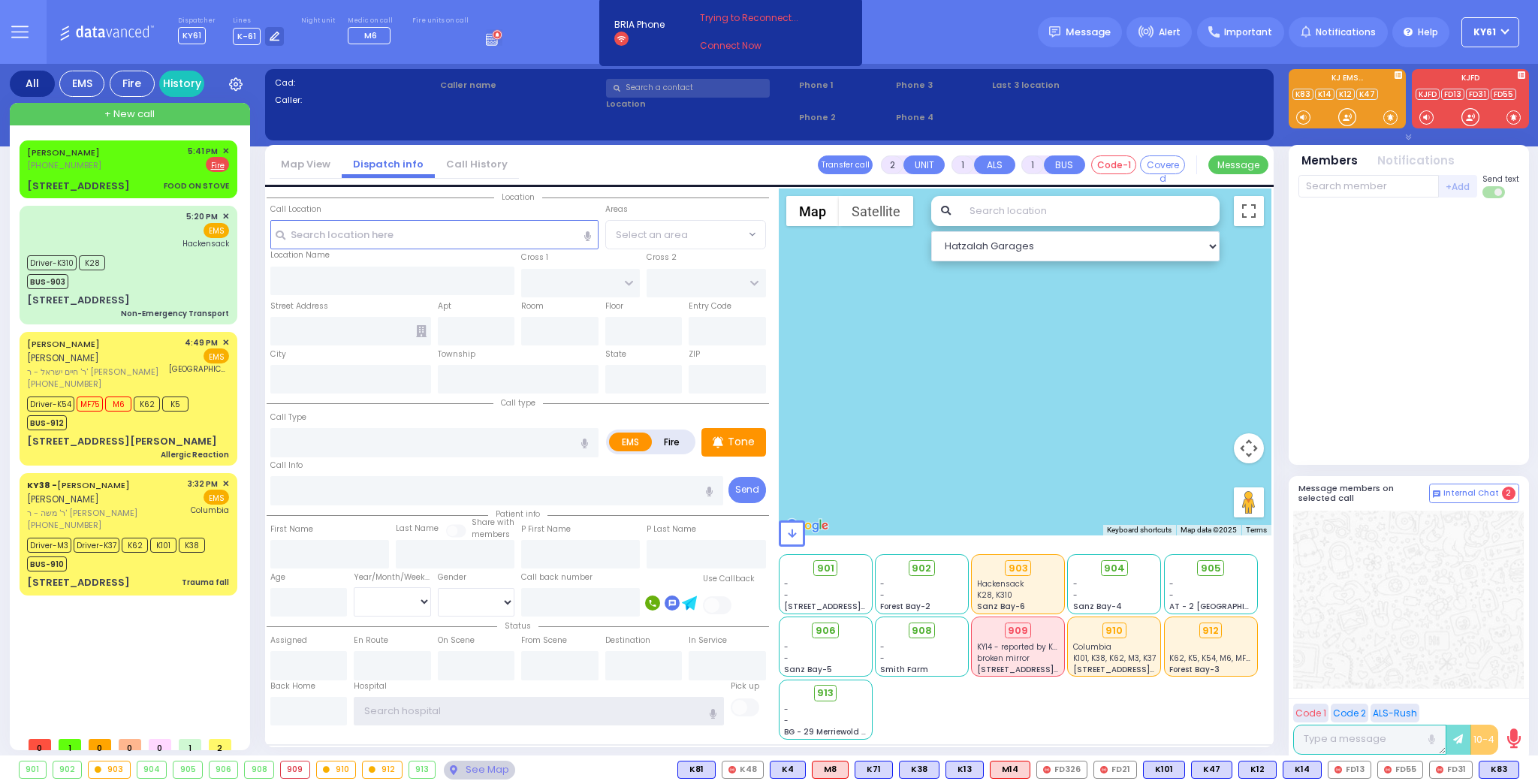
type input "ky61"
click at [724, 51] on link "Connect Now" at bounding box center [758, 46] width 118 height 14
drag, startPoint x: 939, startPoint y: 167, endPoint x: 946, endPoint y: 99, distance: 68.4
click at [946, 99] on div "Cad: Caller: Caller name Clear address Phone 1 Phone 2 Phone 3 Phone 4 0:00 / 2" at bounding box center [769, 413] width 1009 height 698
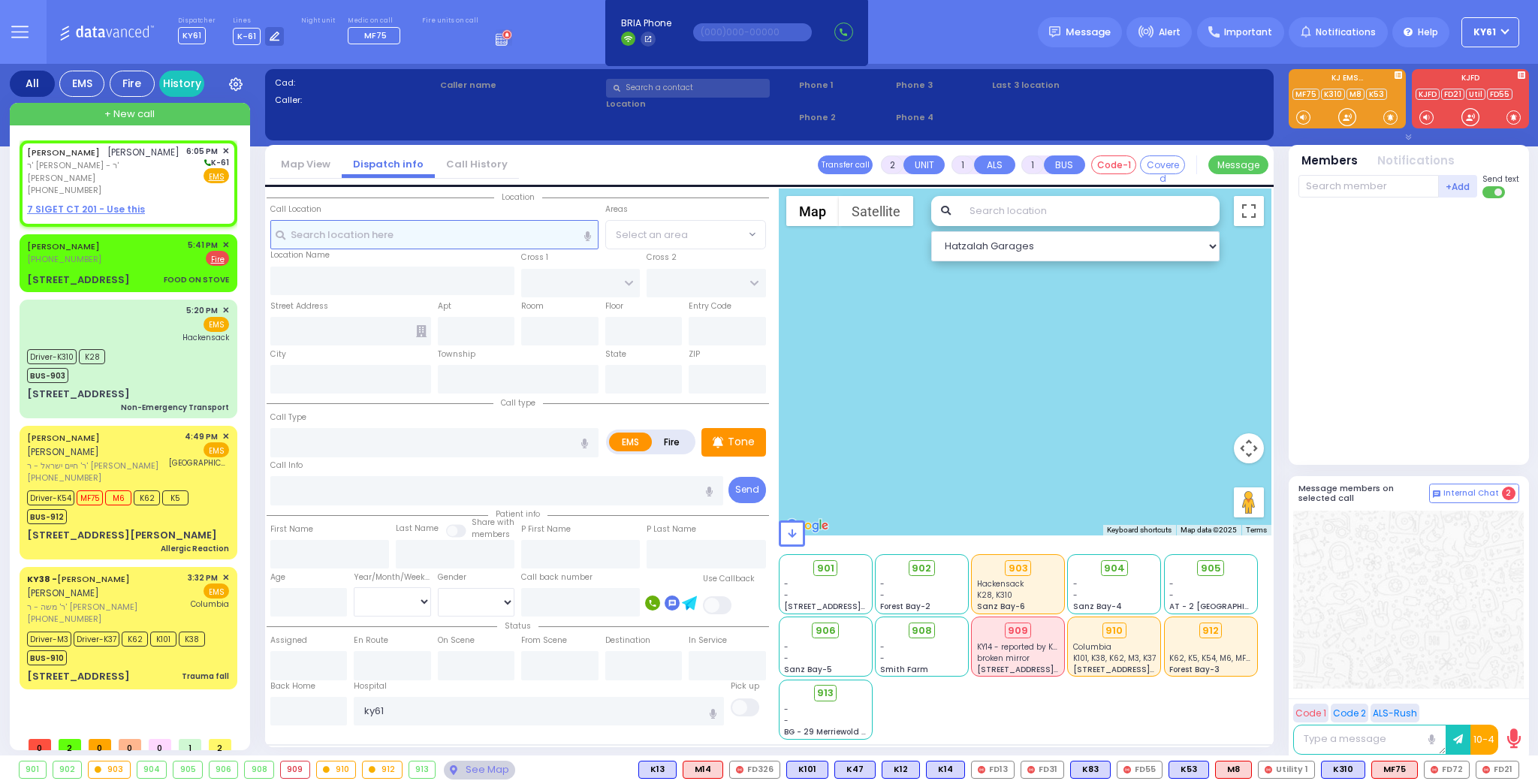
select select
radio input "true"
type input "[PERSON_NAME]"
select select
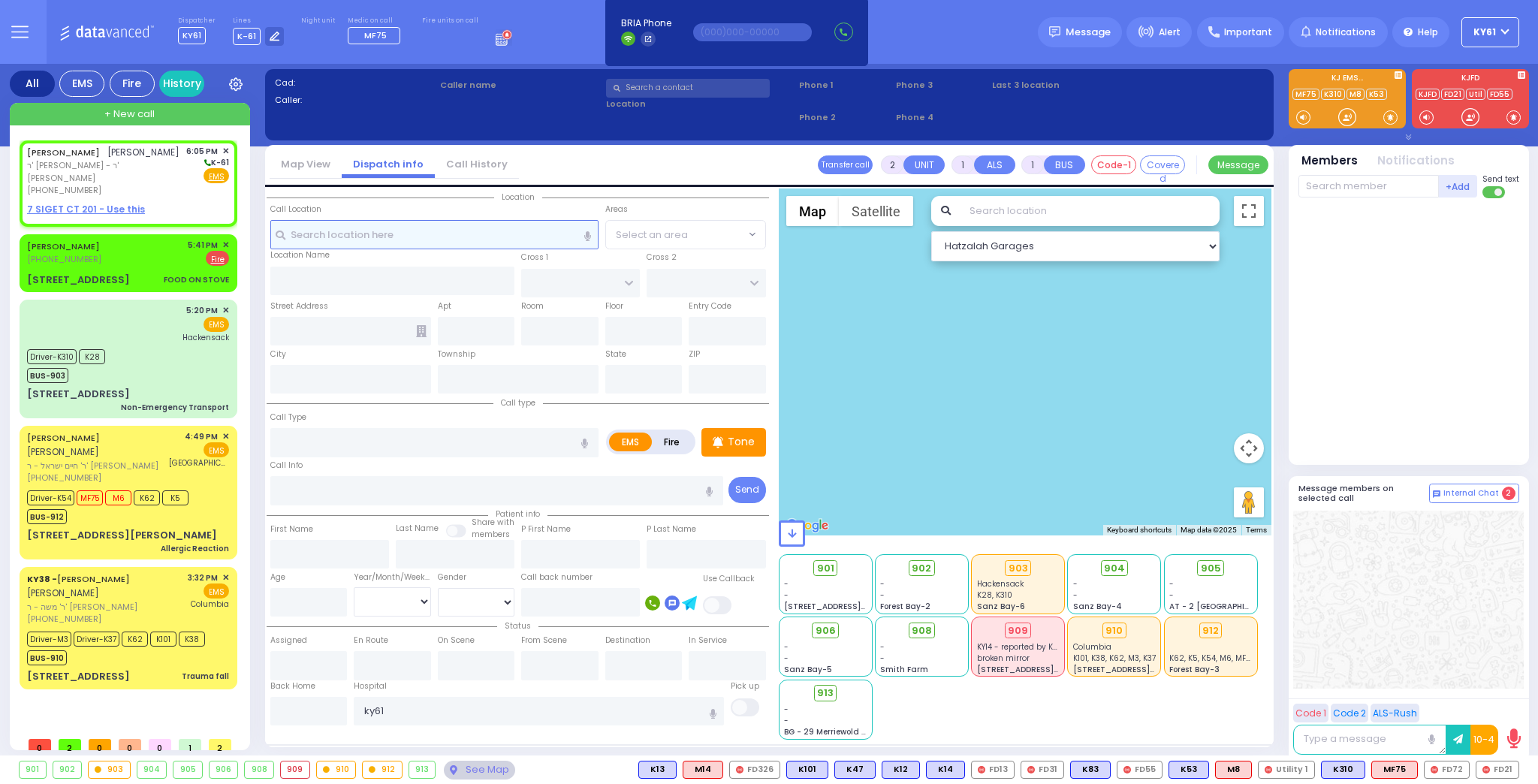
type input "18:05"
select select "Hatzalah Garages"
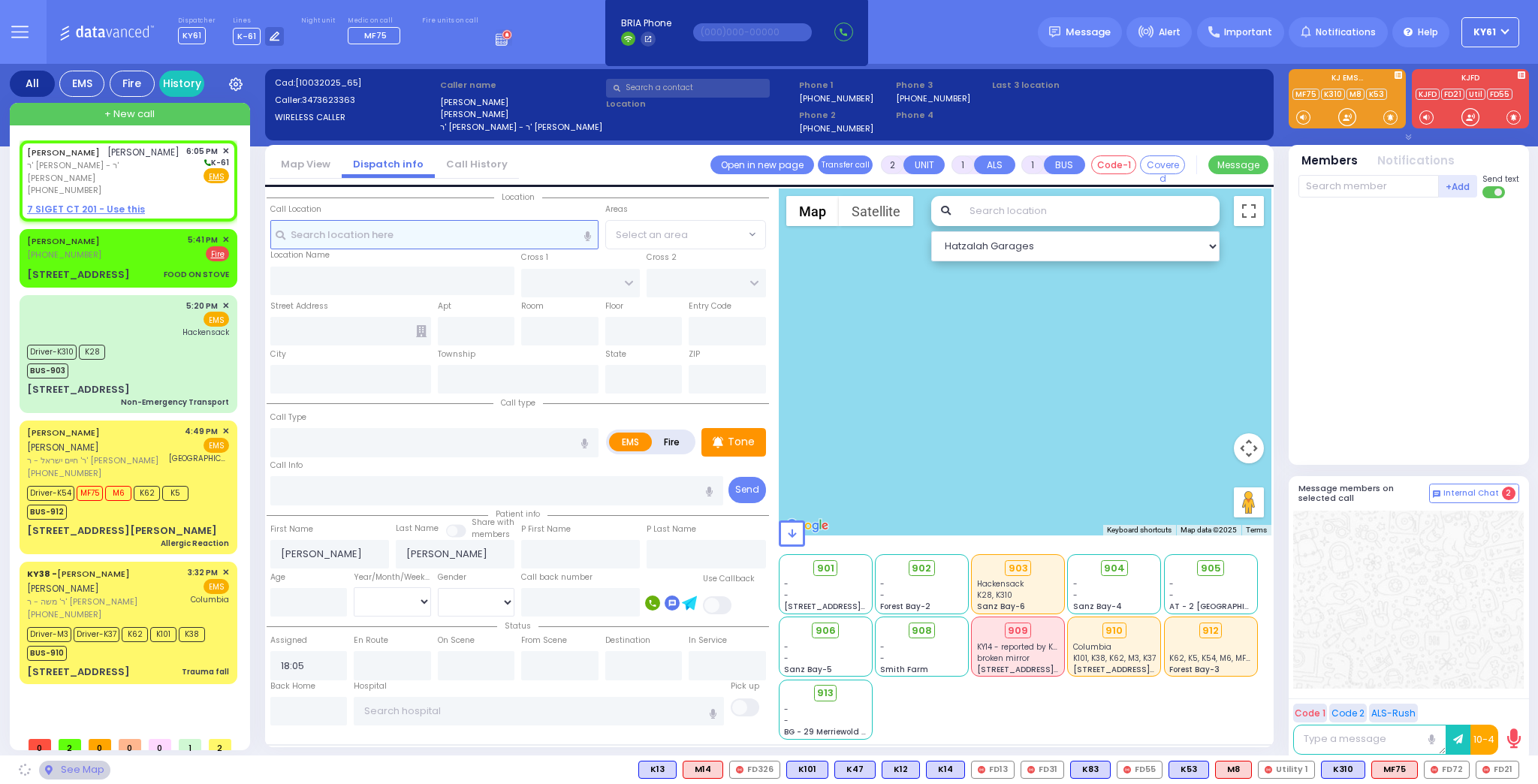
select select
radio input "true"
select select
select select "Hatzalah Garages"
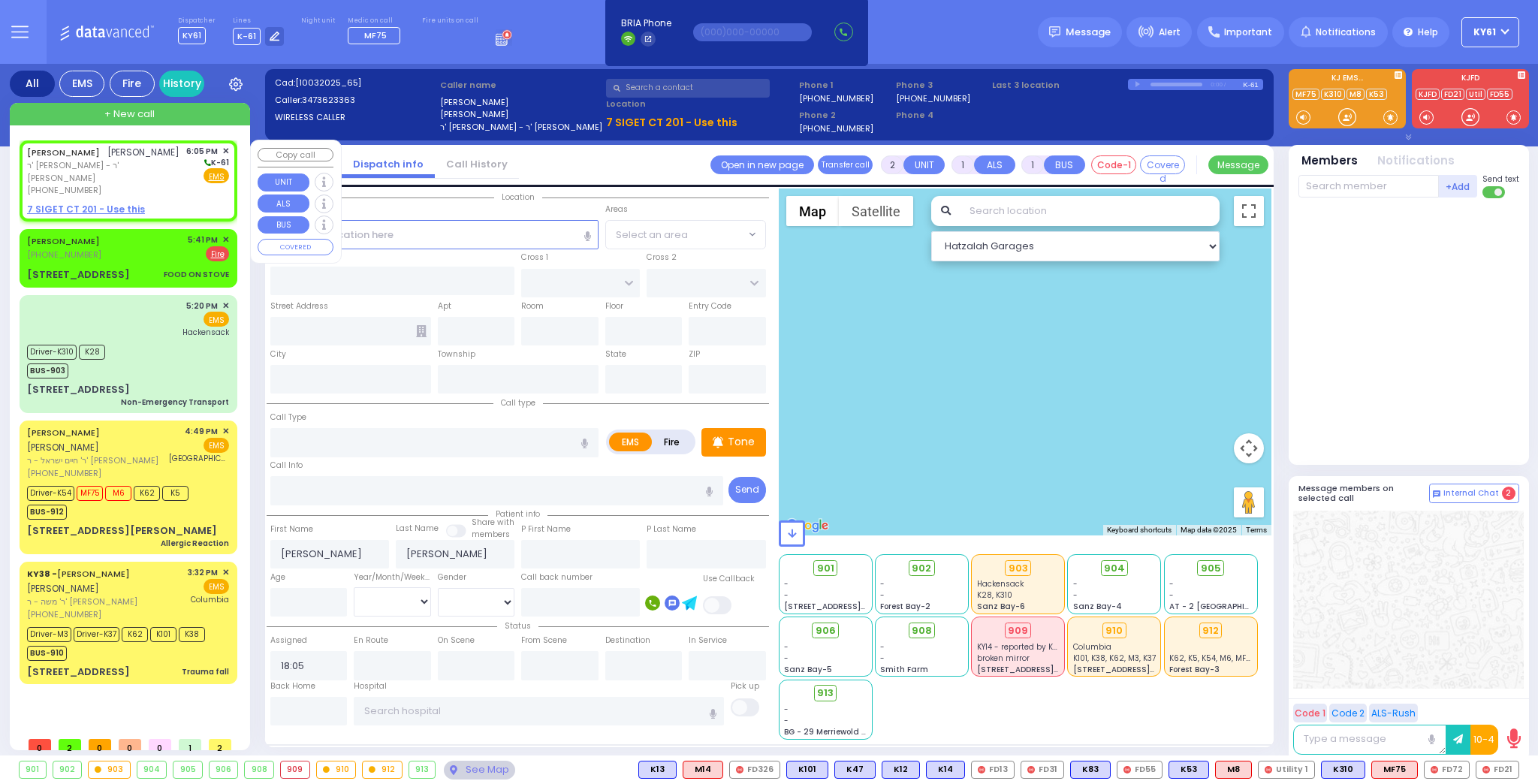
click at [164, 184] on div "[PERSON_NAME] [PERSON_NAME] ר' [PERSON_NAME] - ר' [PERSON_NAME] [PHONE_NUMBER] …" at bounding box center [128, 171] width 202 height 51
select select
radio input "true"
select select
select select "Hatzalah Garages"
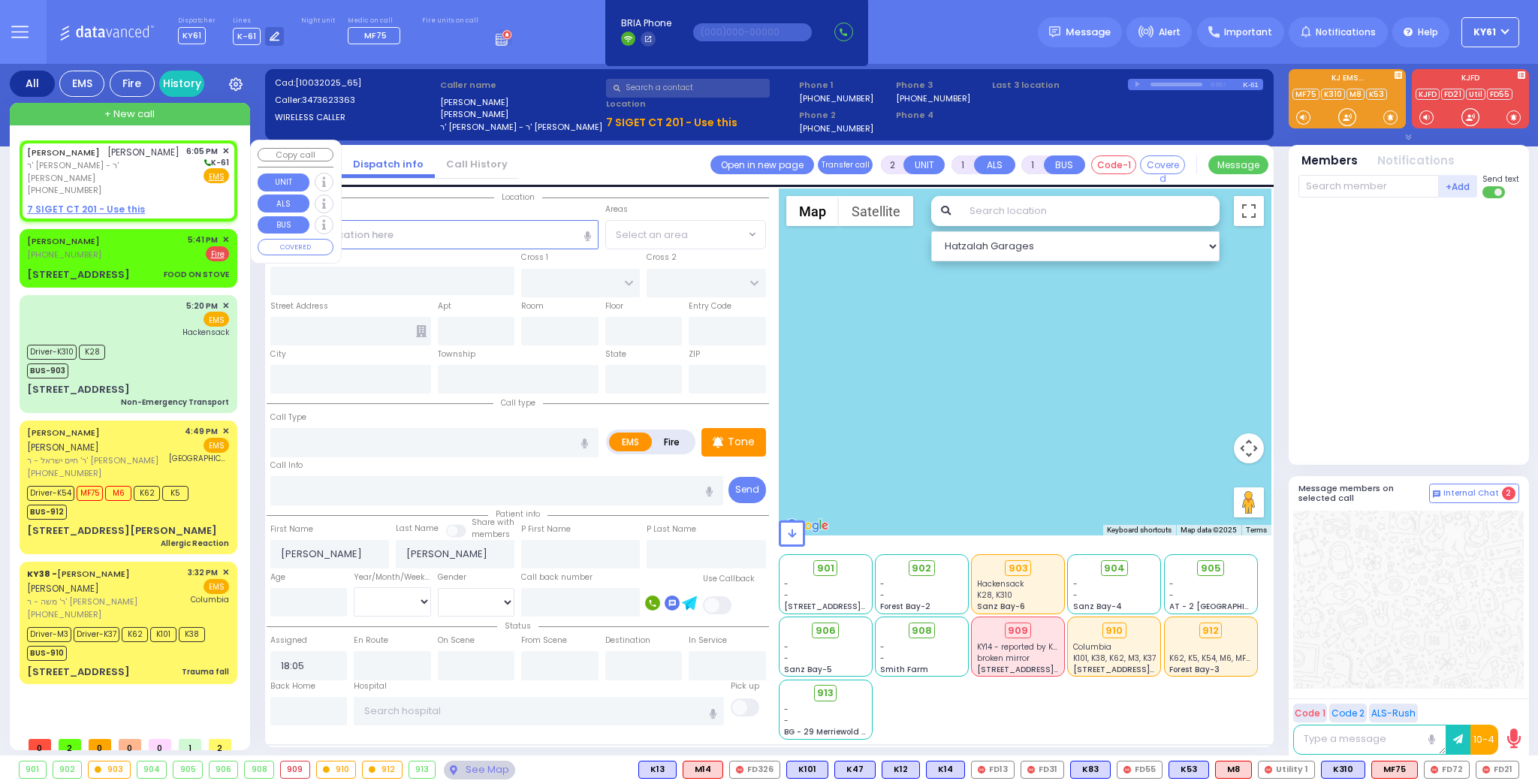
click at [70, 203] on u "7 SIGET CT 201 - Use this" at bounding box center [85, 209] width 118 height 13
select select
radio input "true"
select select
select select "Hatzalah Garages"
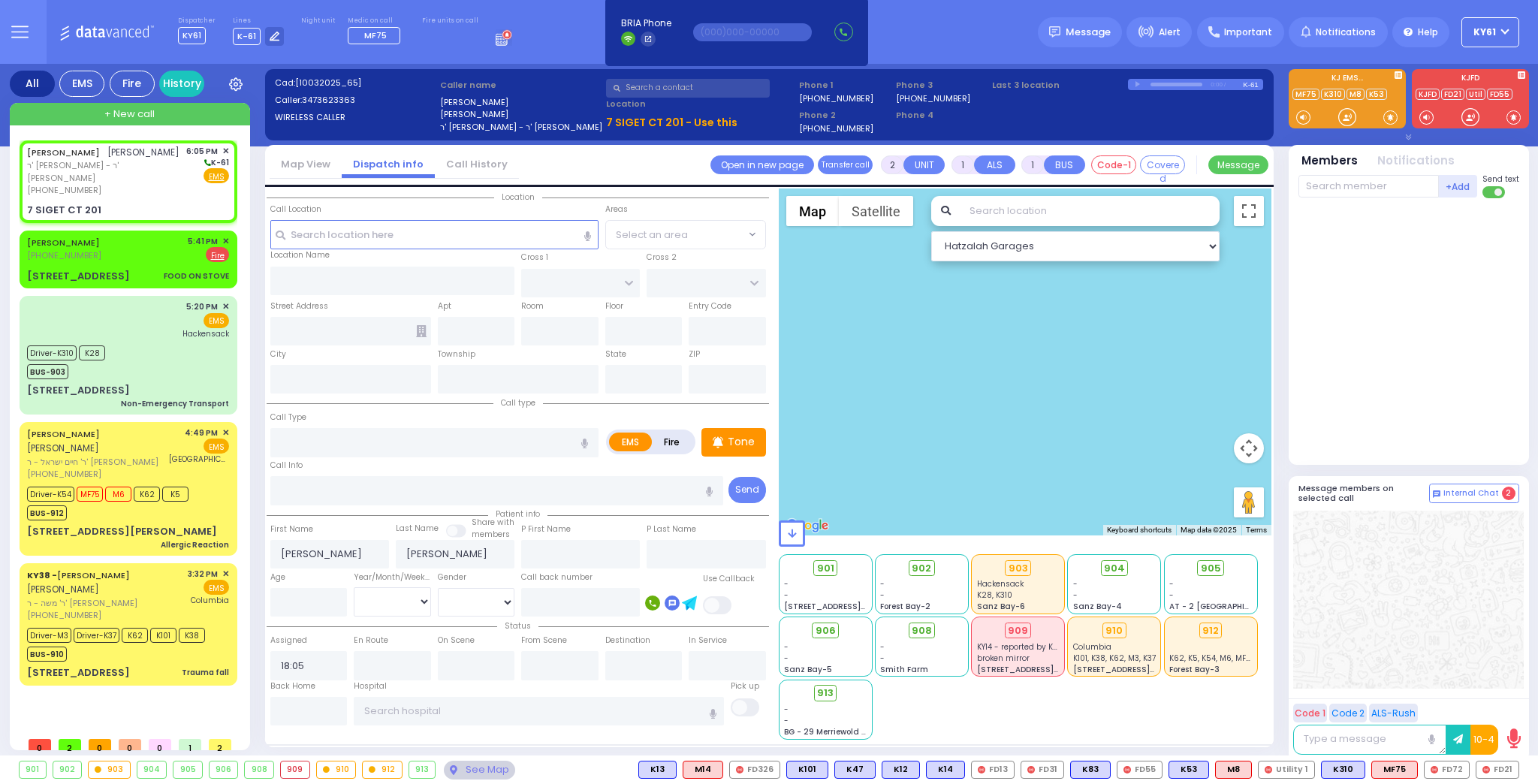
select select
radio input "true"
select select
type input "SATMAR DR"
type input "7 SIGET CT"
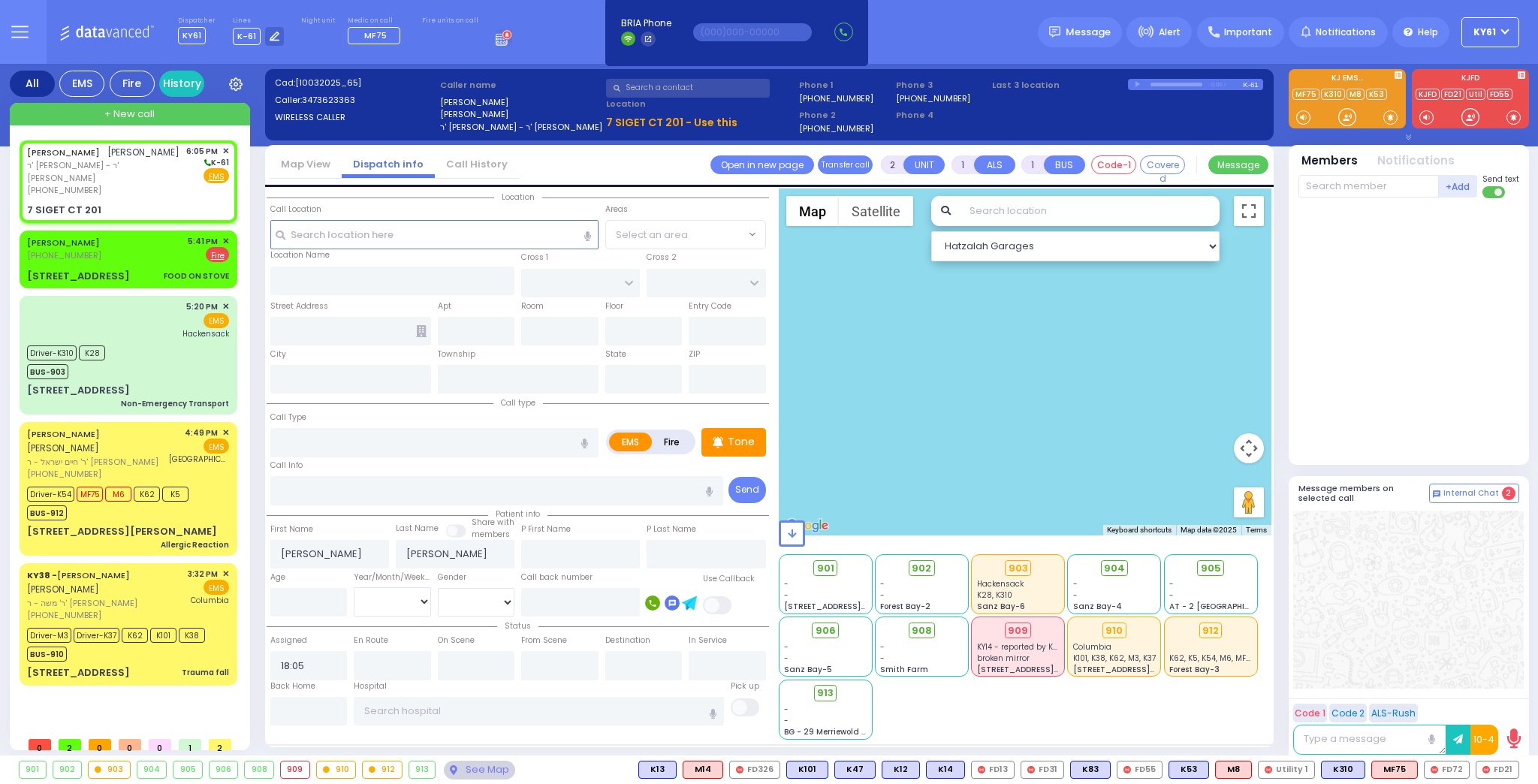
type input "201"
type input "Monroe"
type input "[US_STATE]"
type input "10950"
select select "Hatzalah Garages"
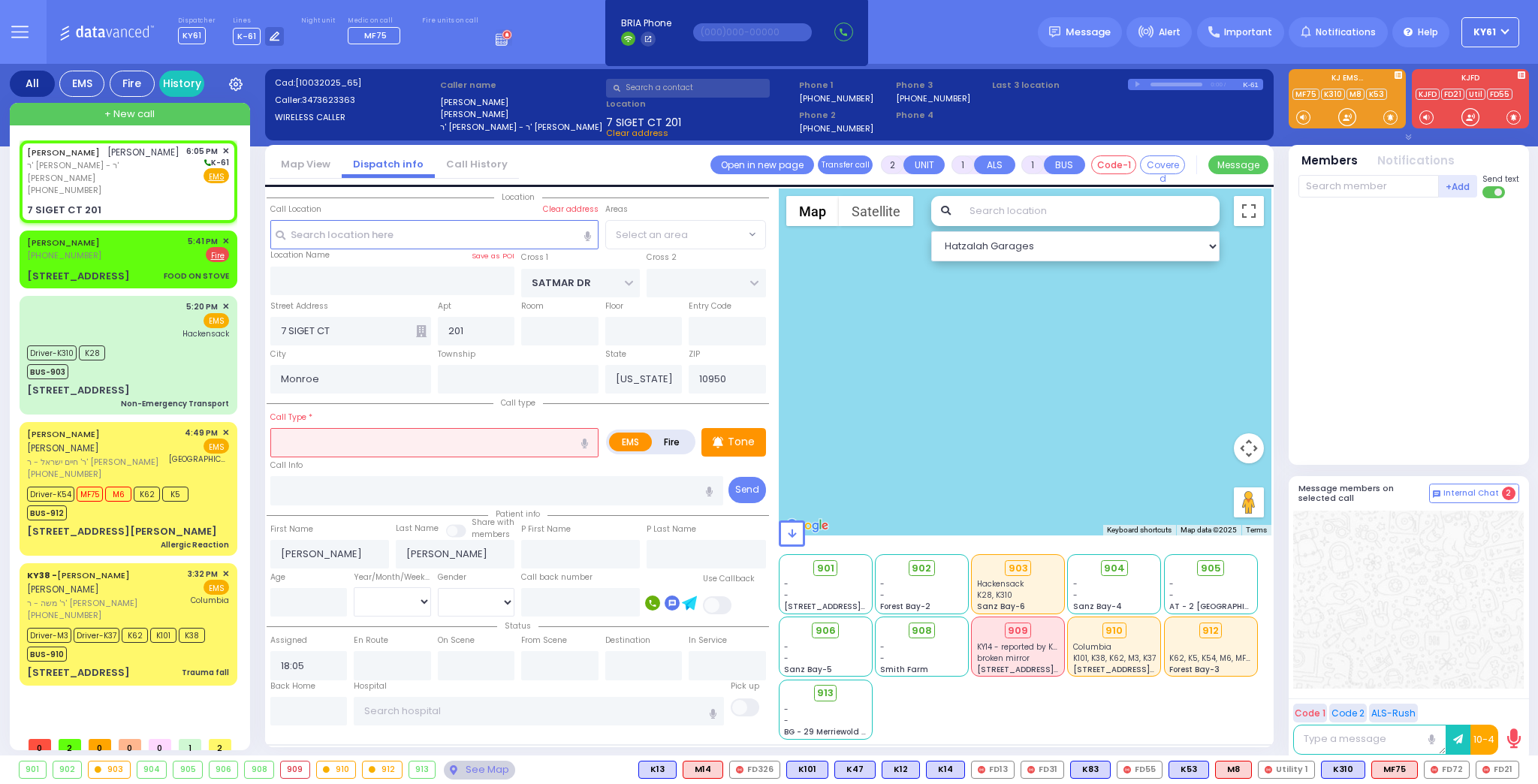
select select "SECTION 3"
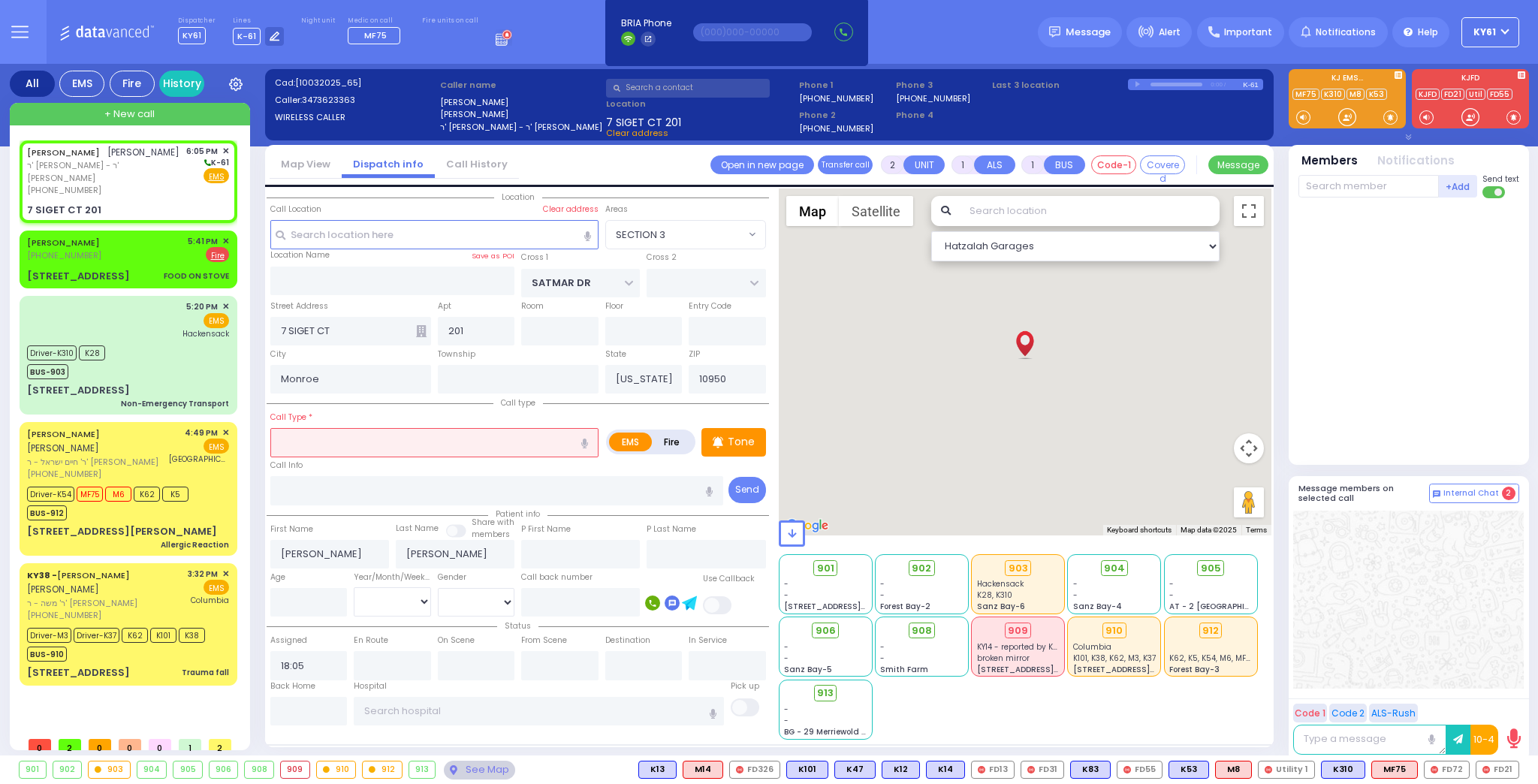
drag, startPoint x: 363, startPoint y: 435, endPoint x: 375, endPoint y: 449, distance: 18.4
click at [365, 435] on input "text" at bounding box center [435, 442] width 329 height 28
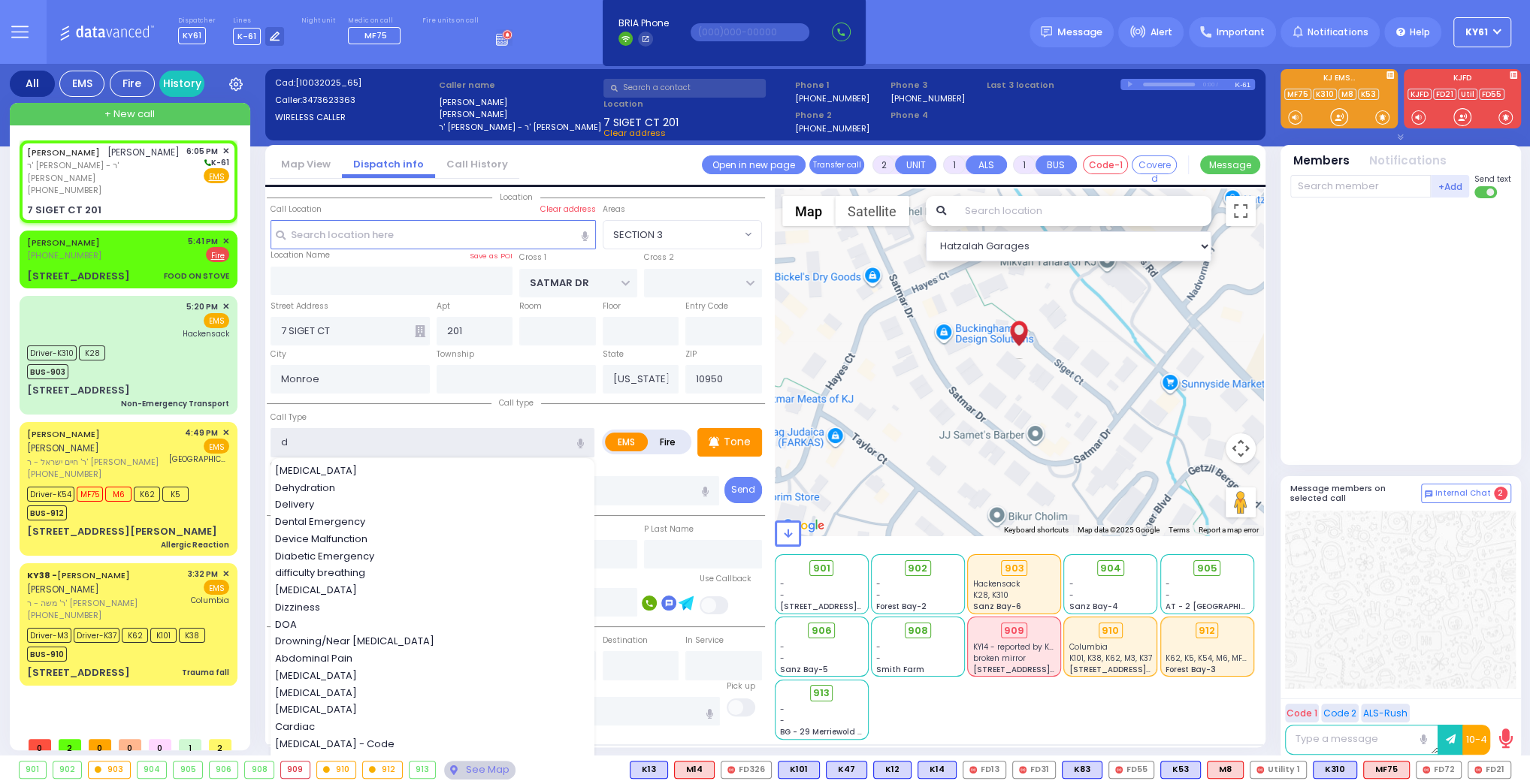
type input "di"
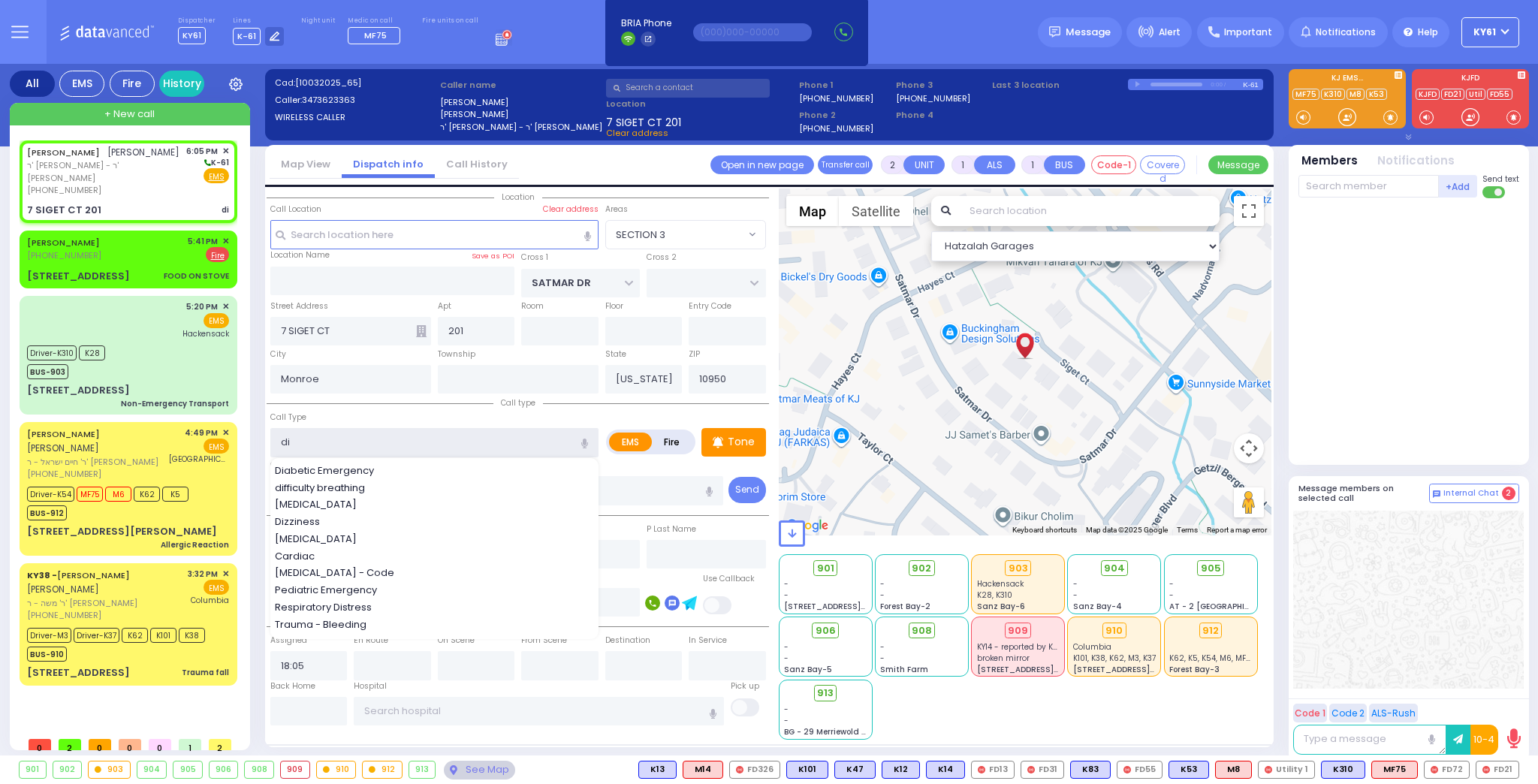
select select
radio input "true"
select select
select select "Hatzalah Garages"
select select "SECTION 3"
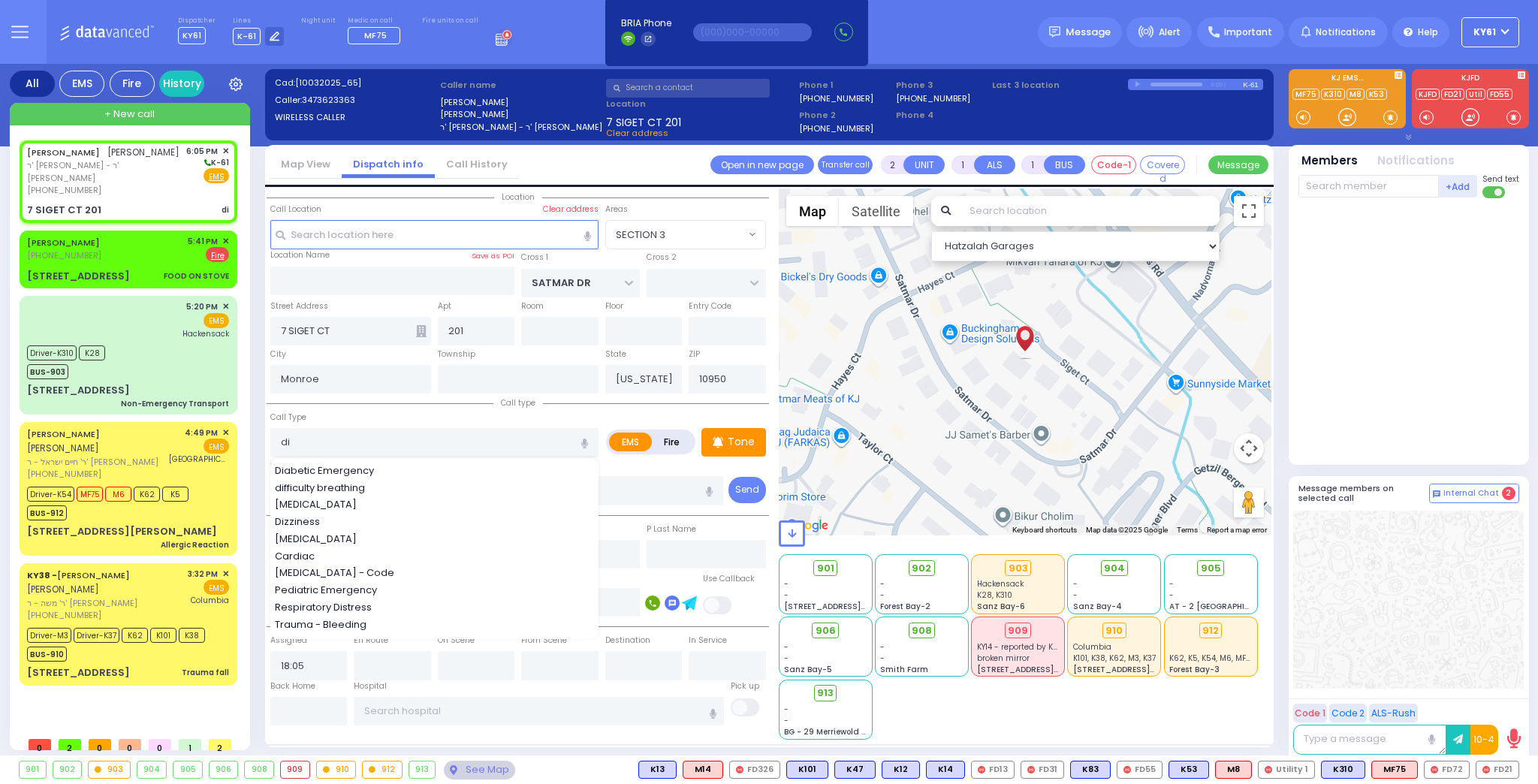
click at [383, 502] on div "[MEDICAL_DATA]" at bounding box center [434, 505] width 320 height 15
type input "[MEDICAL_DATA]"
type input "0"
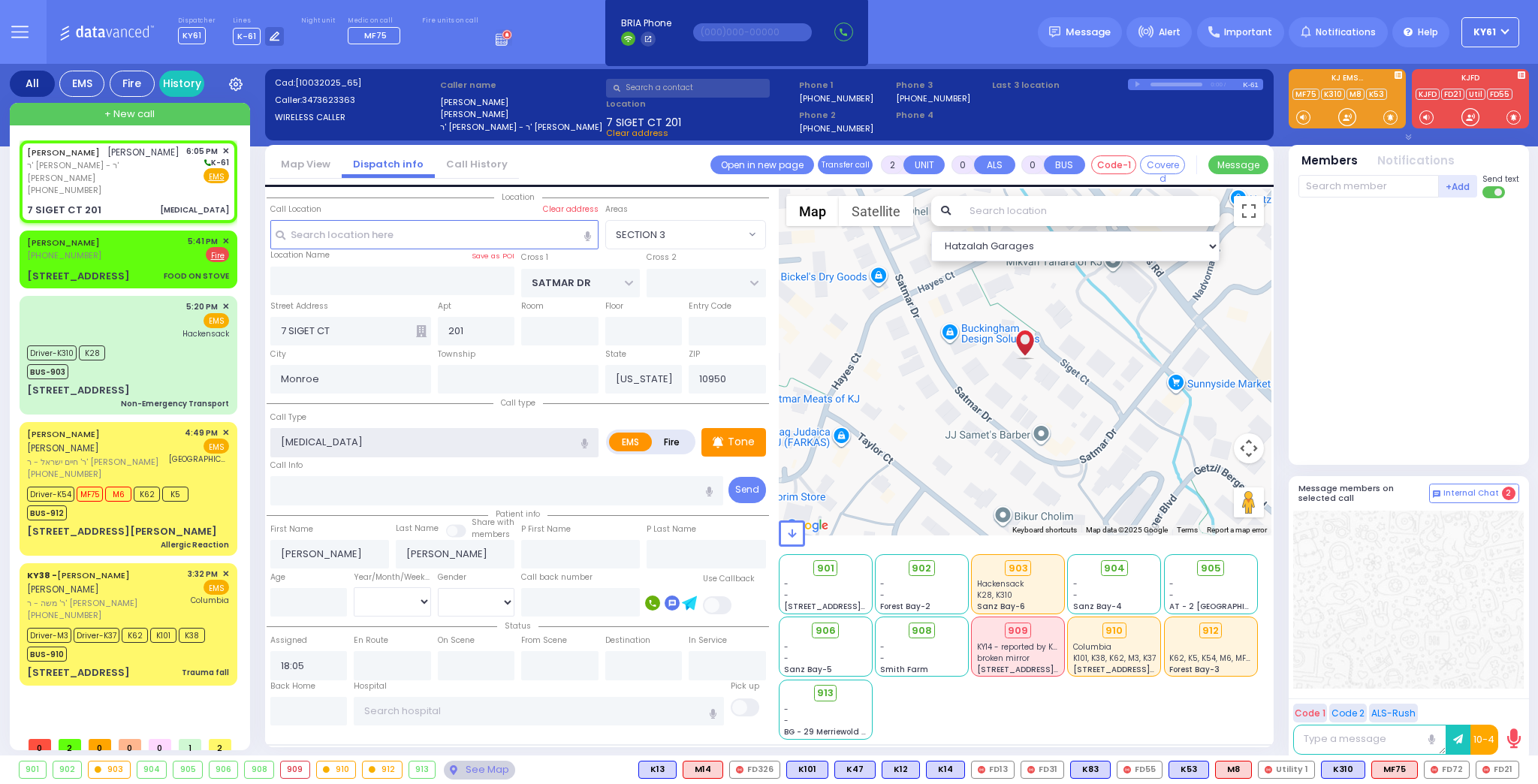
select select
radio input "true"
select select
select select "Hatzalah Garages"
select select "SECTION 3"
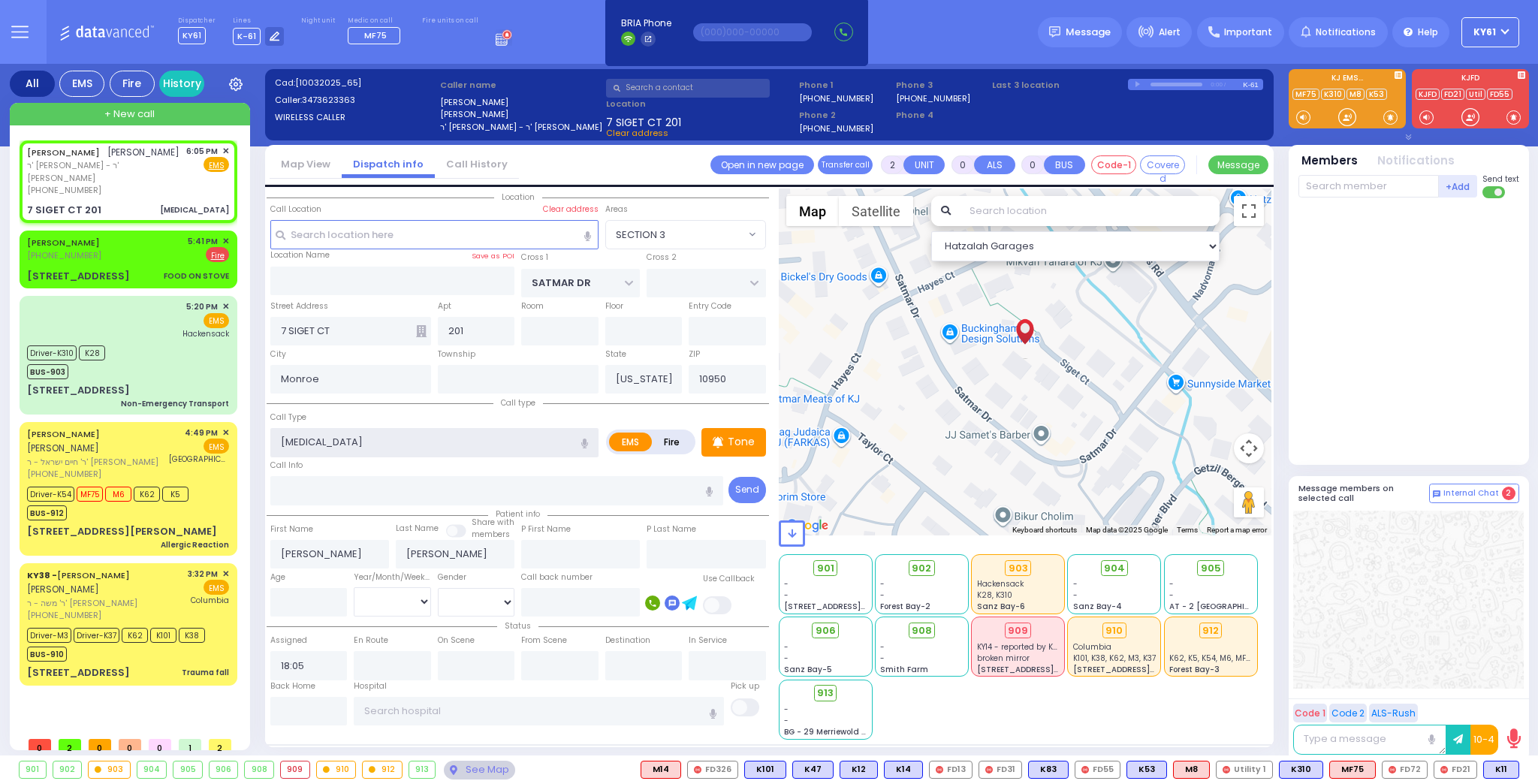
select select
radio input "true"
select select
select select "Hatzalah Garages"
select select "SECTION 3"
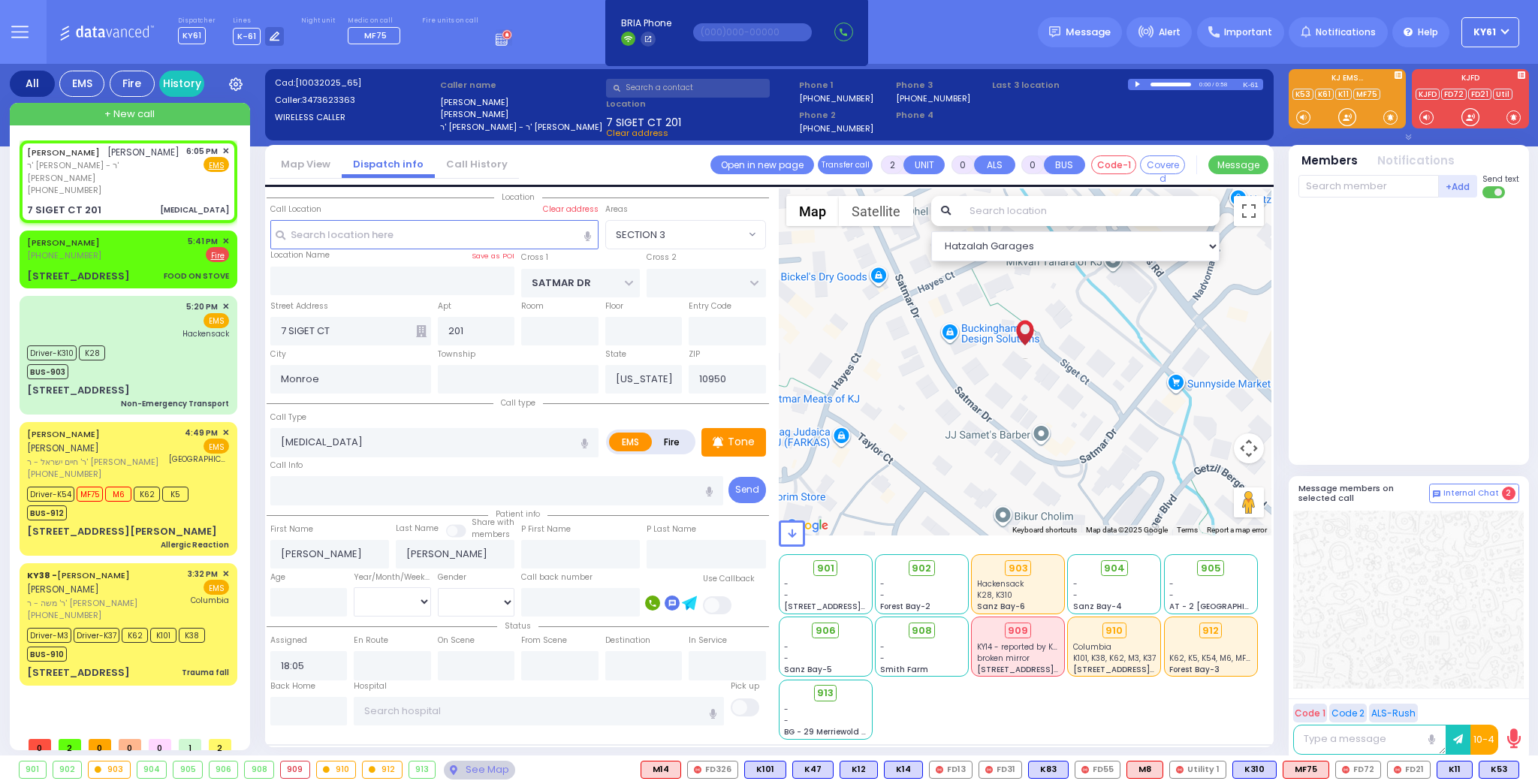
select select
radio input "true"
select select
select select "Hatzalah Garages"
select select "SECTION 3"
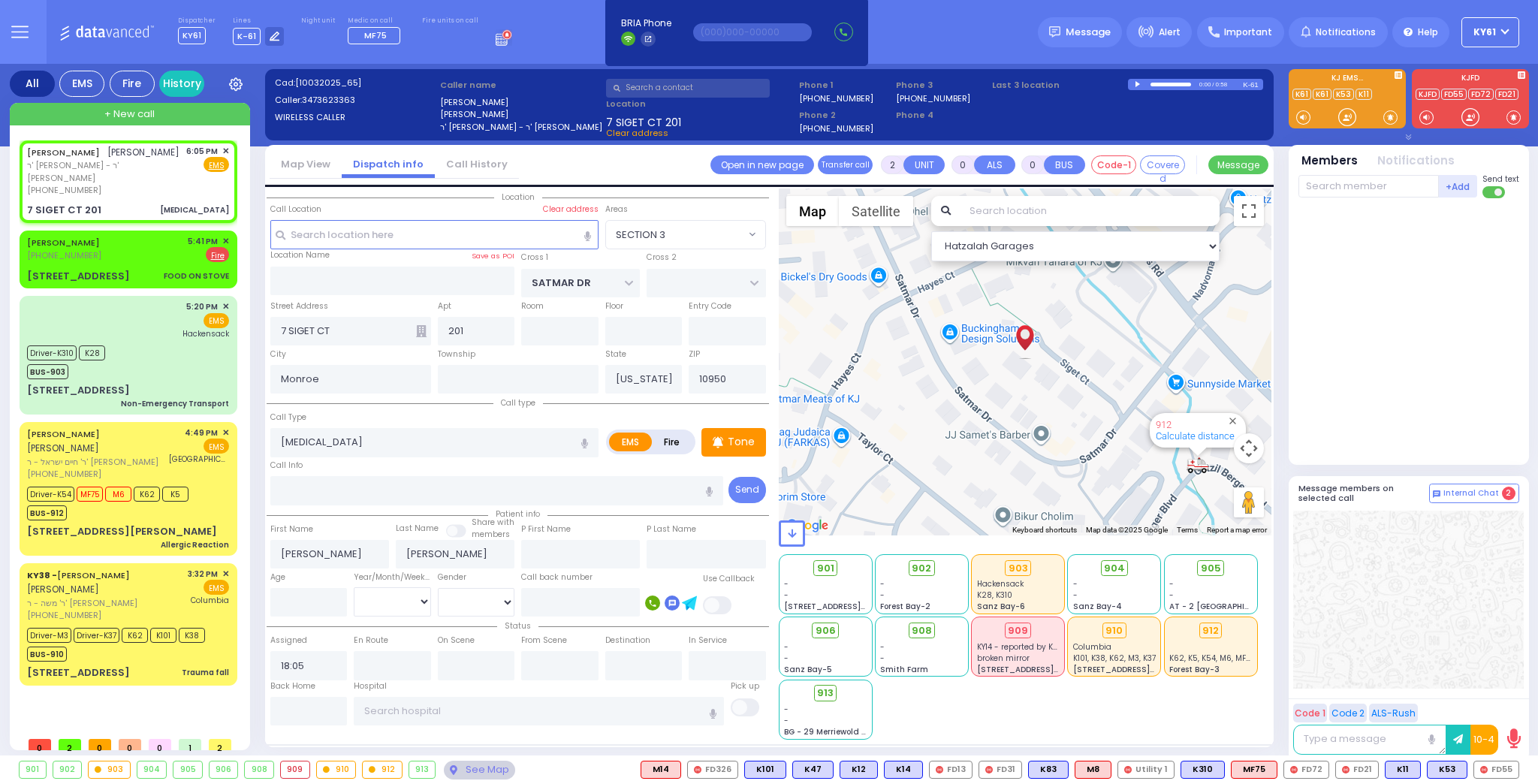
drag, startPoint x: 1391, startPoint y: 337, endPoint x: 1398, endPoint y: 336, distance: 7.1
click at [1393, 336] on div at bounding box center [1410, 329] width 224 height 248
select select
radio input "true"
select select
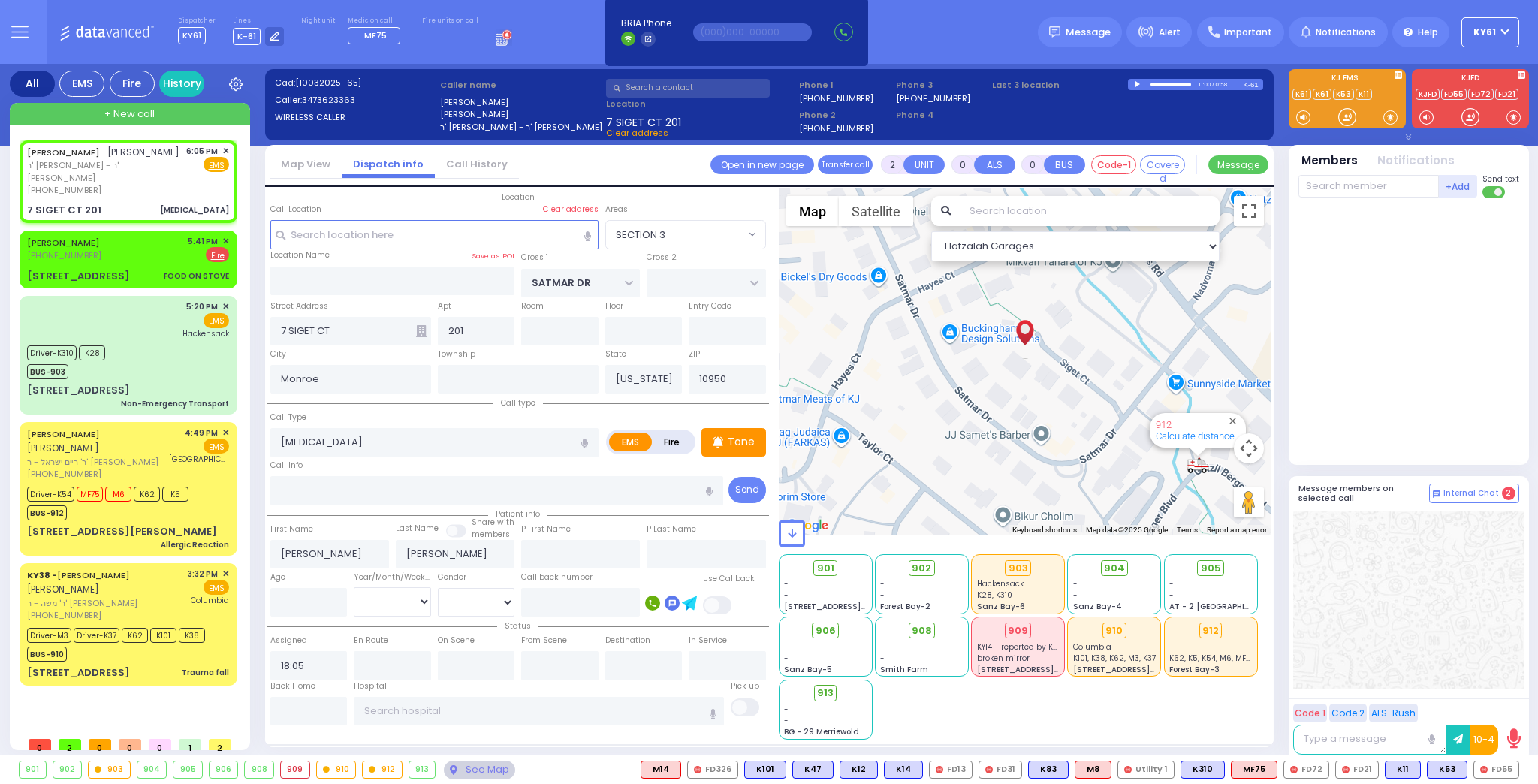
select select "Hatzalah Garages"
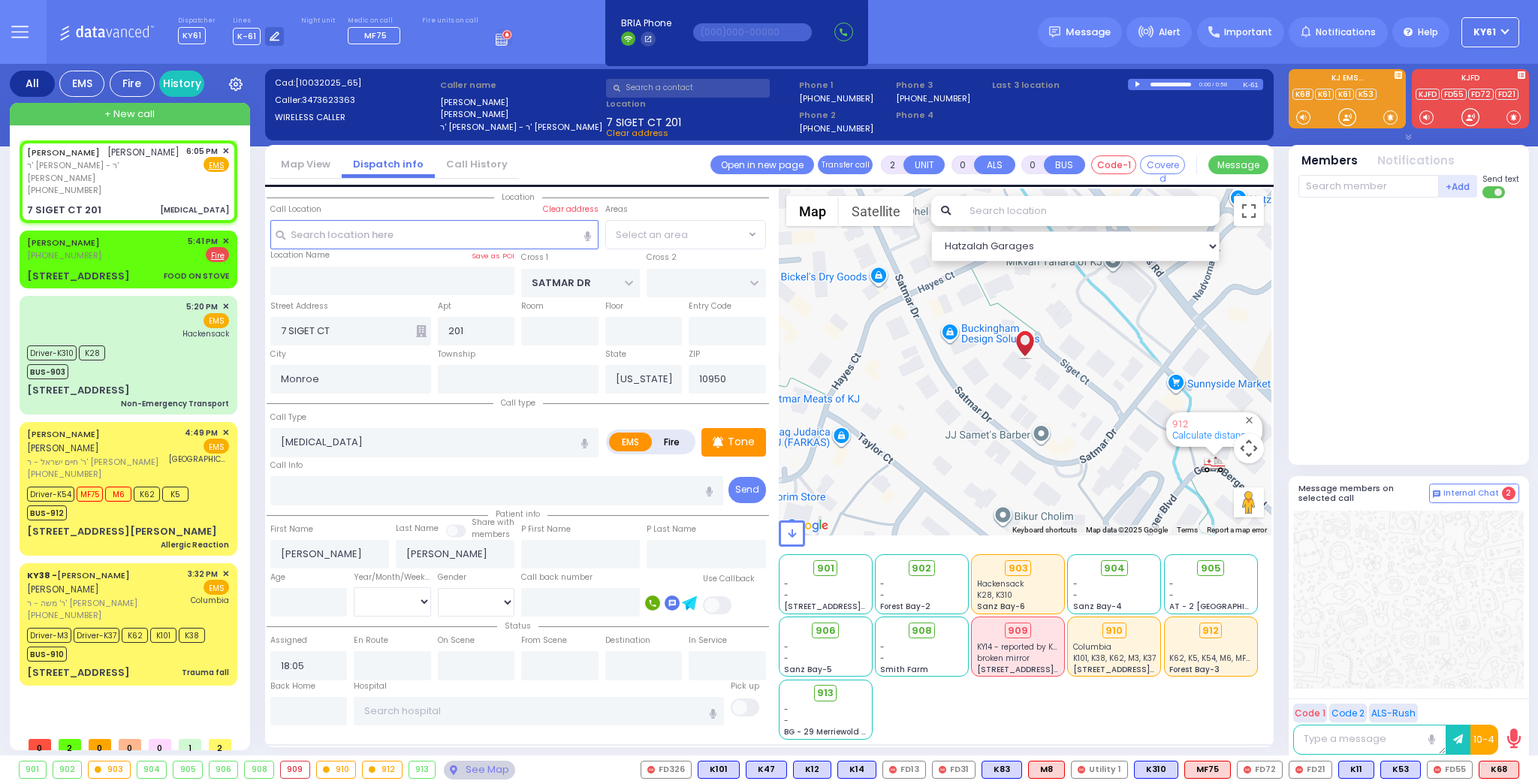
select select "SECTION 3"
click at [1499, 773] on span "K68" at bounding box center [1499, 770] width 39 height 17
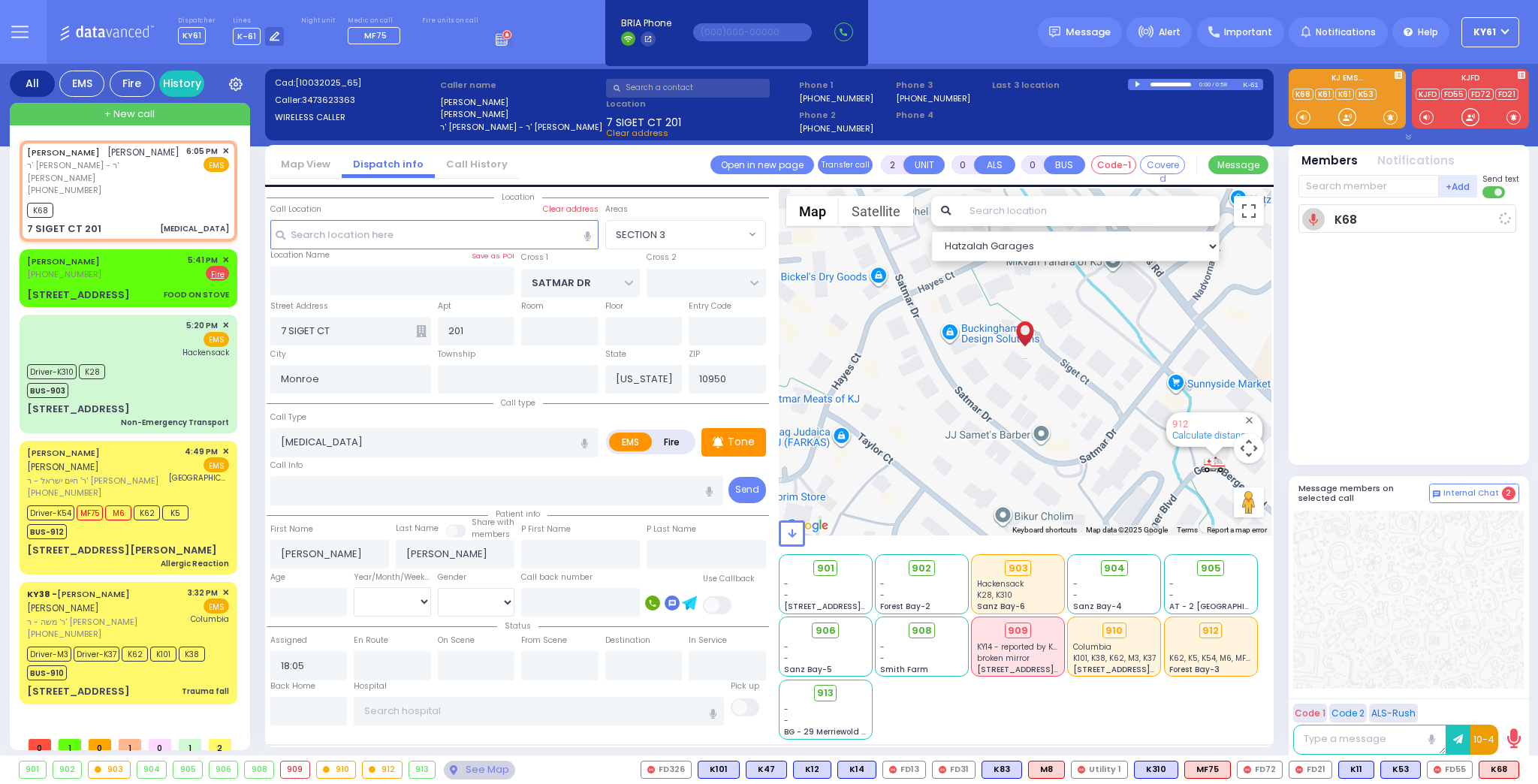
select select
radio input "true"
select select
type input "18:12"
select select "Hatzalah Garages"
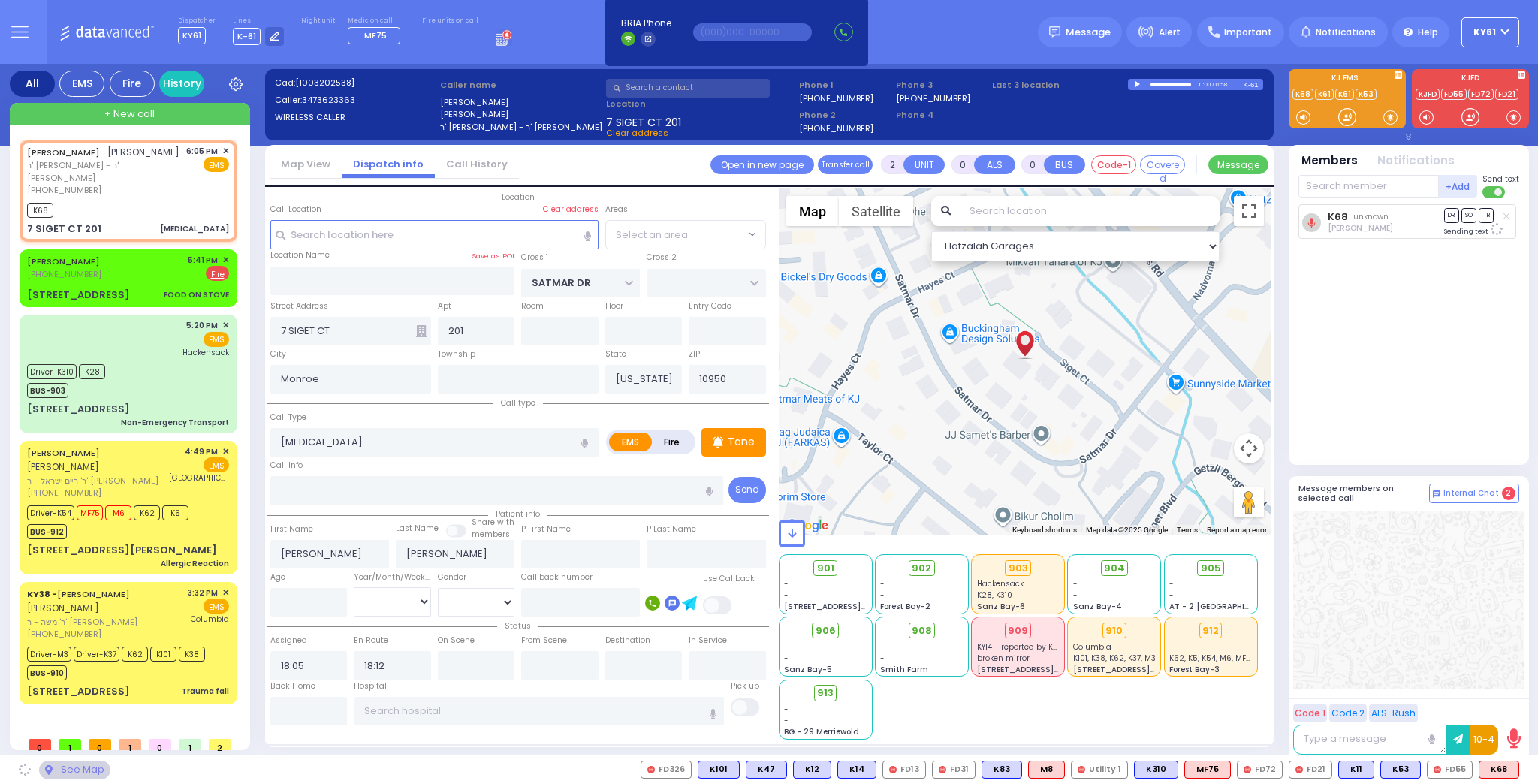
select select "SECTION 3"
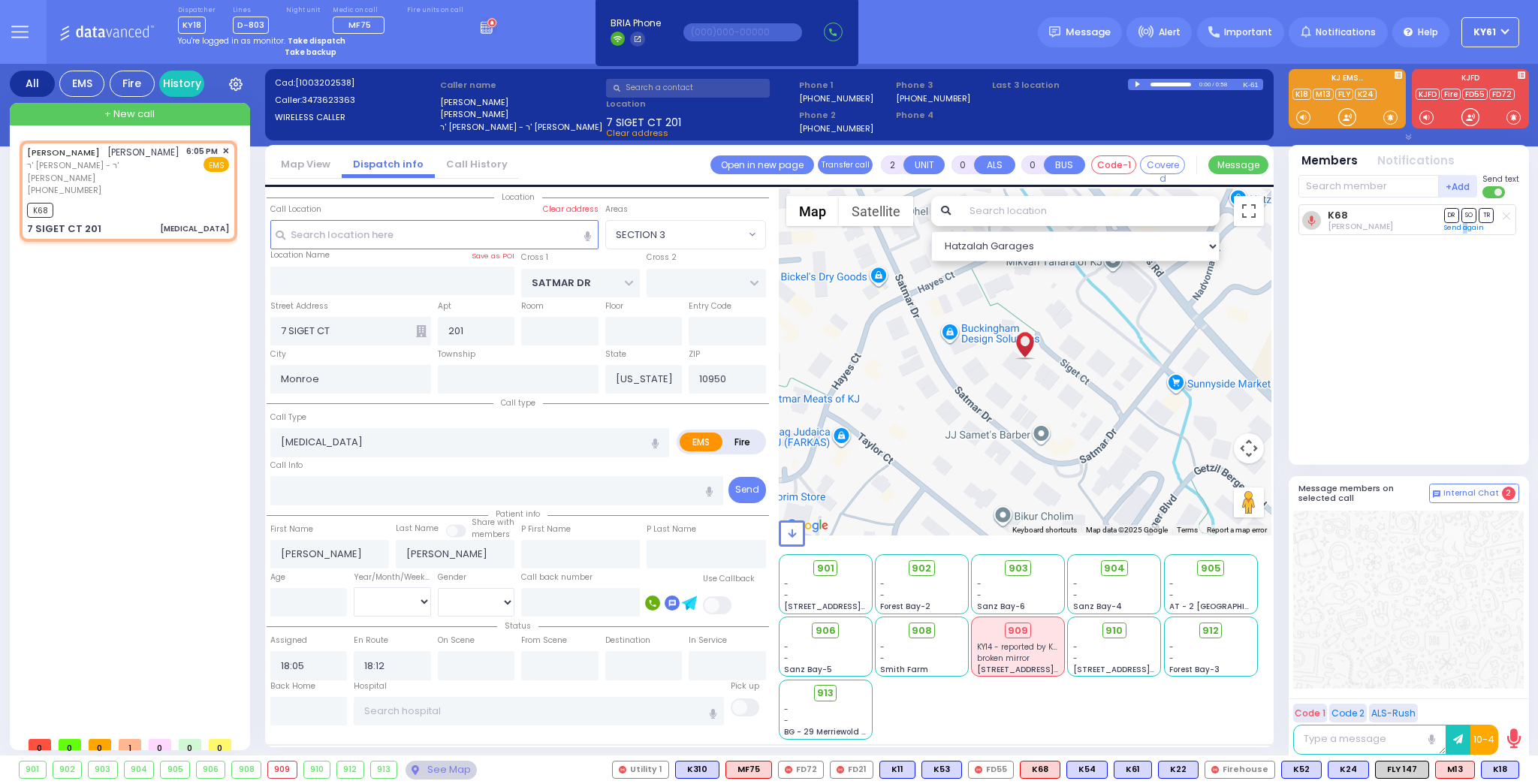
click at [1464, 289] on div "K68 [PERSON_NAME] DR SO TR Sending text" at bounding box center [1410, 329] width 224 height 248
drag, startPoint x: 1399, startPoint y: 324, endPoint x: 1406, endPoint y: 340, distance: 17.5
click at [1401, 322] on div "K68 [PERSON_NAME] DR SO TR Sending text" at bounding box center [1410, 329] width 224 height 248
